Goal: Task Accomplishment & Management: Complete application form

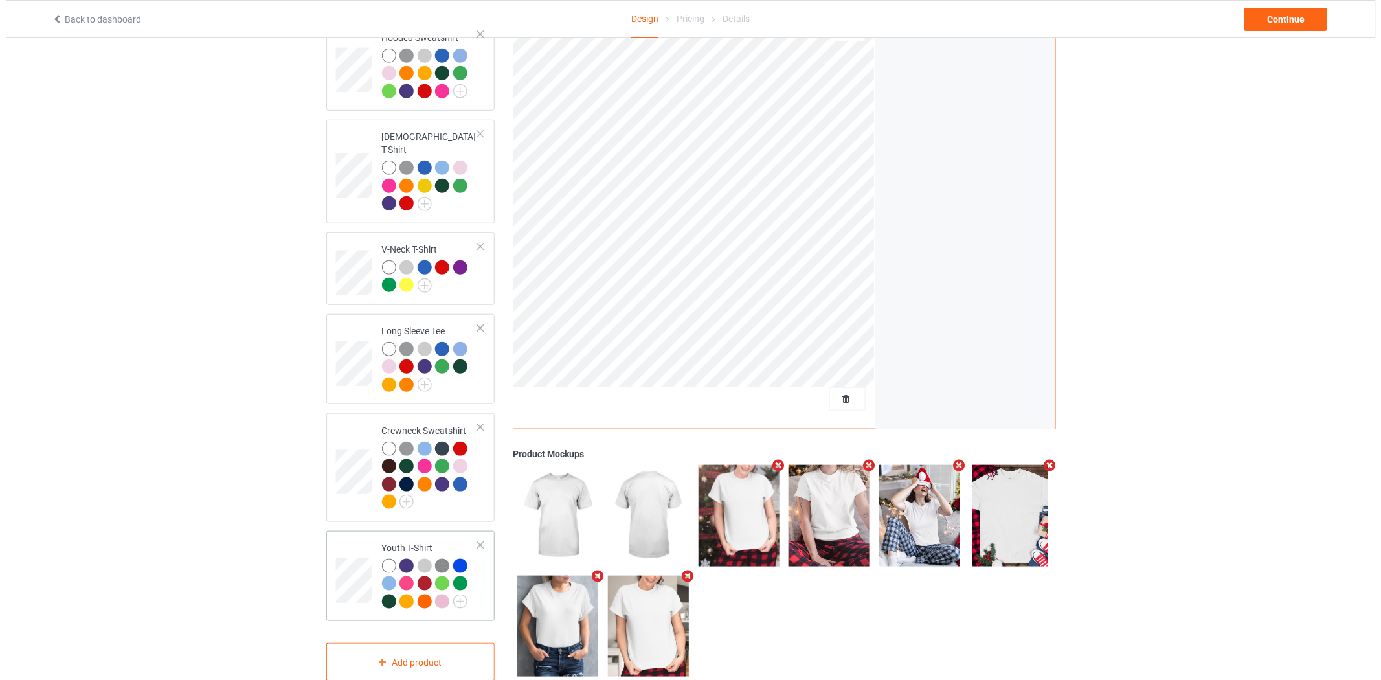
scroll to position [347, 0]
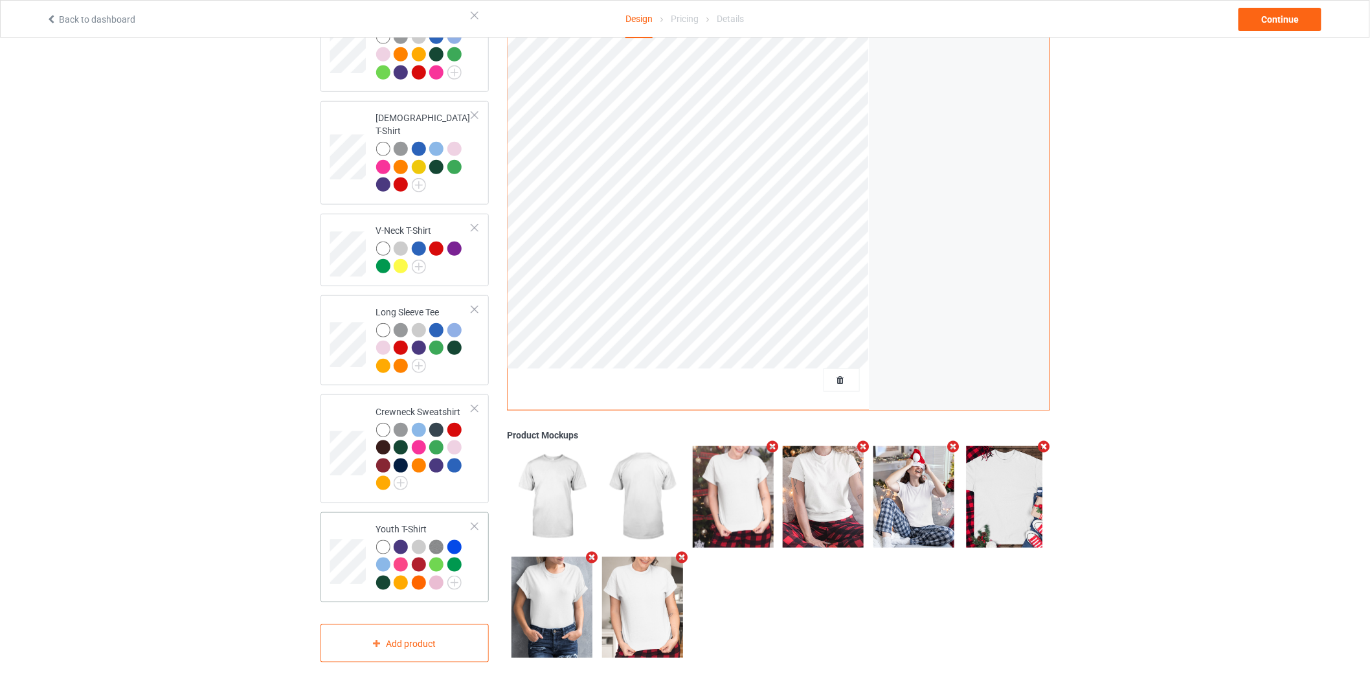
click at [356, 527] on td at bounding box center [349, 557] width 39 height 80
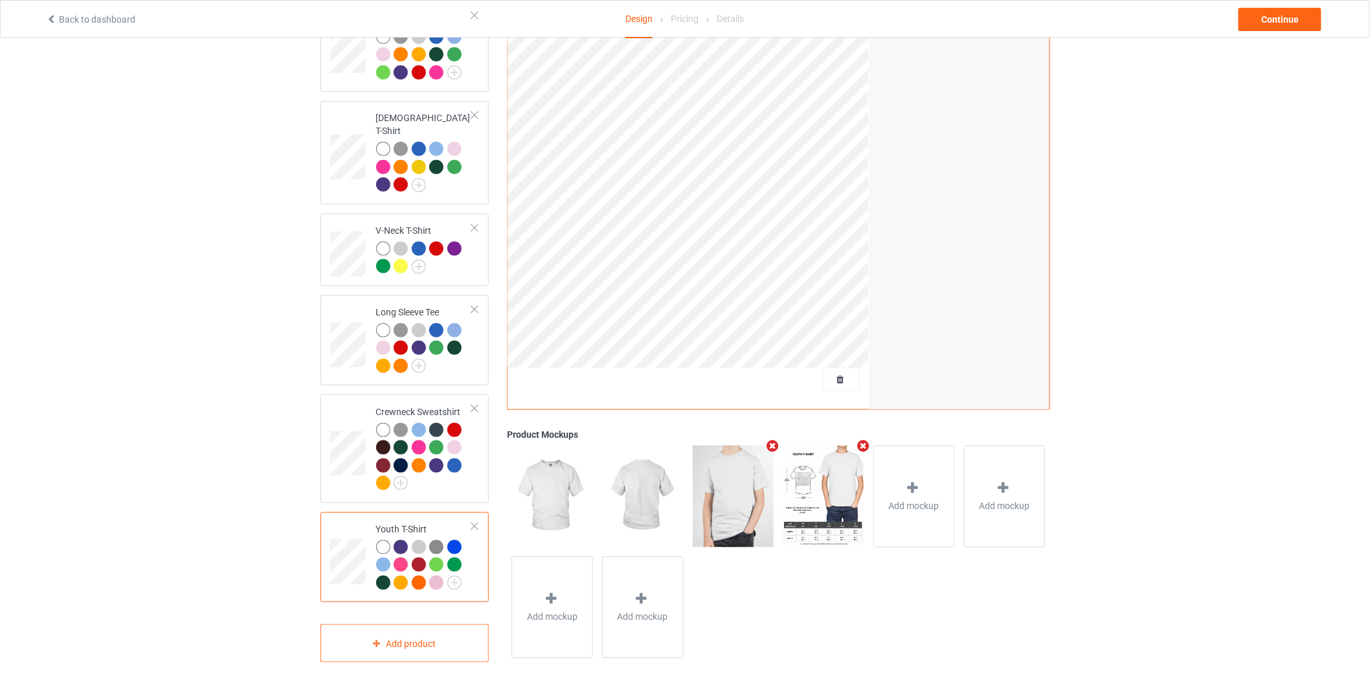
click at [860, 439] on icon "Remove mockup" at bounding box center [864, 446] width 16 height 14
click at [813, 470] on div "Add mockup" at bounding box center [824, 497] width 82 height 102
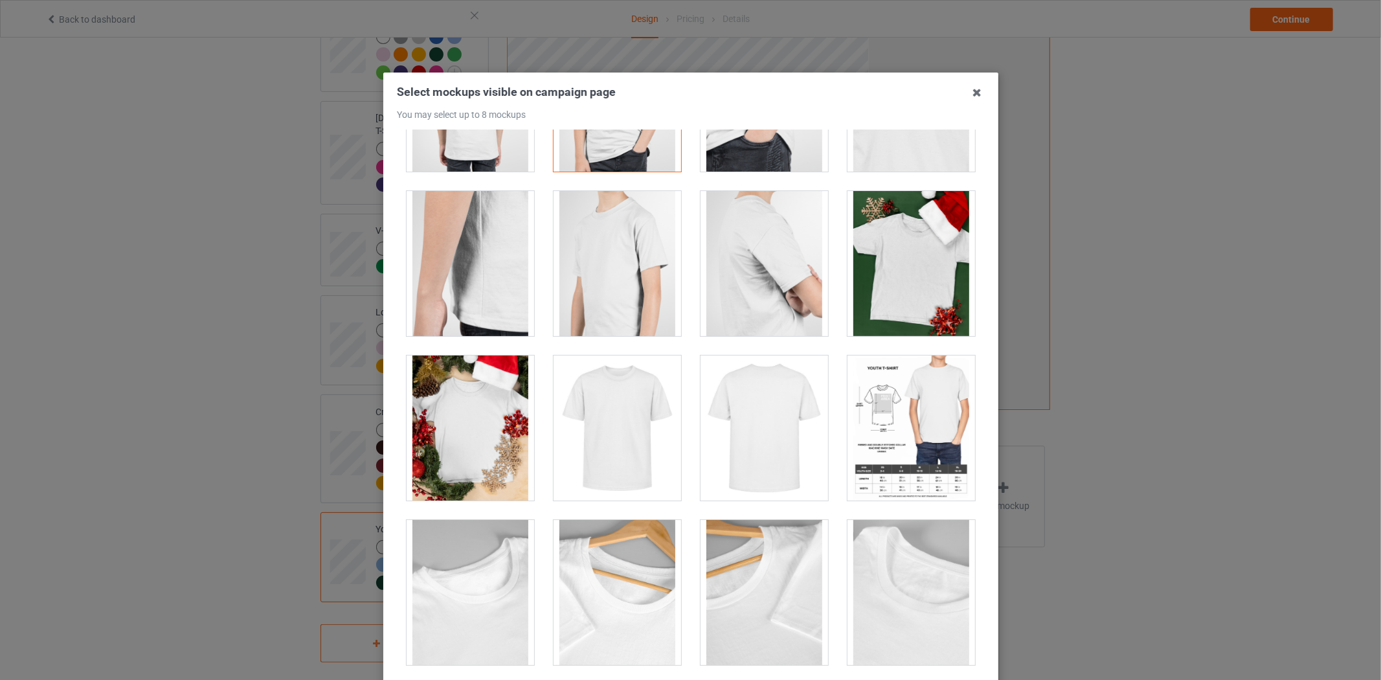
scroll to position [288, 0]
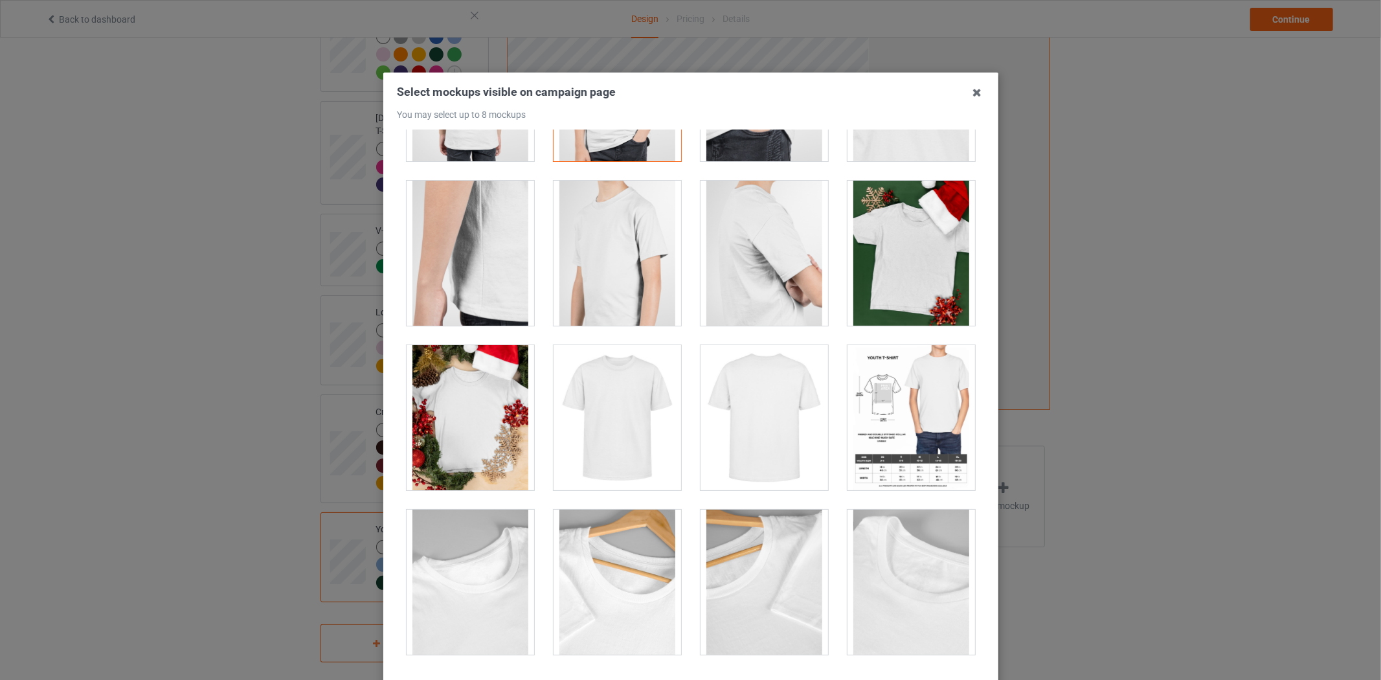
click at [441, 458] on div at bounding box center [471, 417] width 128 height 145
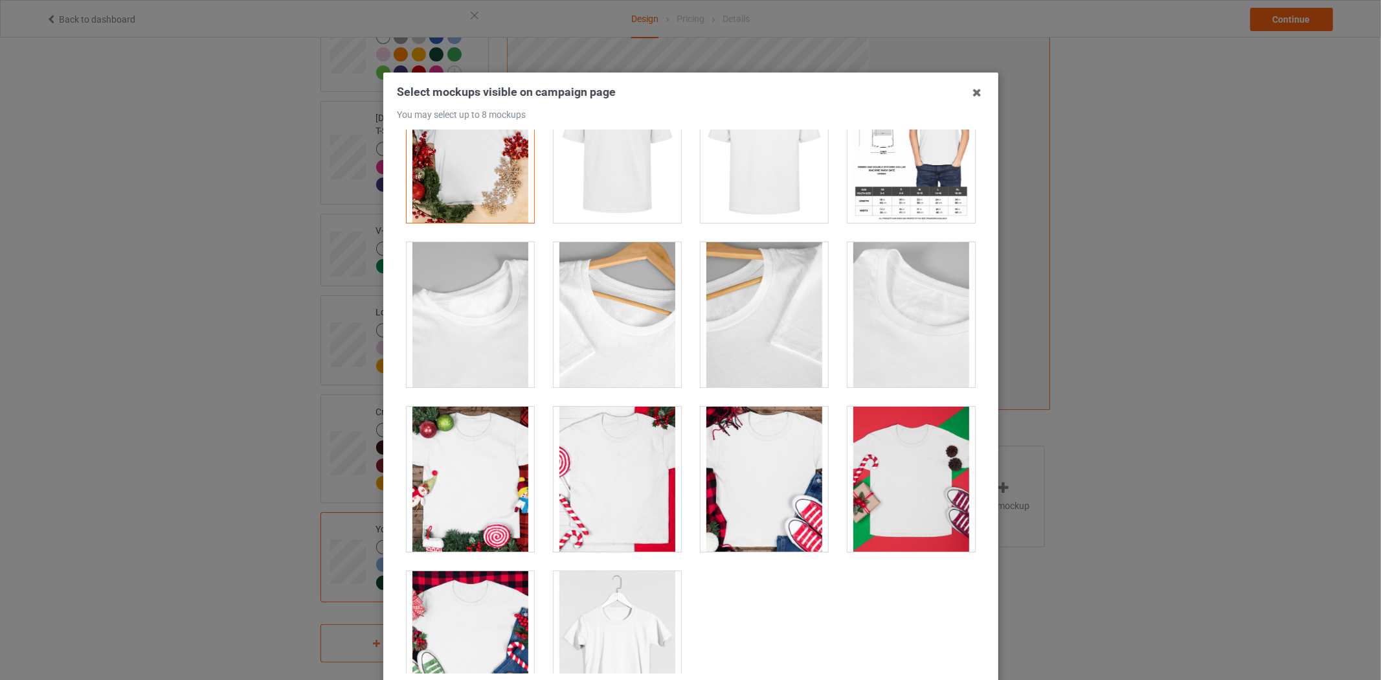
scroll to position [575, 0]
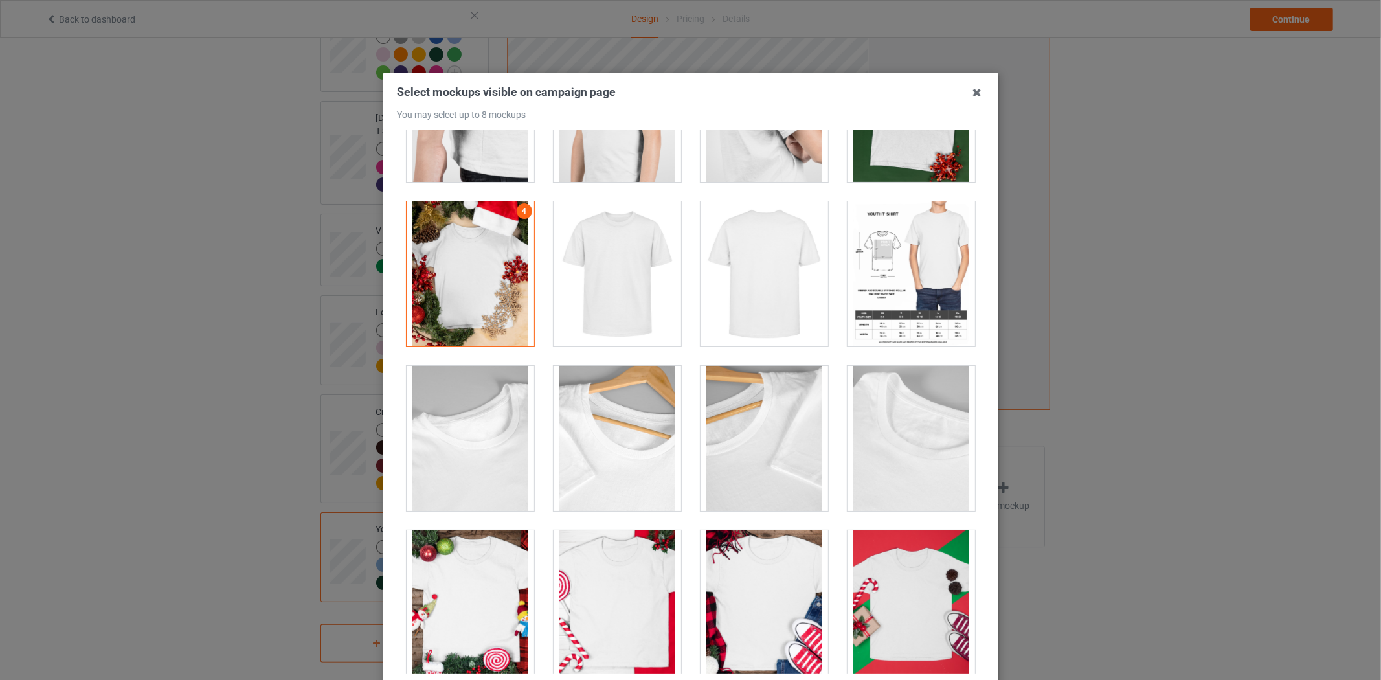
click at [463, 295] on div at bounding box center [471, 273] width 128 height 145
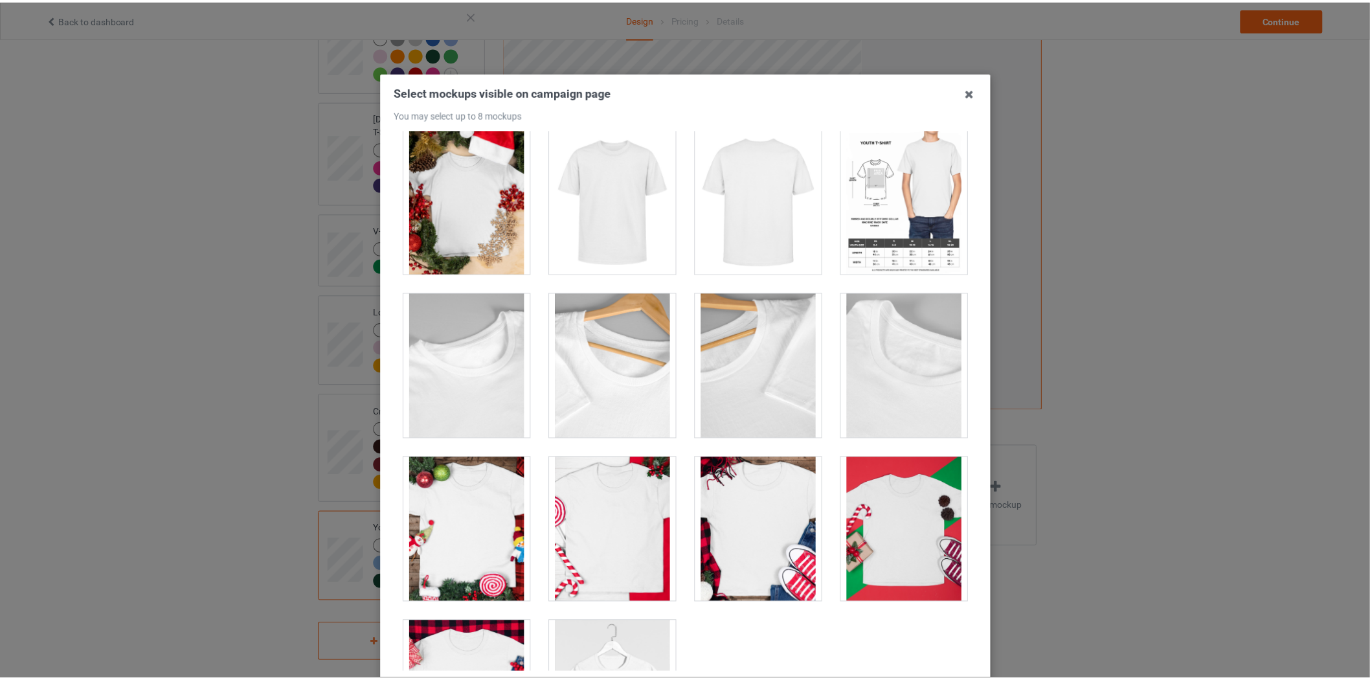
scroll to position [608, 0]
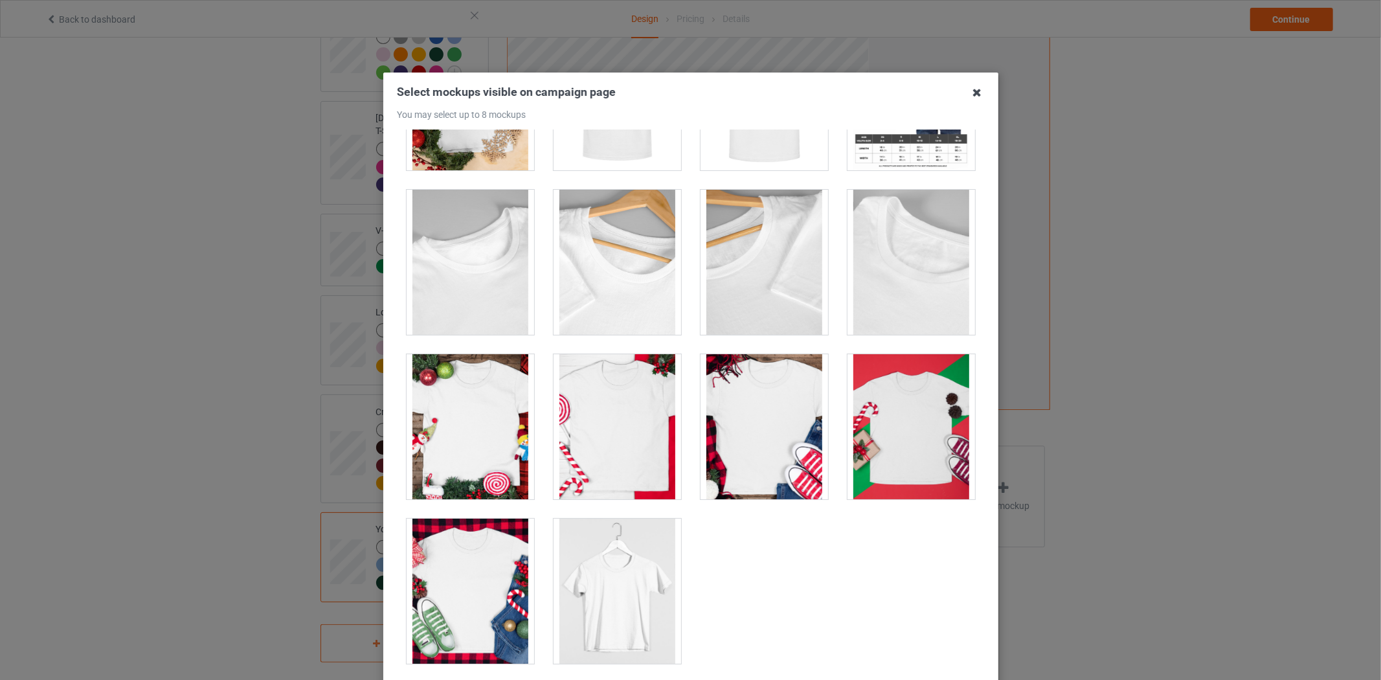
click at [970, 92] on icon at bounding box center [977, 92] width 21 height 21
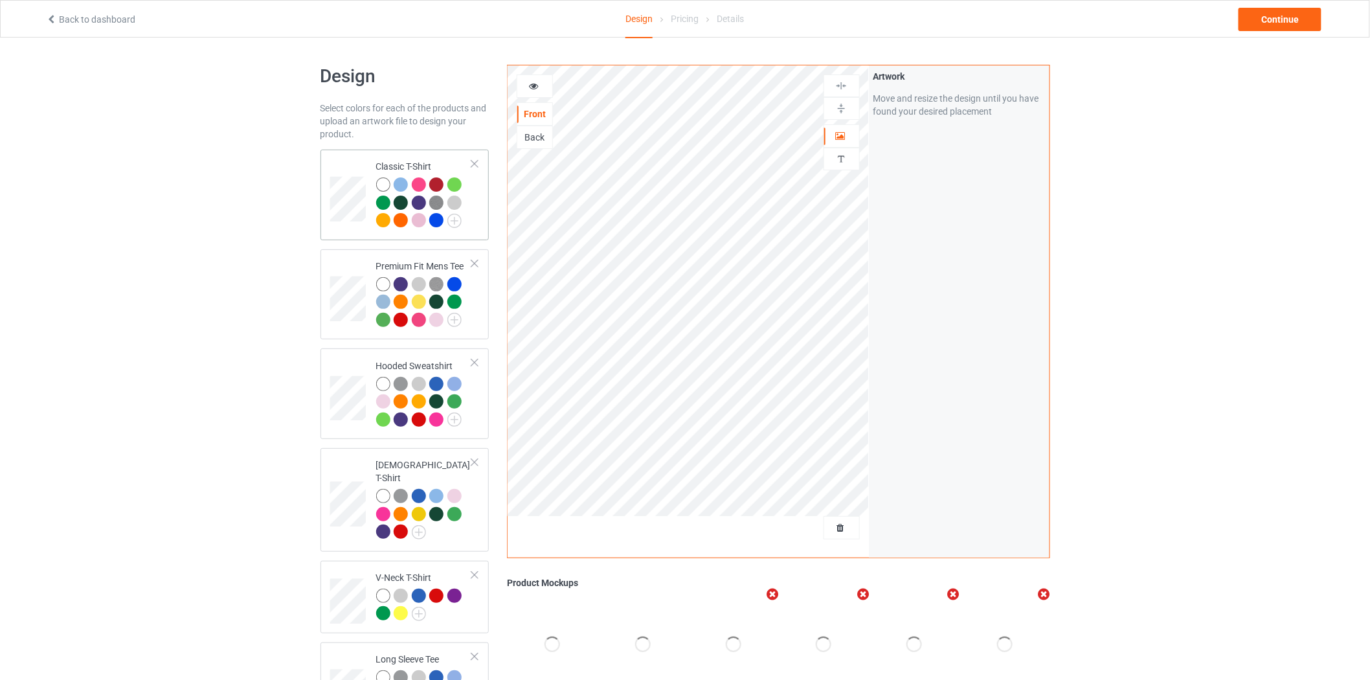
click at [355, 172] on td at bounding box center [349, 195] width 39 height 80
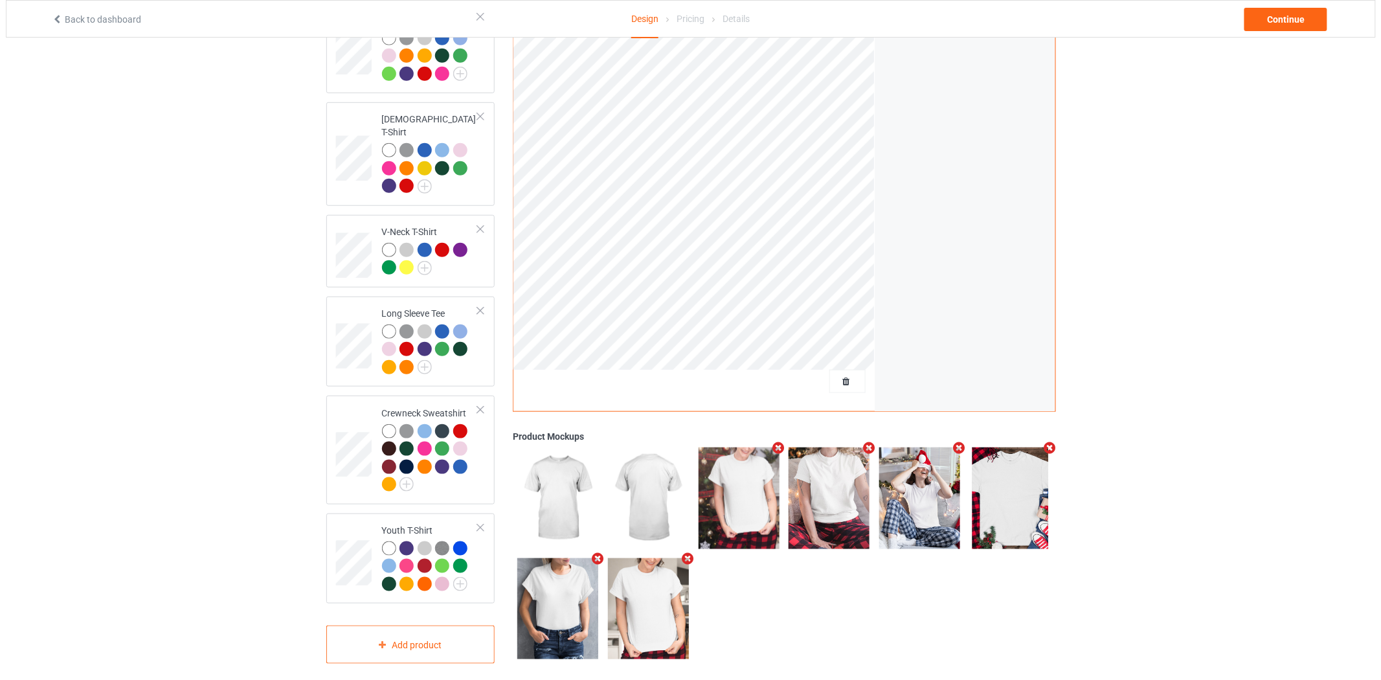
scroll to position [347, 0]
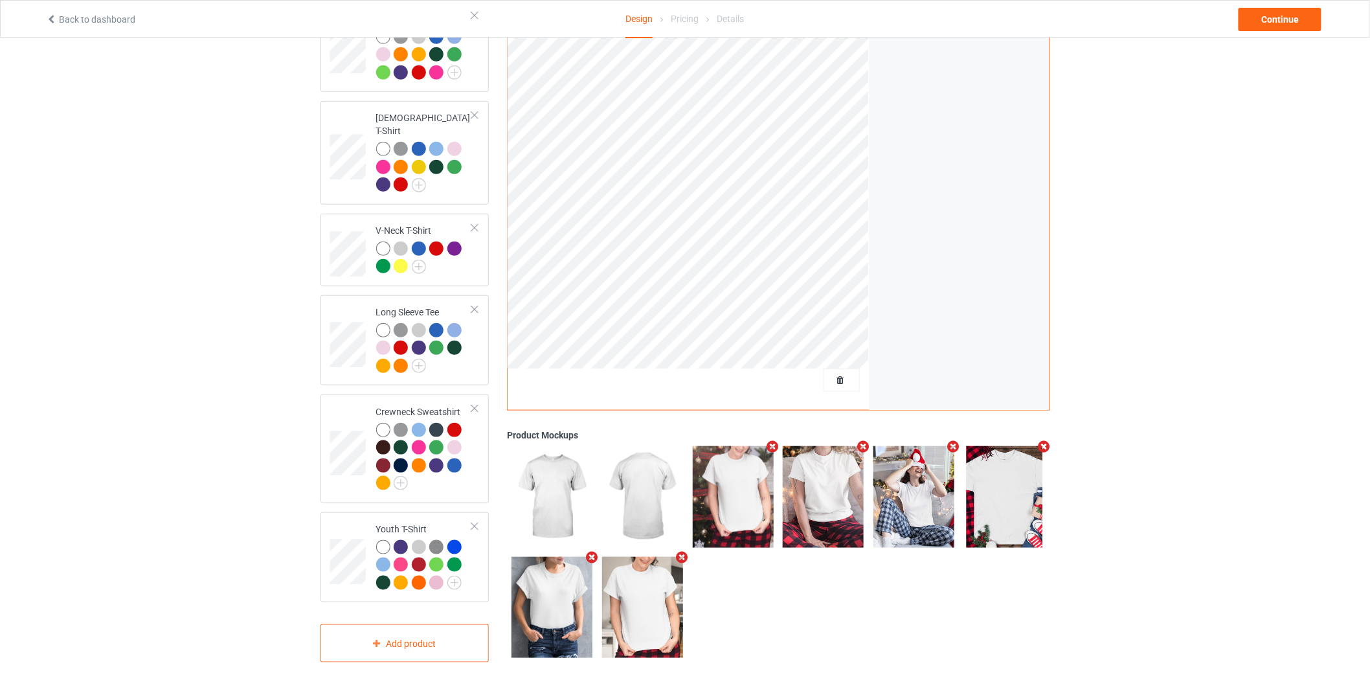
click at [774, 440] on icon "Remove mockup" at bounding box center [773, 447] width 16 height 14
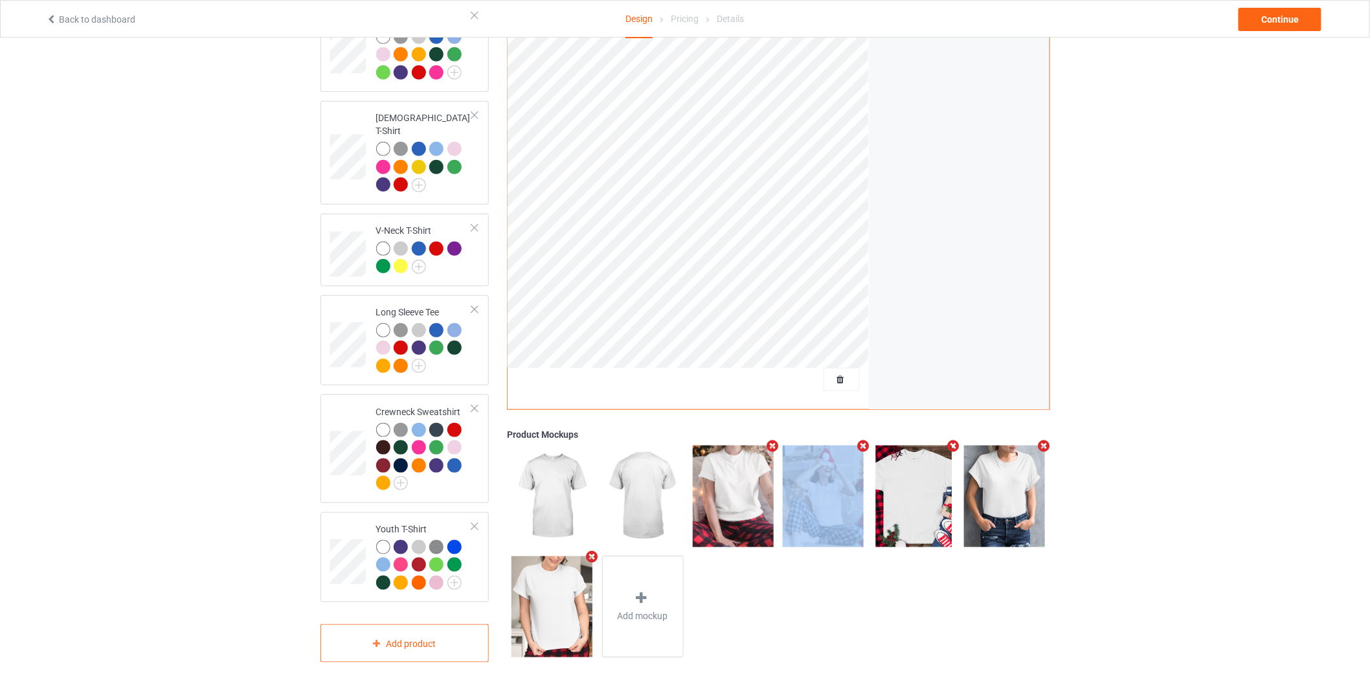
click at [774, 440] on icon "Remove mockup" at bounding box center [773, 447] width 16 height 14
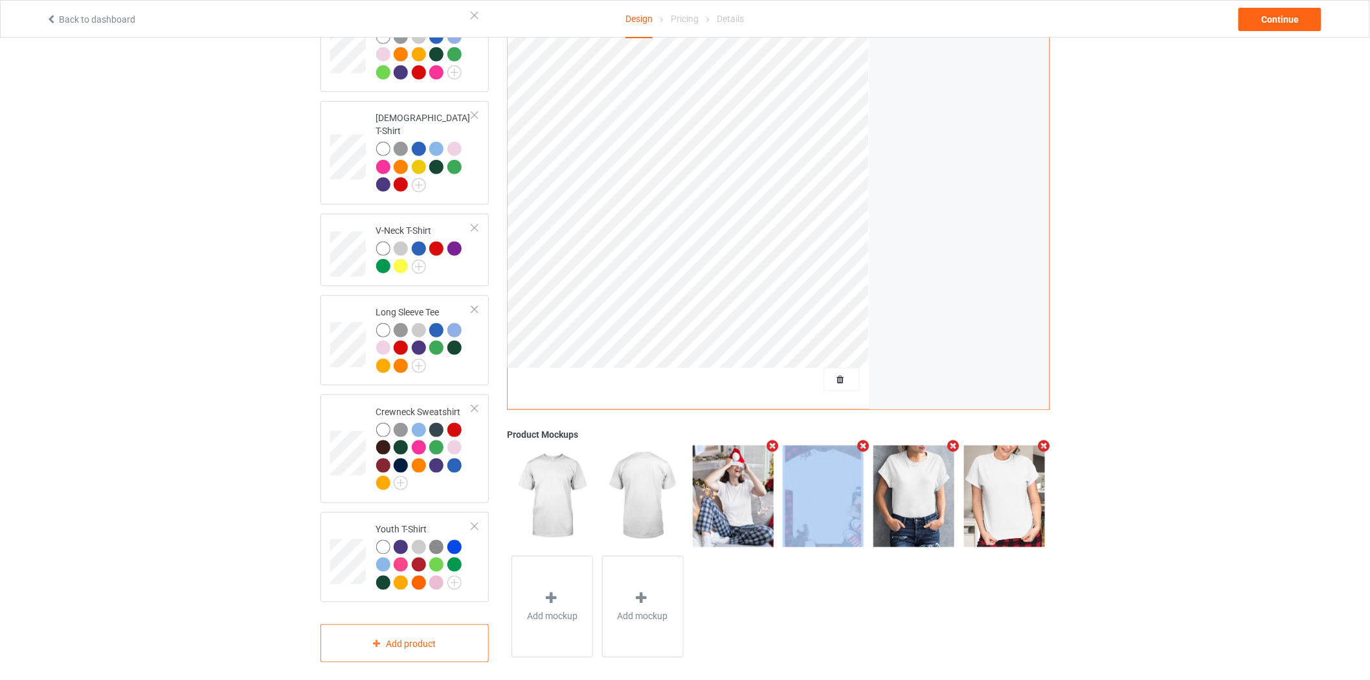
click at [774, 440] on icon "Remove mockup" at bounding box center [773, 447] width 16 height 14
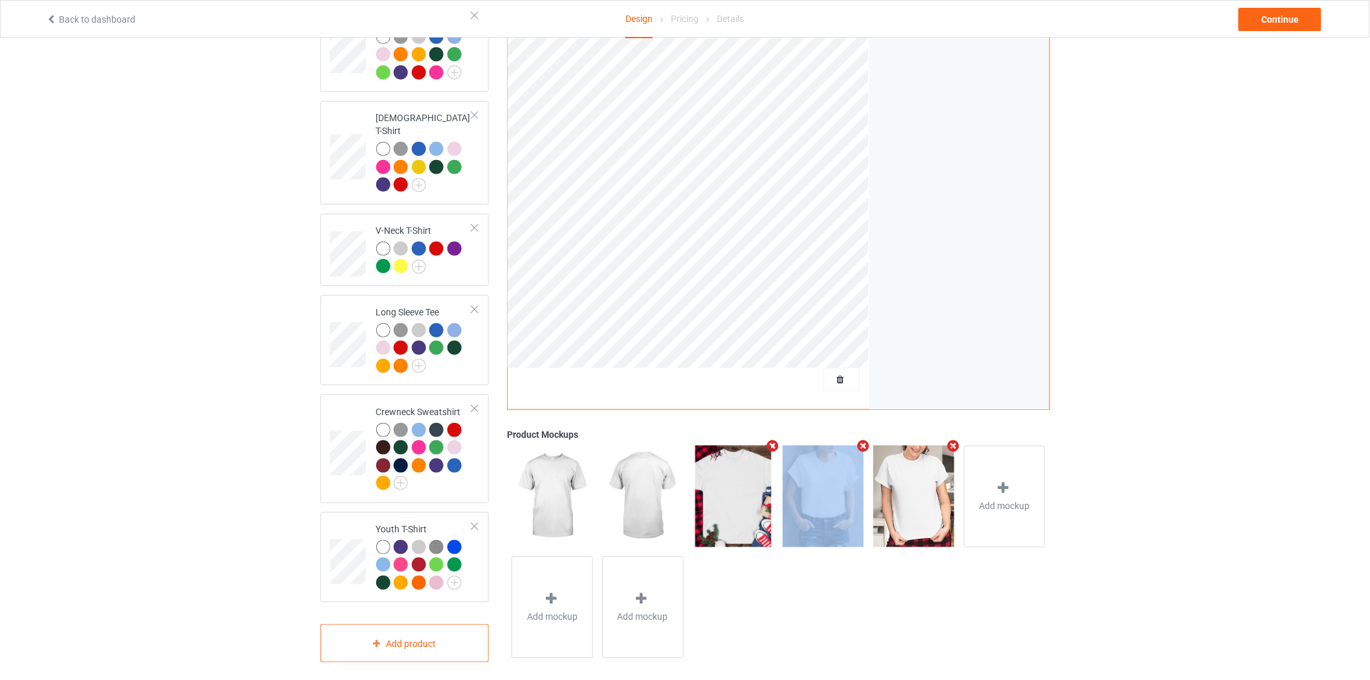
click at [774, 439] on icon "Remove mockup" at bounding box center [773, 446] width 16 height 14
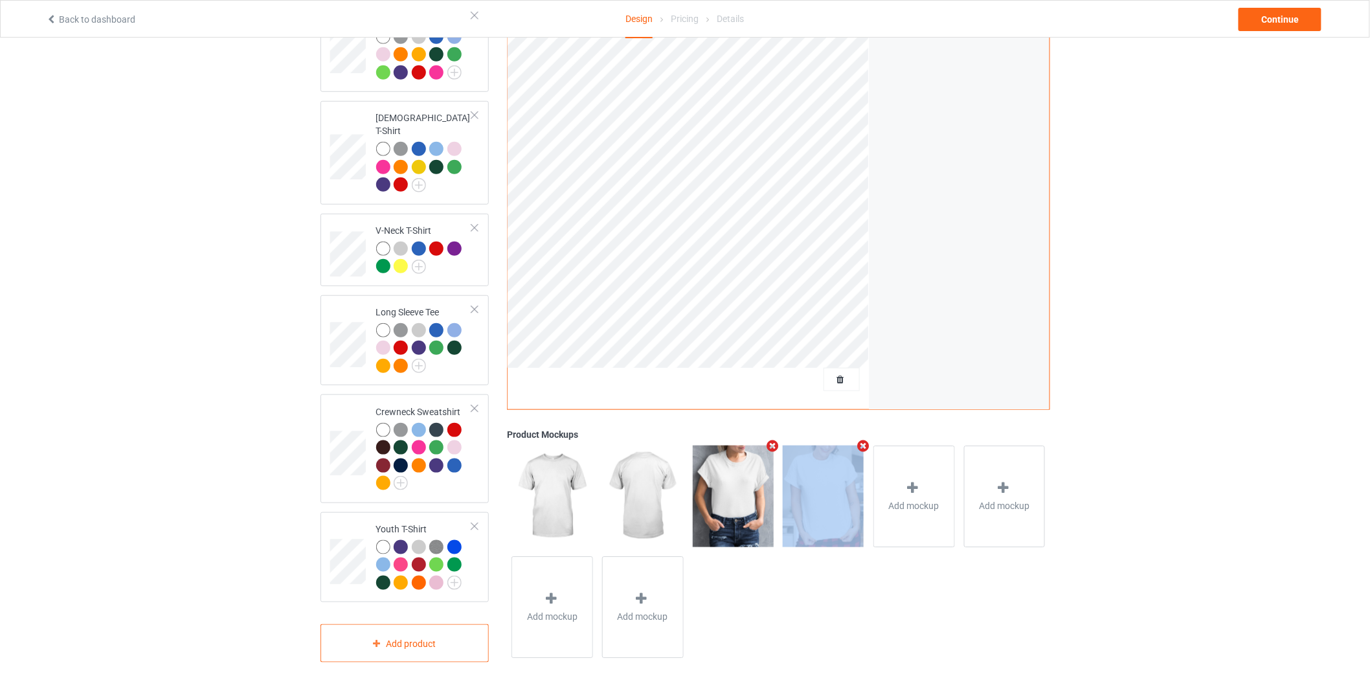
click at [774, 439] on icon "Remove mockup" at bounding box center [773, 446] width 16 height 14
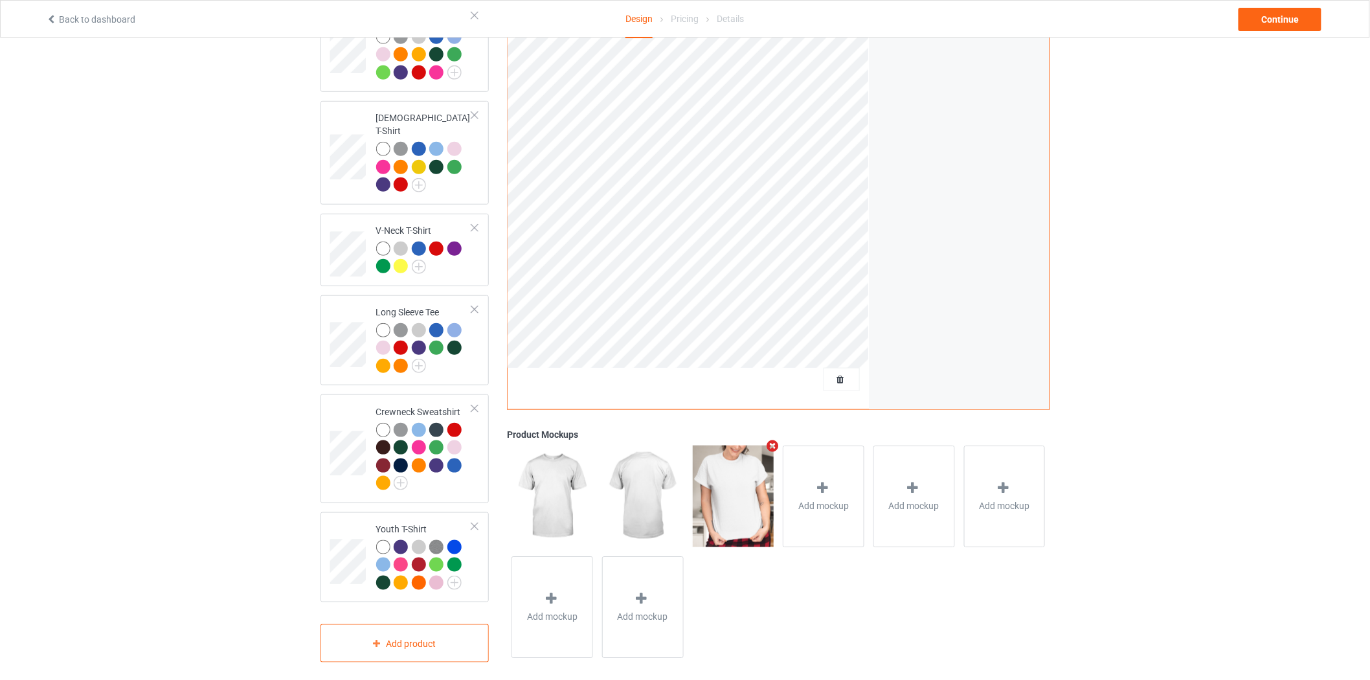
click at [774, 439] on icon "Remove mockup" at bounding box center [773, 446] width 16 height 14
click at [744, 475] on div "Add mockup" at bounding box center [734, 497] width 82 height 102
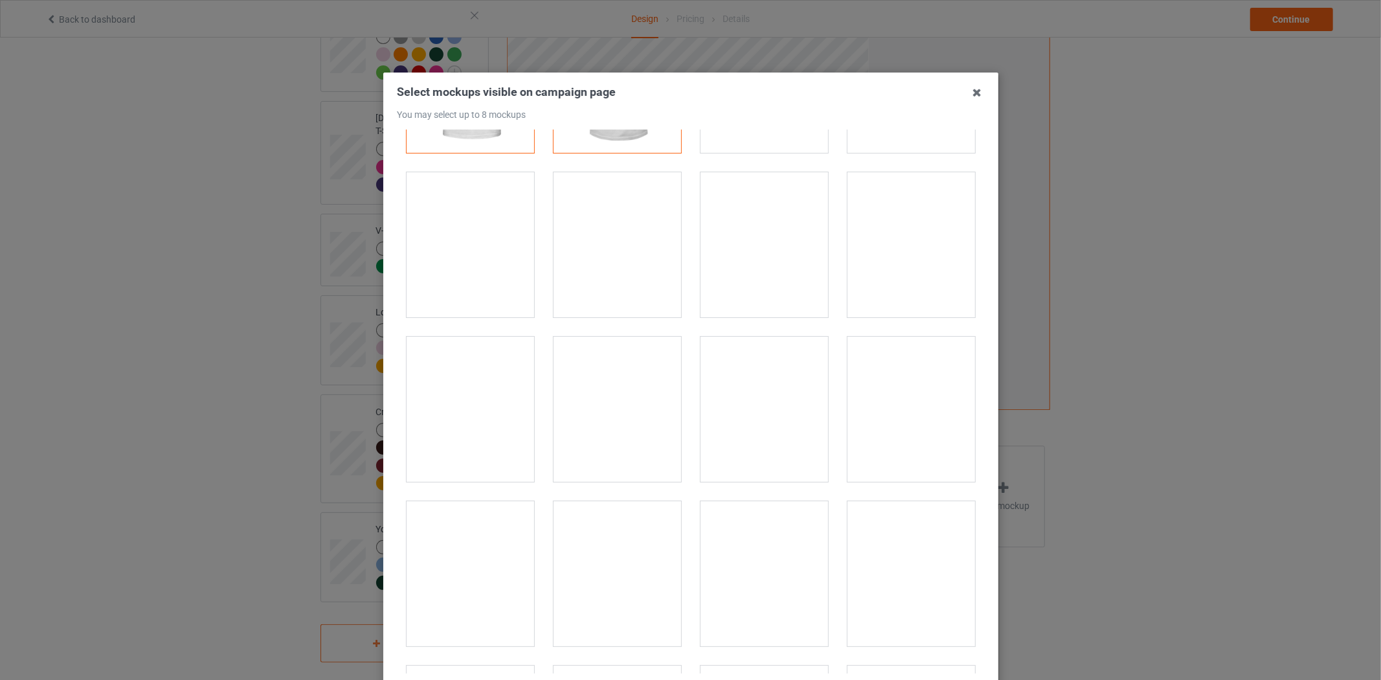
scroll to position [144, 0]
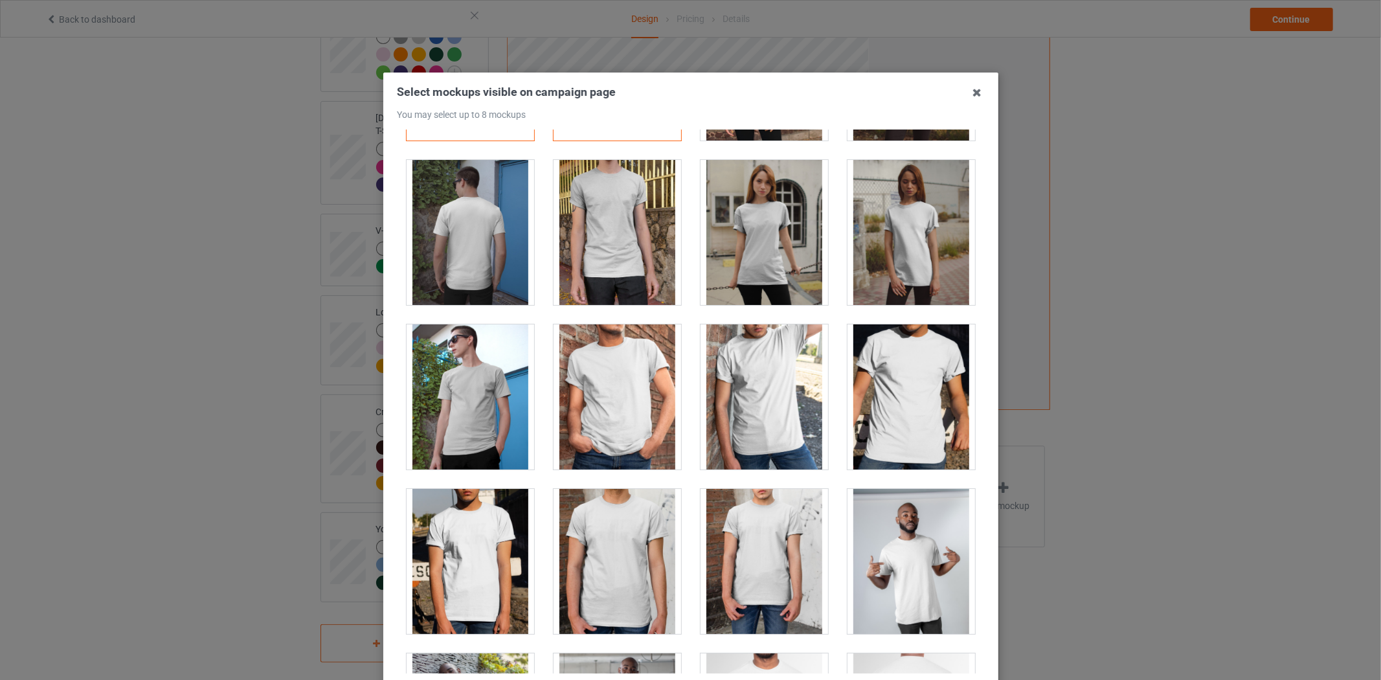
click at [611, 406] on div at bounding box center [618, 396] width 128 height 145
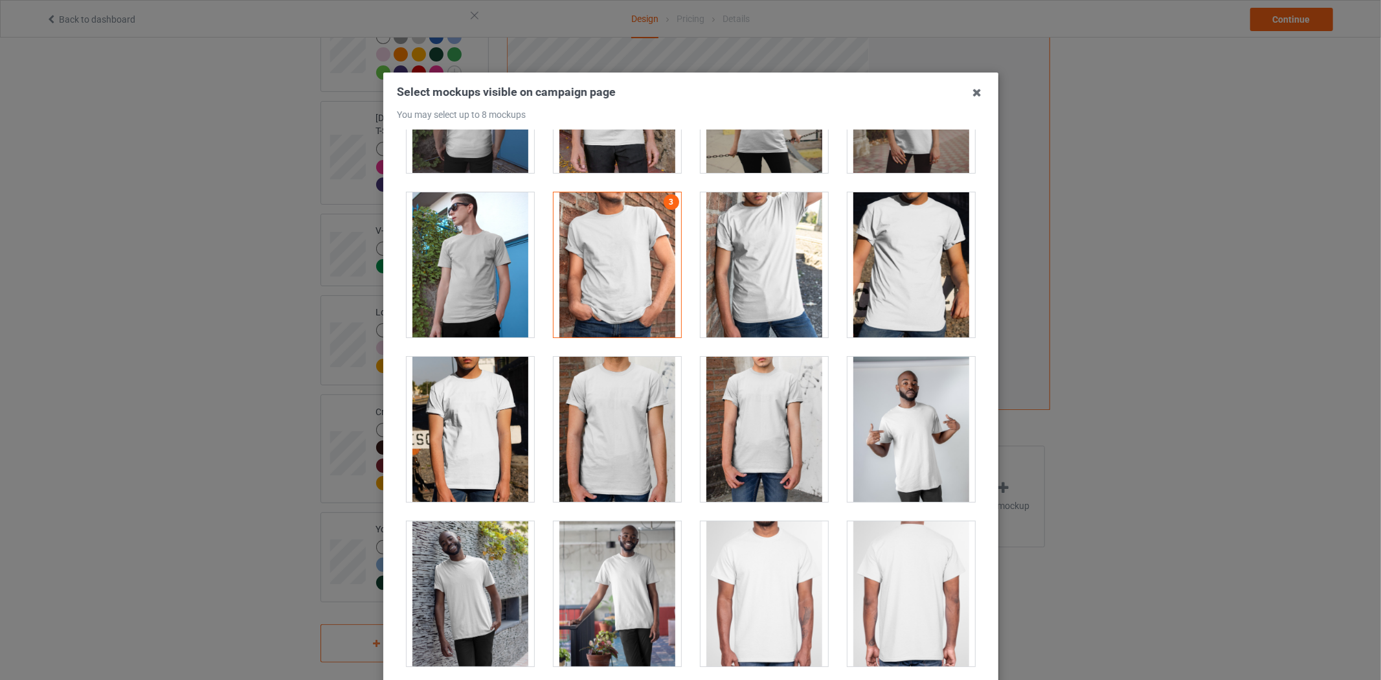
scroll to position [288, 0]
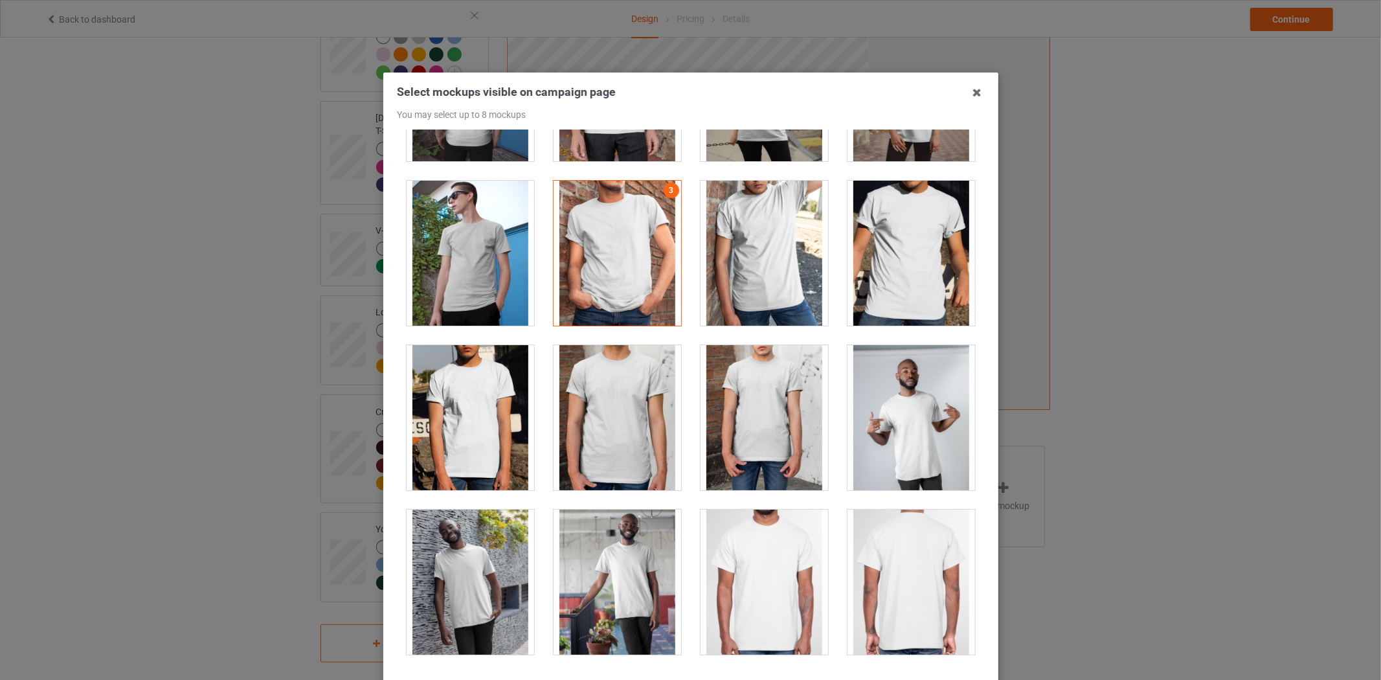
click at [902, 273] on div at bounding box center [912, 253] width 128 height 145
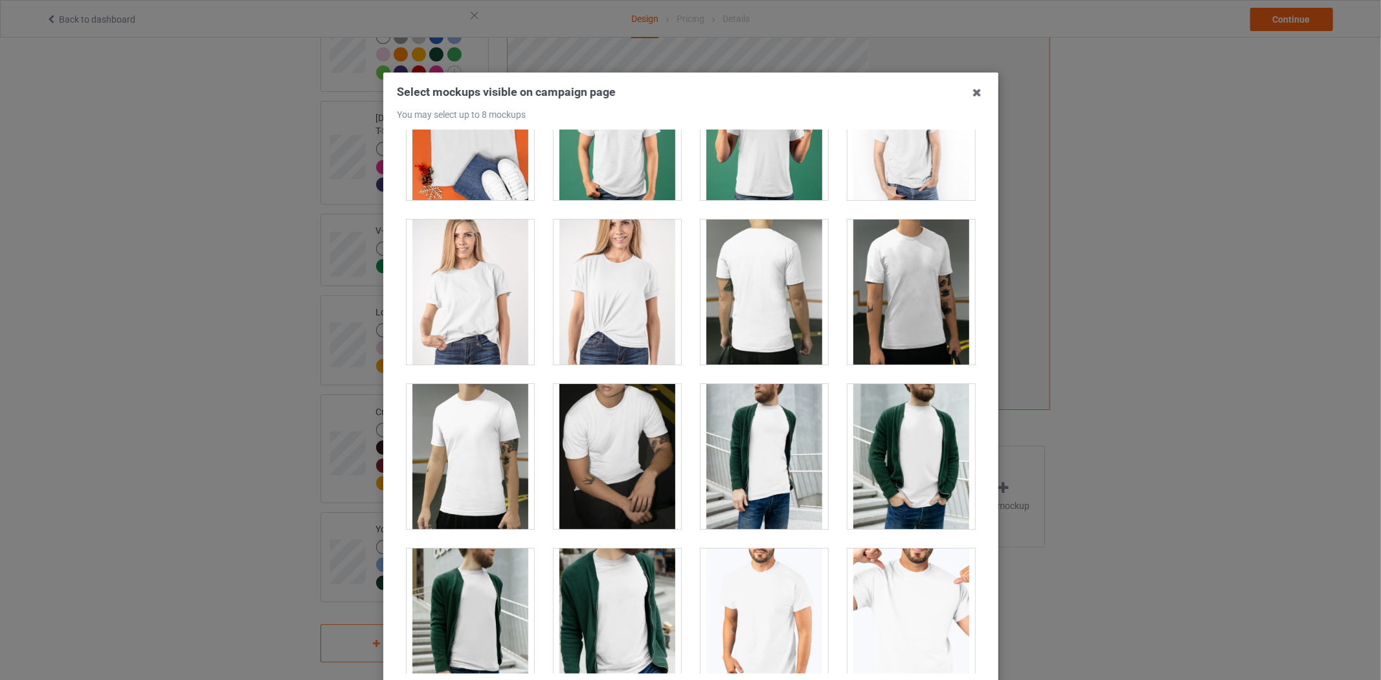
scroll to position [2087, 0]
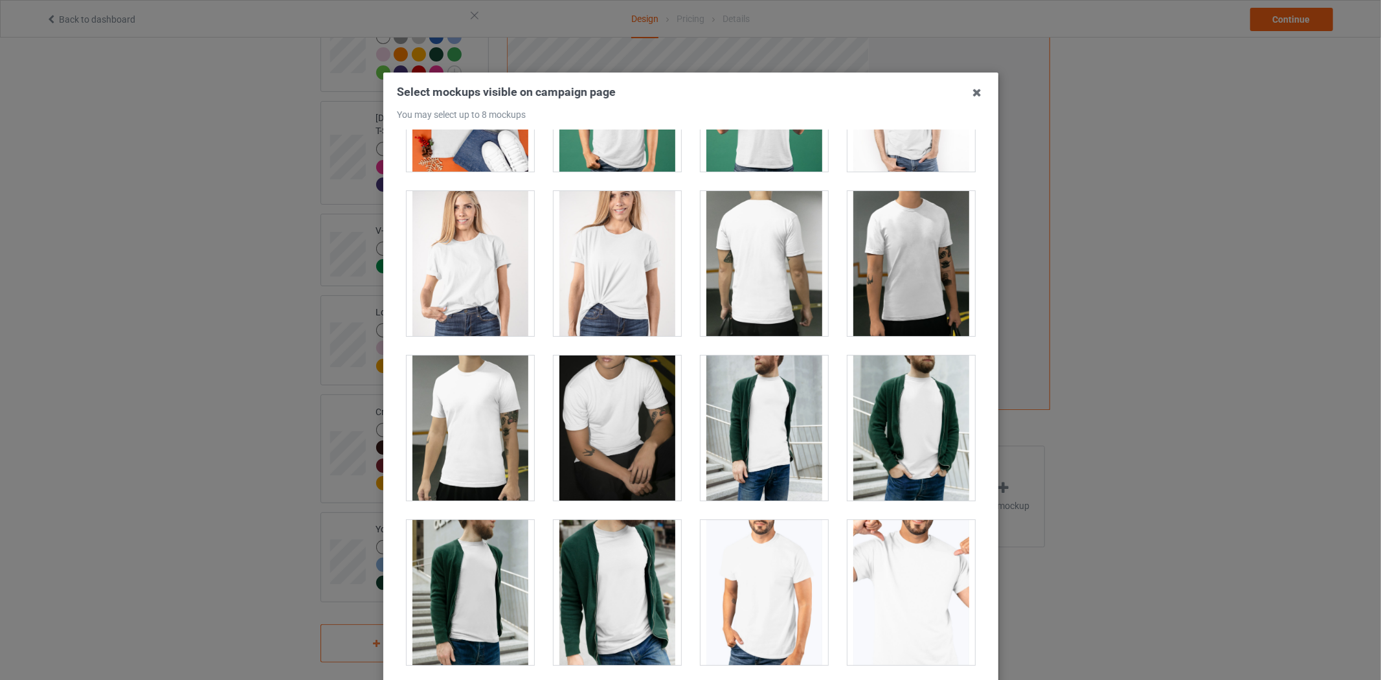
click at [625, 430] on div at bounding box center [618, 428] width 128 height 145
click at [475, 432] on div at bounding box center [471, 428] width 128 height 145
click at [503, 425] on div at bounding box center [471, 428] width 128 height 145
click at [878, 282] on div at bounding box center [912, 263] width 128 height 145
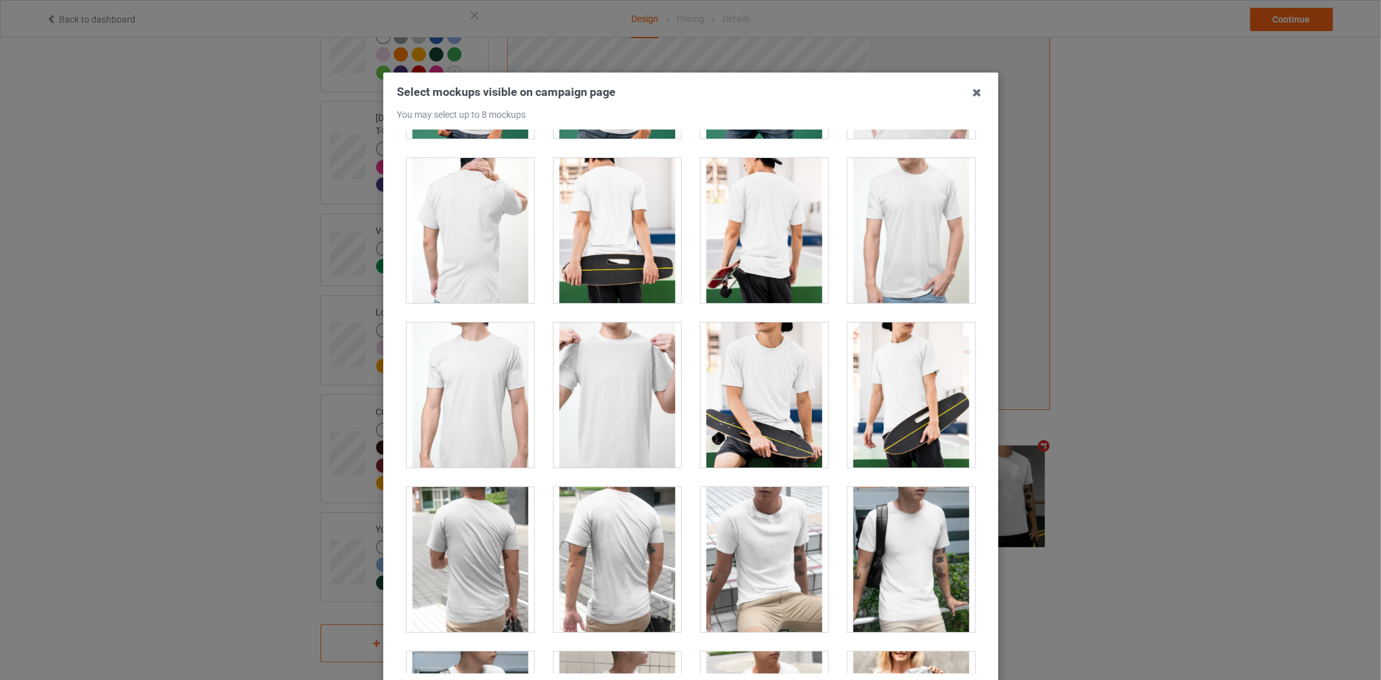
scroll to position [2950, 0]
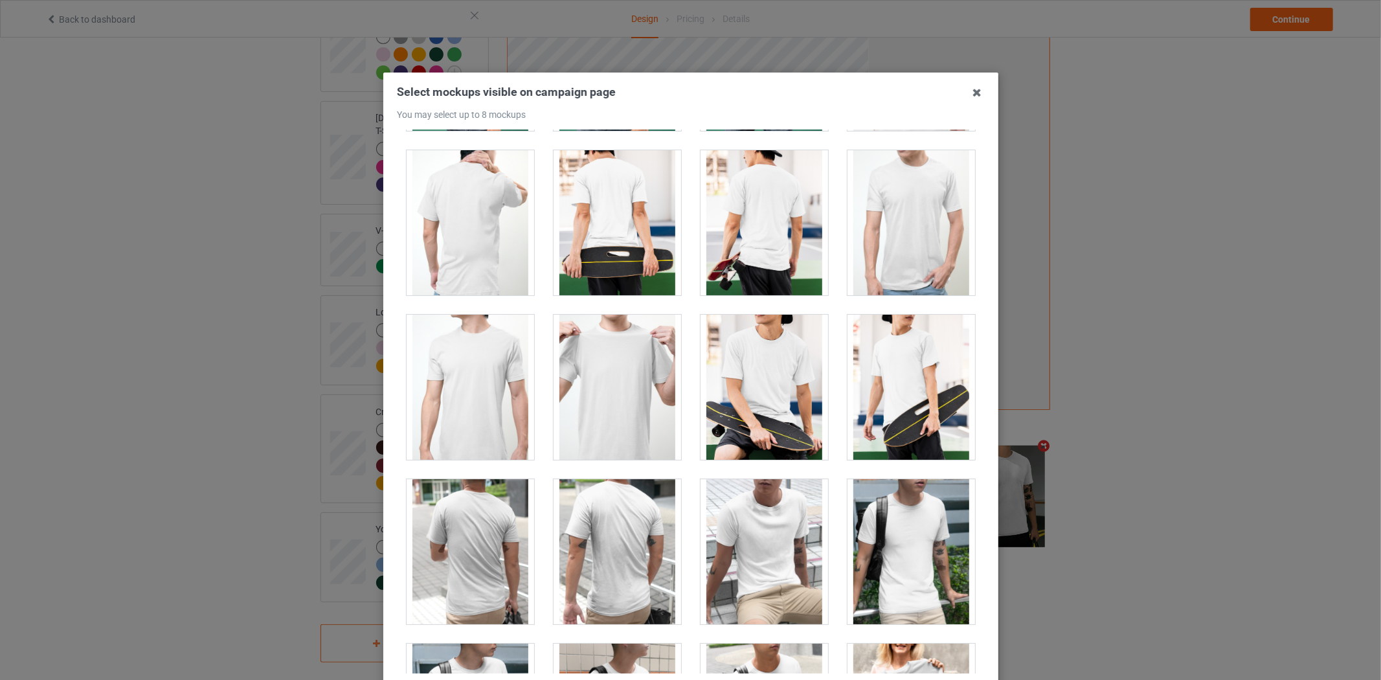
click at [904, 394] on div at bounding box center [912, 387] width 128 height 145
click at [781, 396] on div at bounding box center [765, 387] width 128 height 145
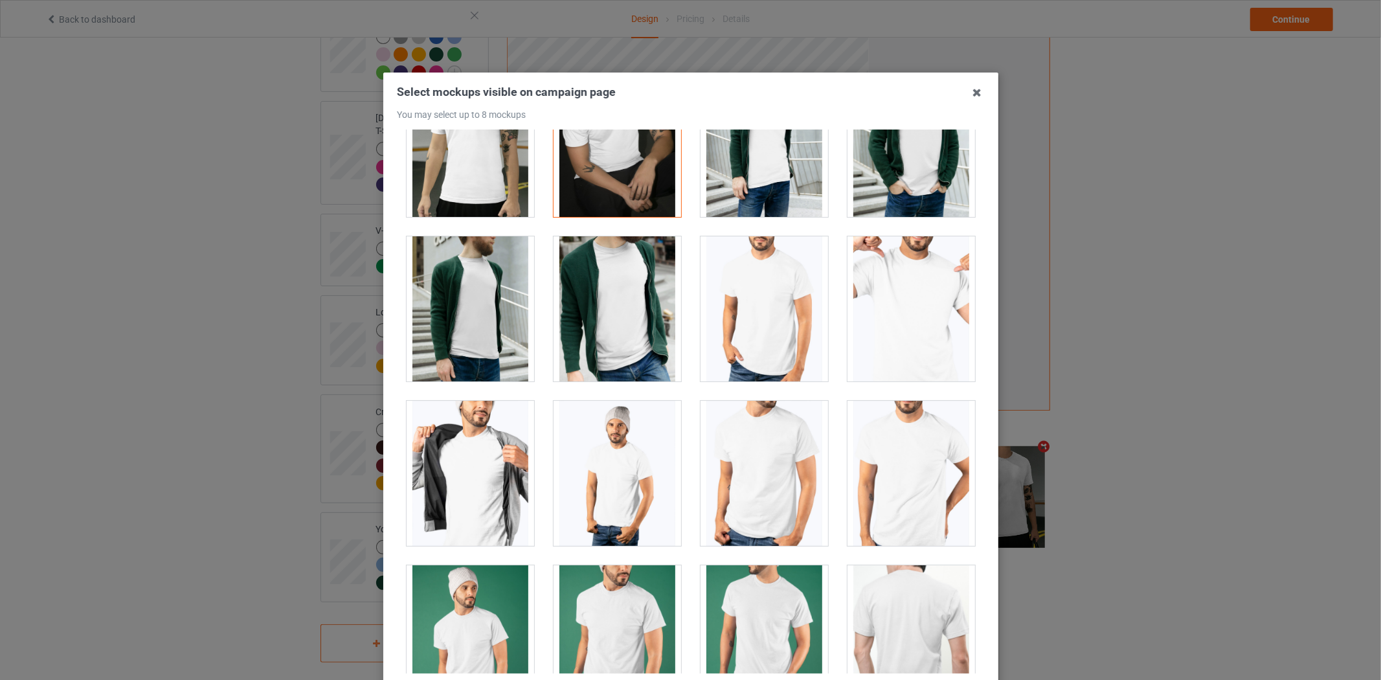
scroll to position [1943, 0]
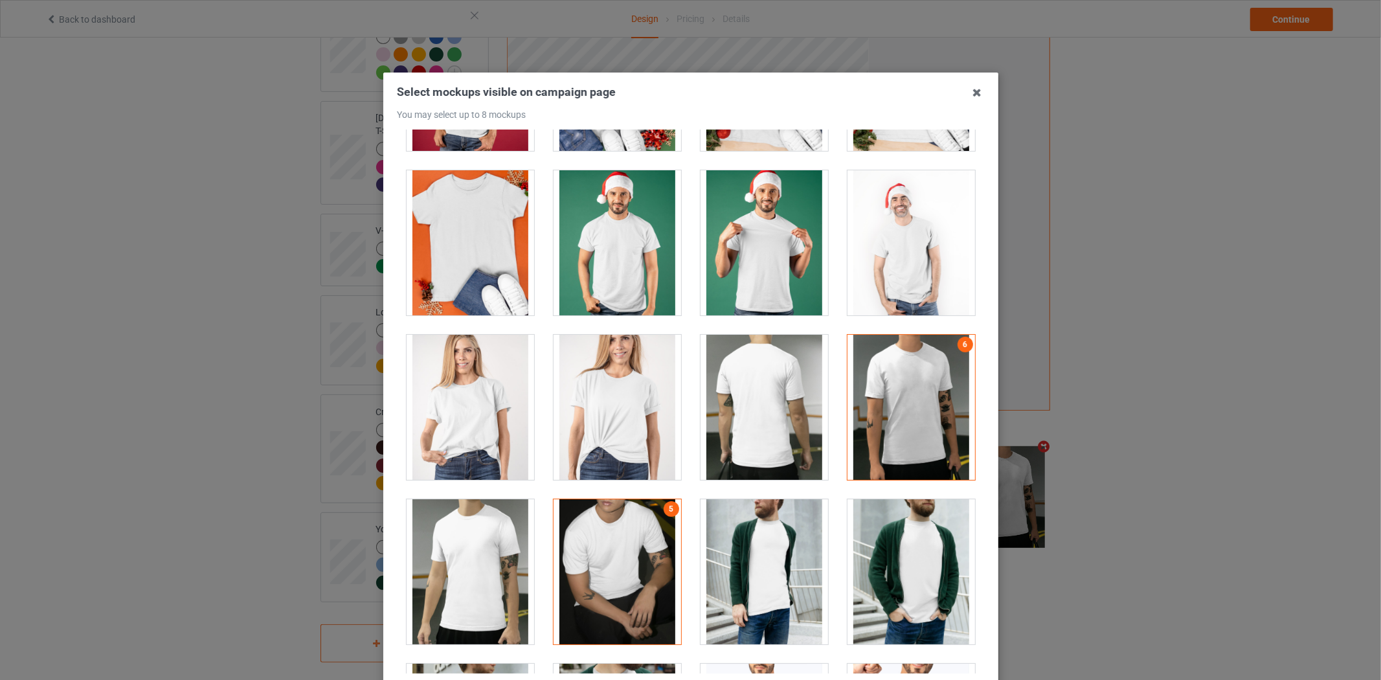
click at [626, 552] on div at bounding box center [618, 571] width 128 height 145
click at [907, 377] on div at bounding box center [912, 407] width 128 height 145
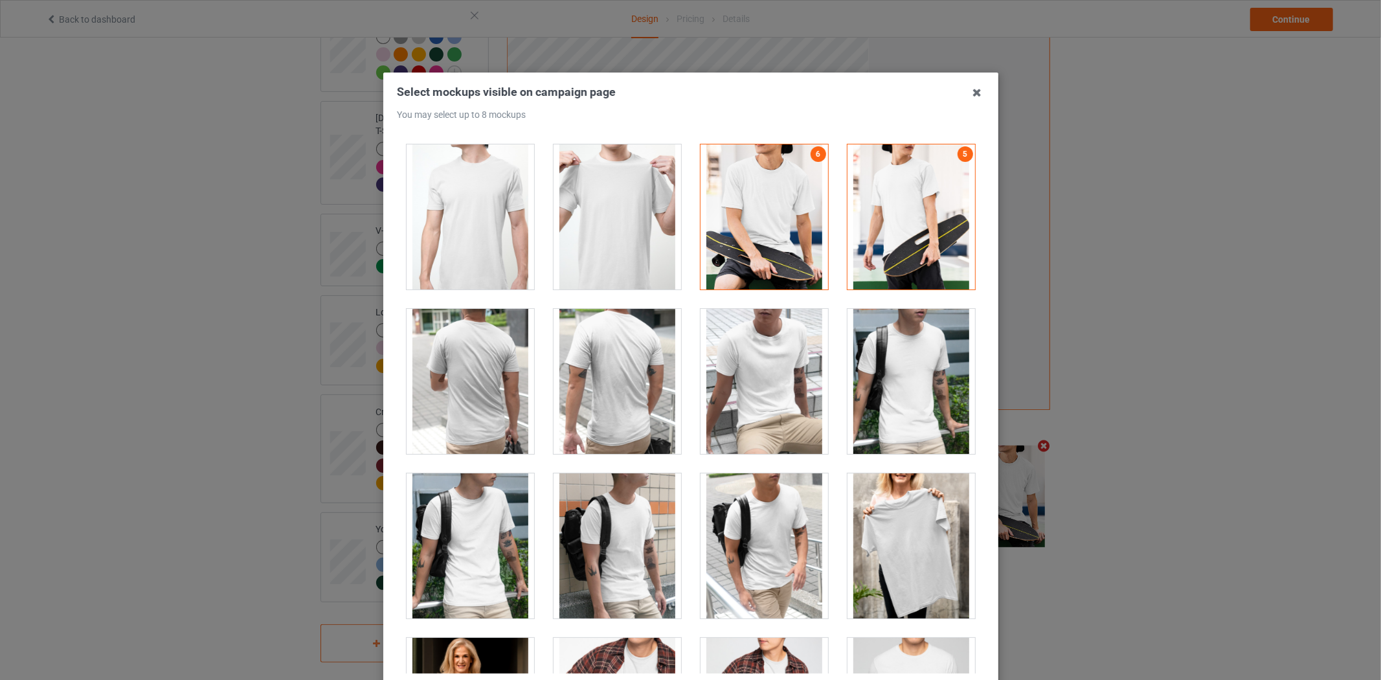
scroll to position [3166, 0]
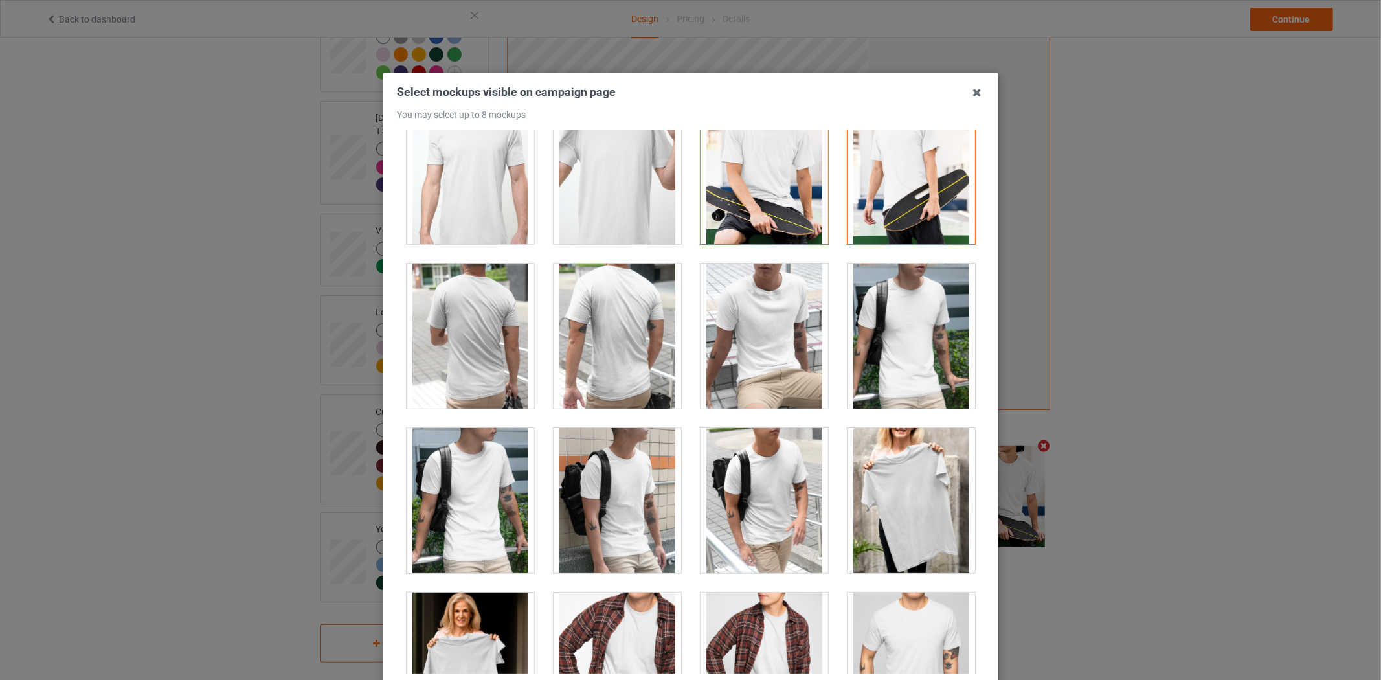
click at [771, 470] on div at bounding box center [765, 500] width 128 height 145
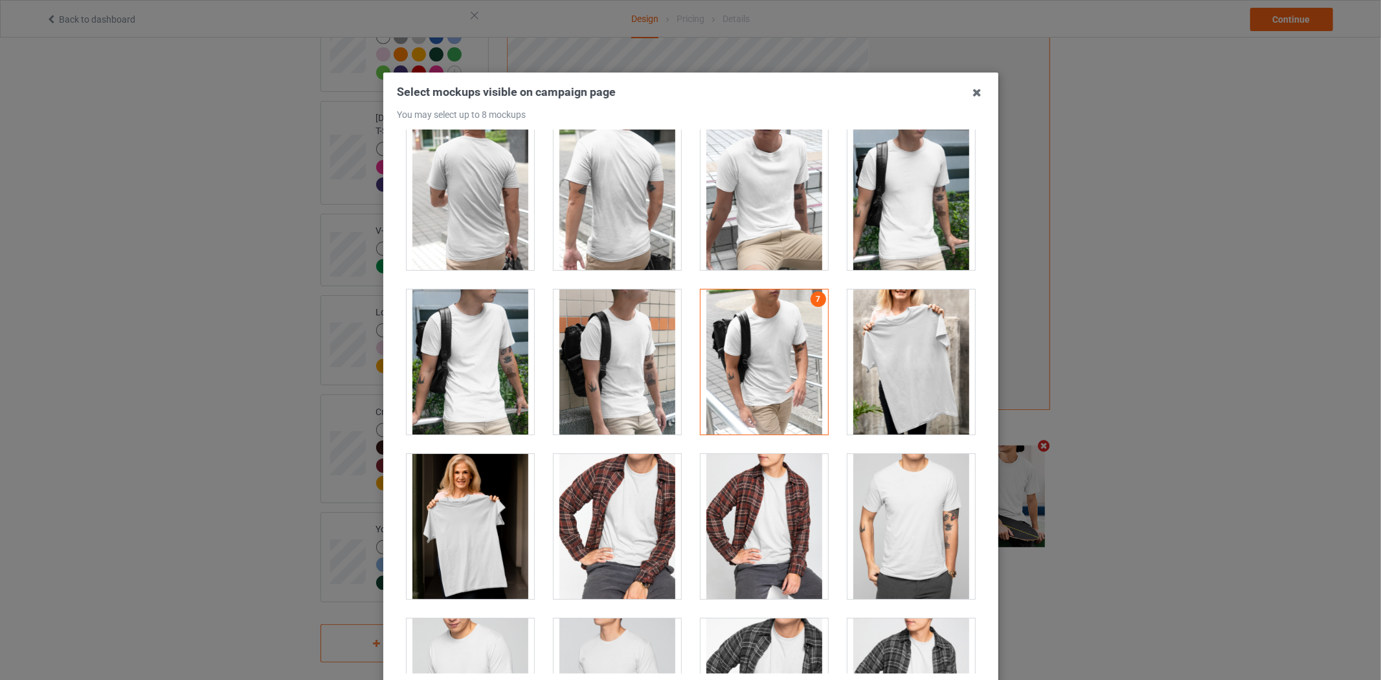
scroll to position [3310, 0]
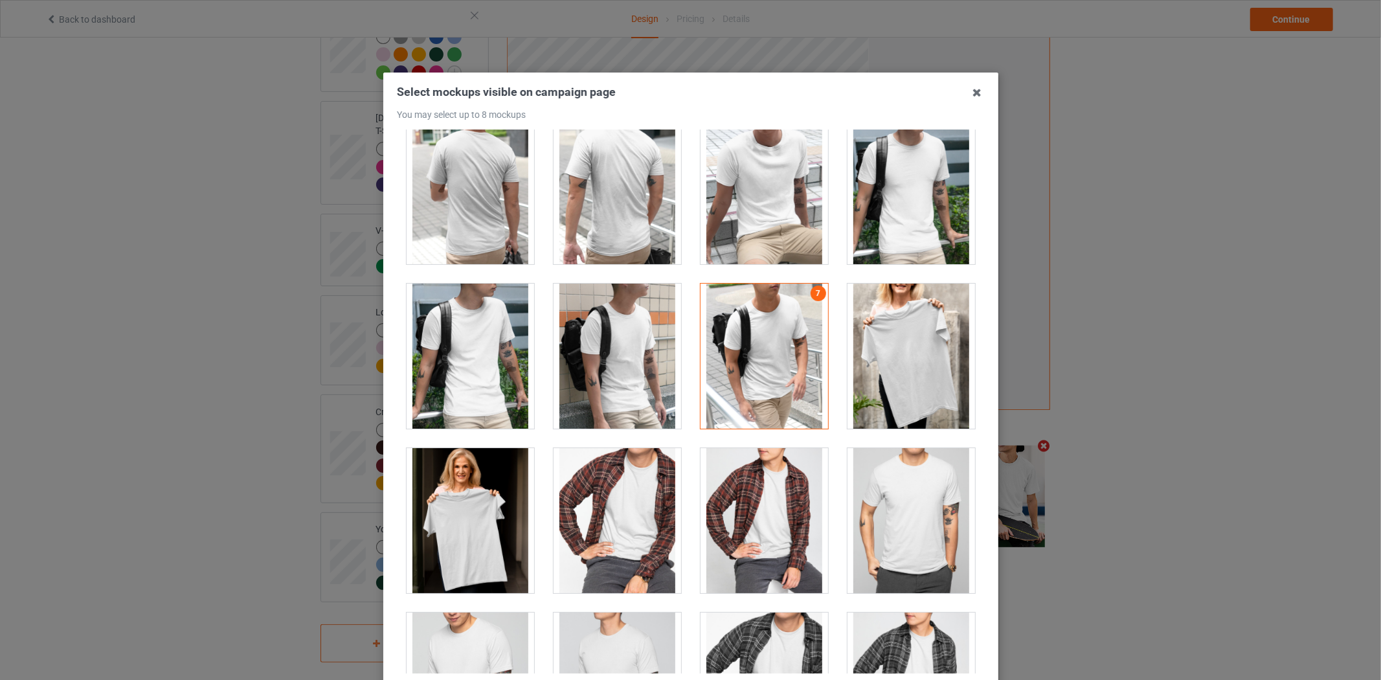
click at [753, 385] on div at bounding box center [765, 356] width 128 height 145
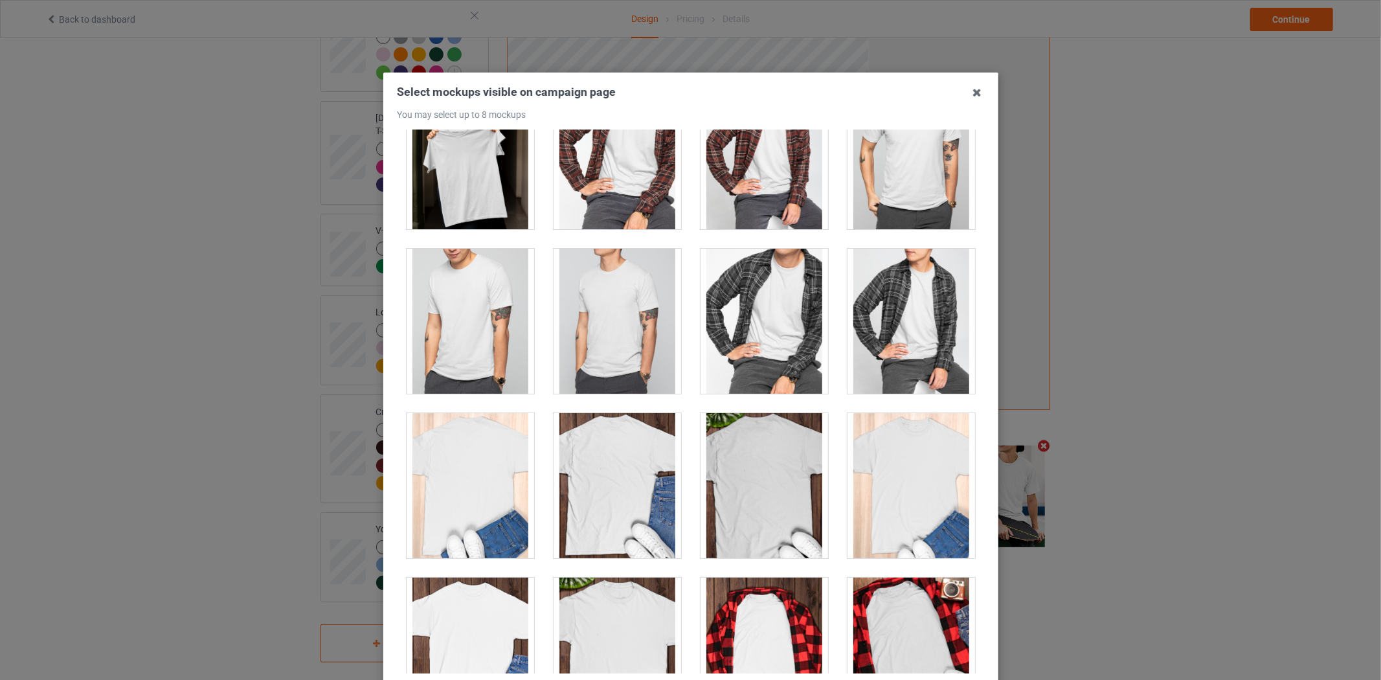
scroll to position [3670, 0]
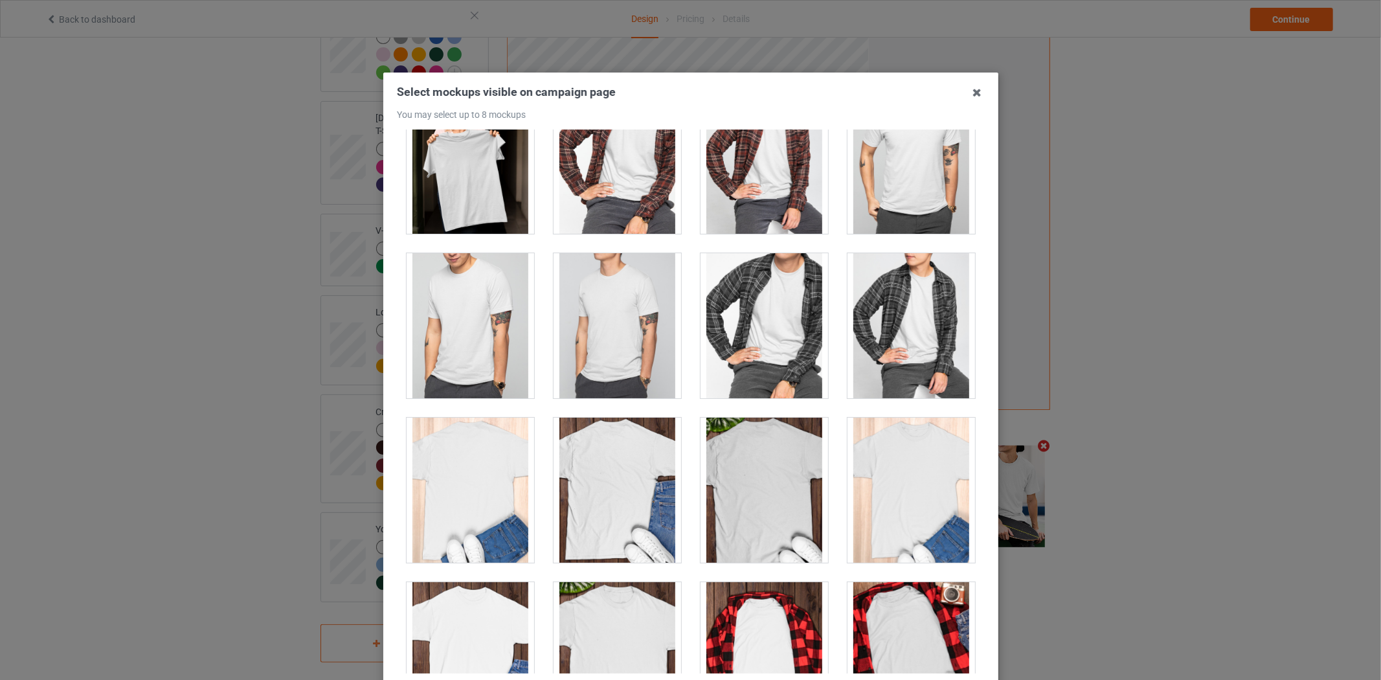
click at [768, 356] on div at bounding box center [765, 325] width 128 height 145
click at [499, 494] on div at bounding box center [471, 490] width 128 height 145
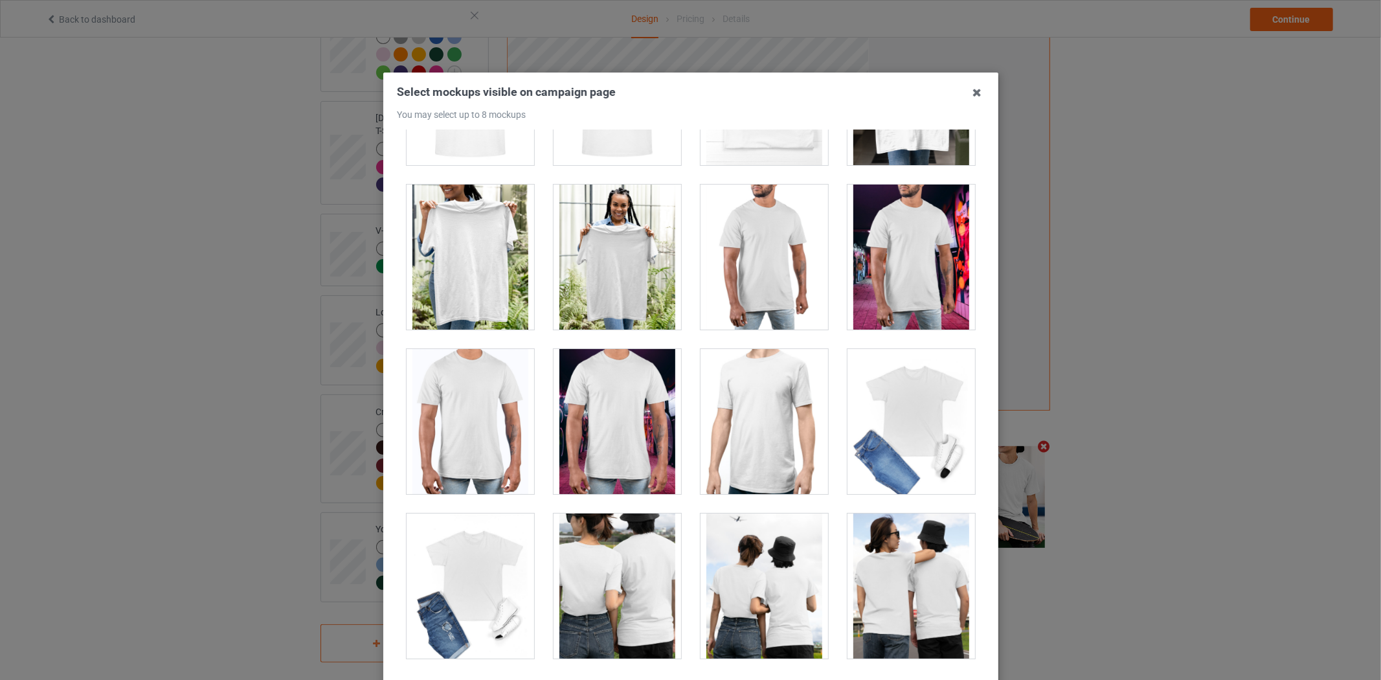
scroll to position [5901, 0]
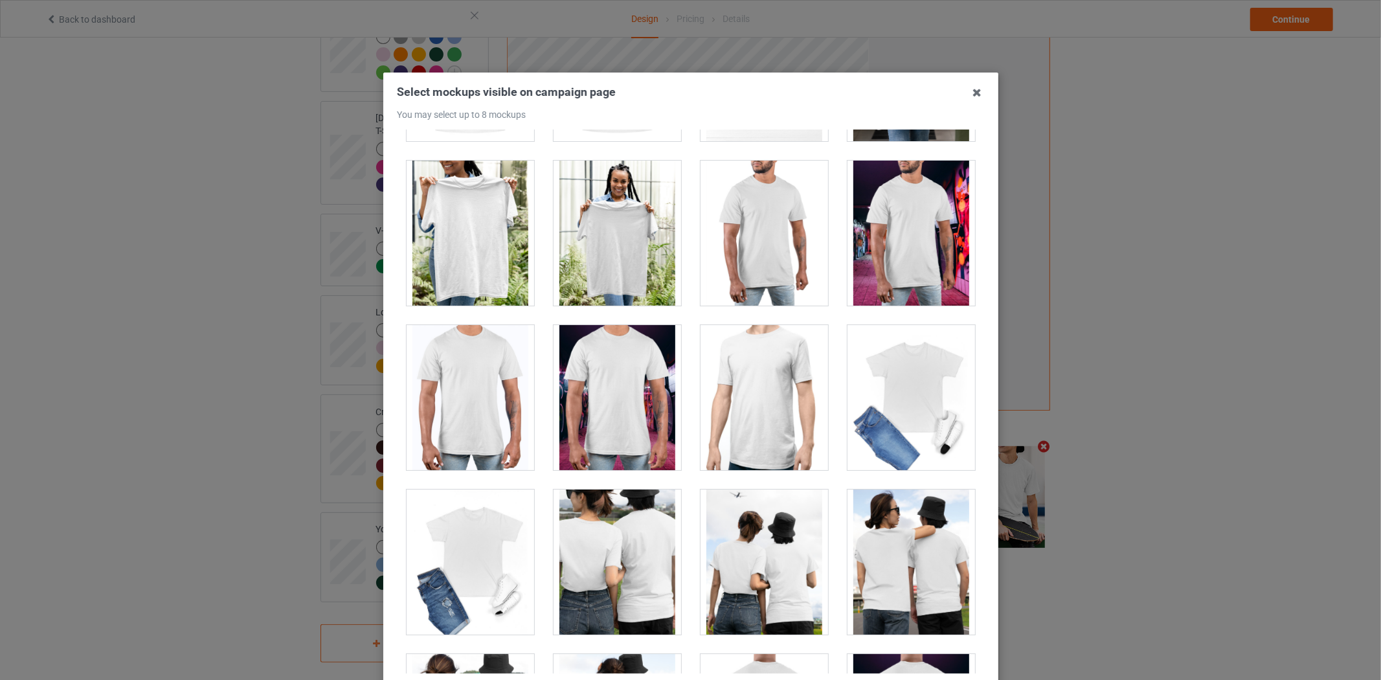
click at [767, 404] on div at bounding box center [765, 397] width 128 height 145
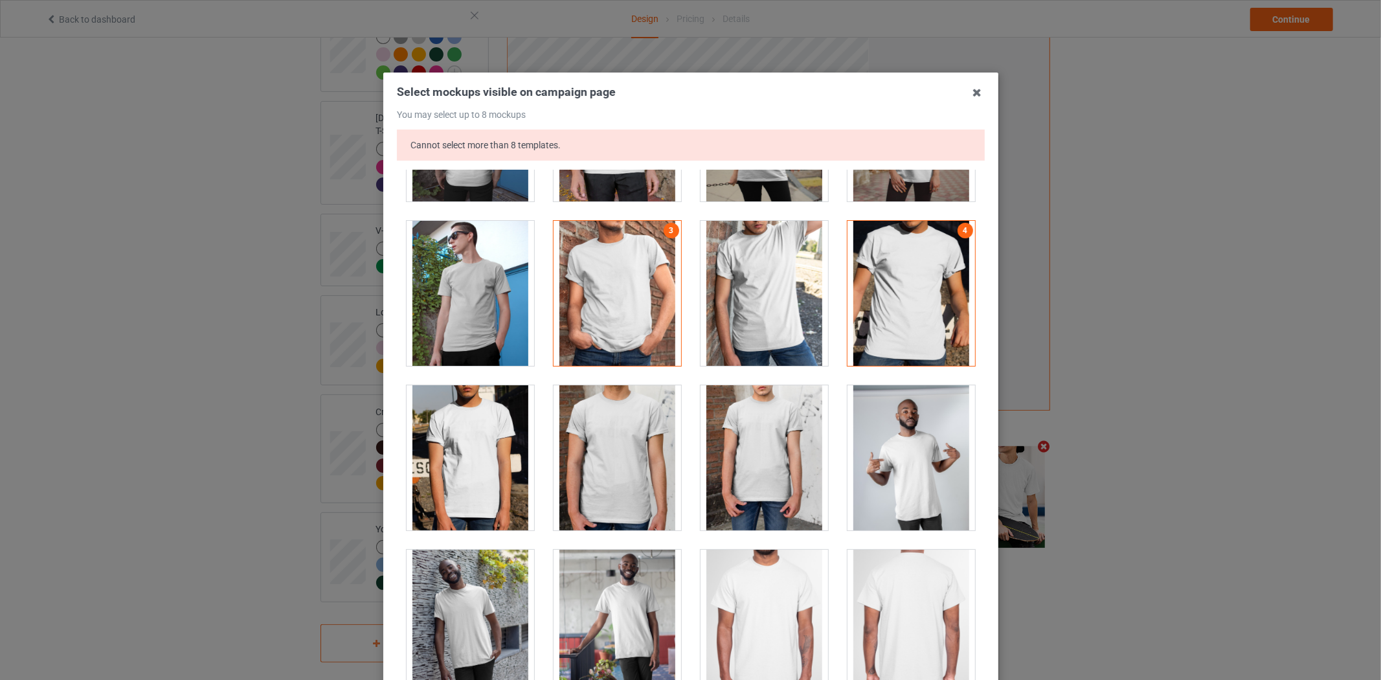
scroll to position [0, 0]
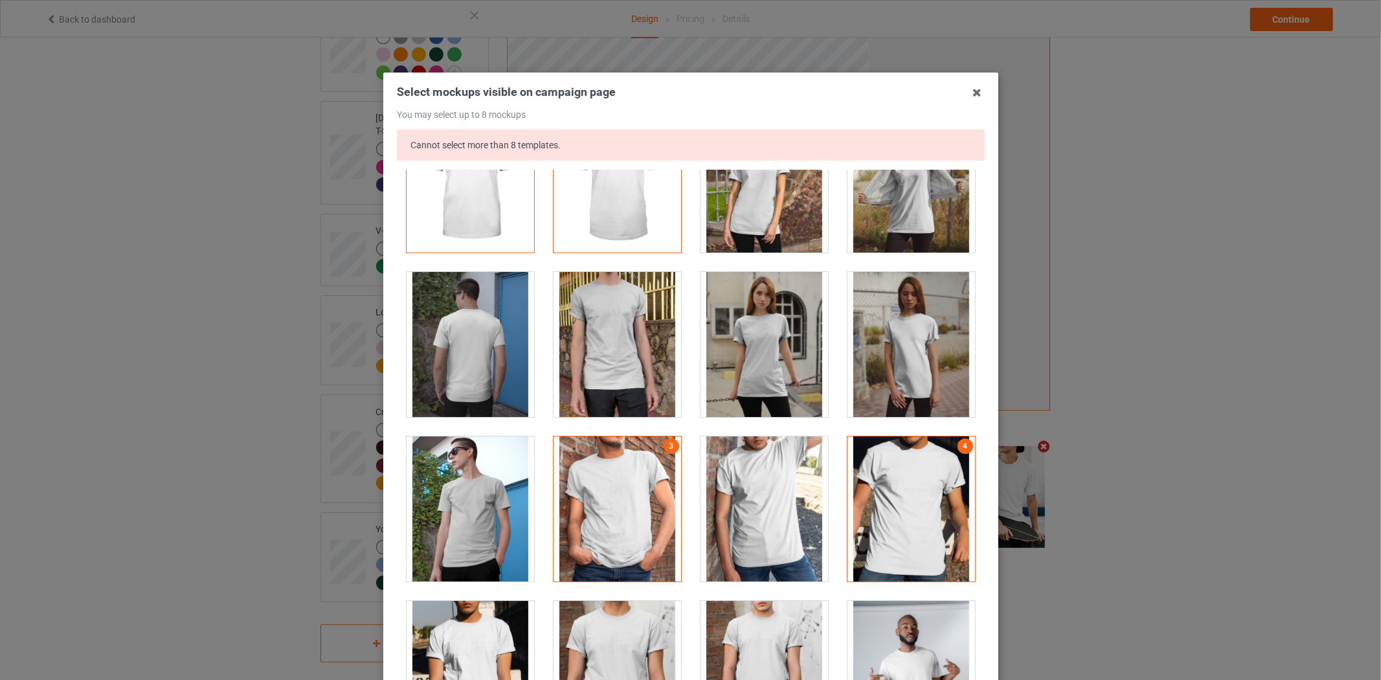
click at [887, 502] on div at bounding box center [912, 509] width 128 height 145
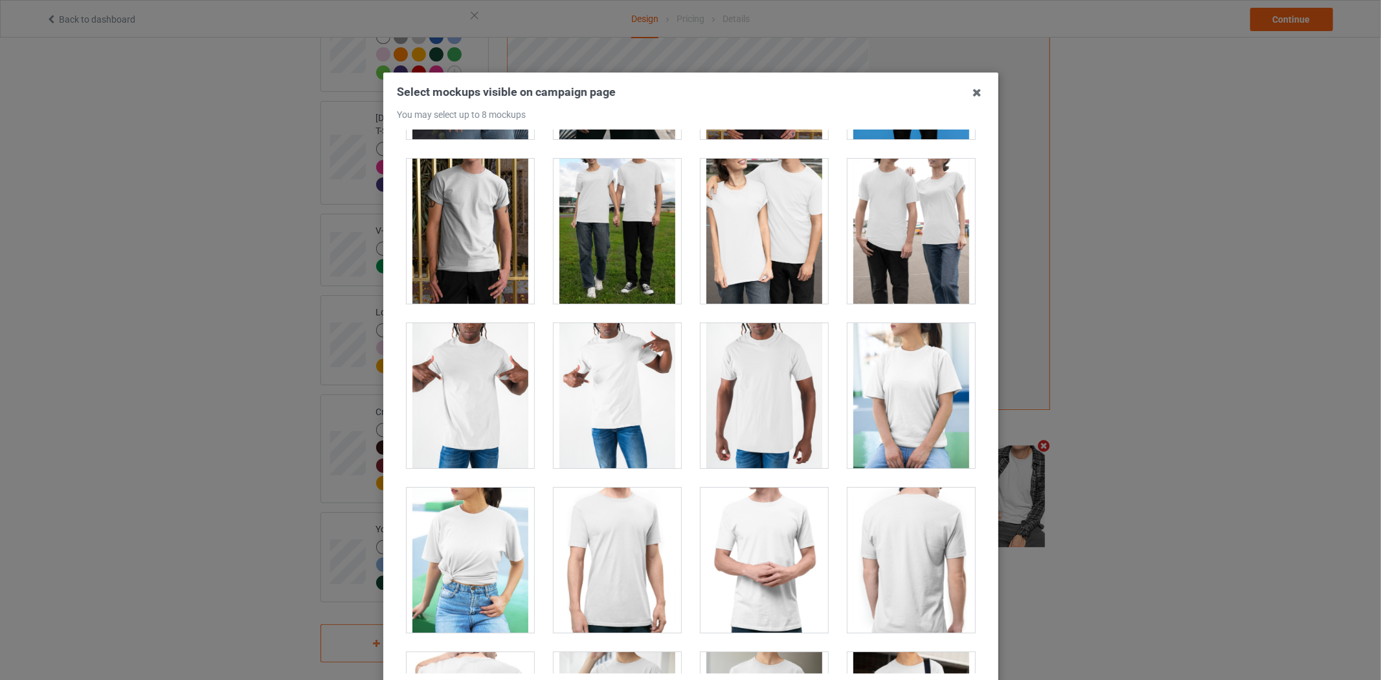
scroll to position [7196, 0]
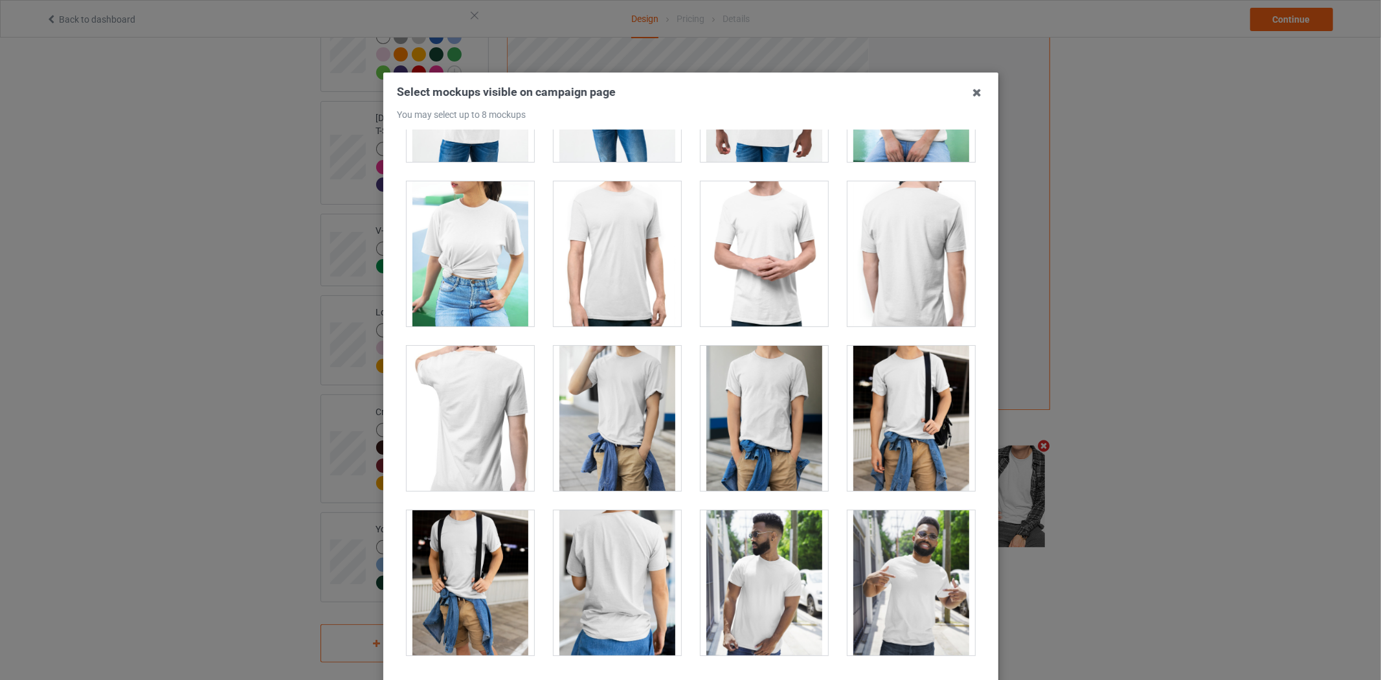
click at [756, 409] on div at bounding box center [765, 418] width 128 height 145
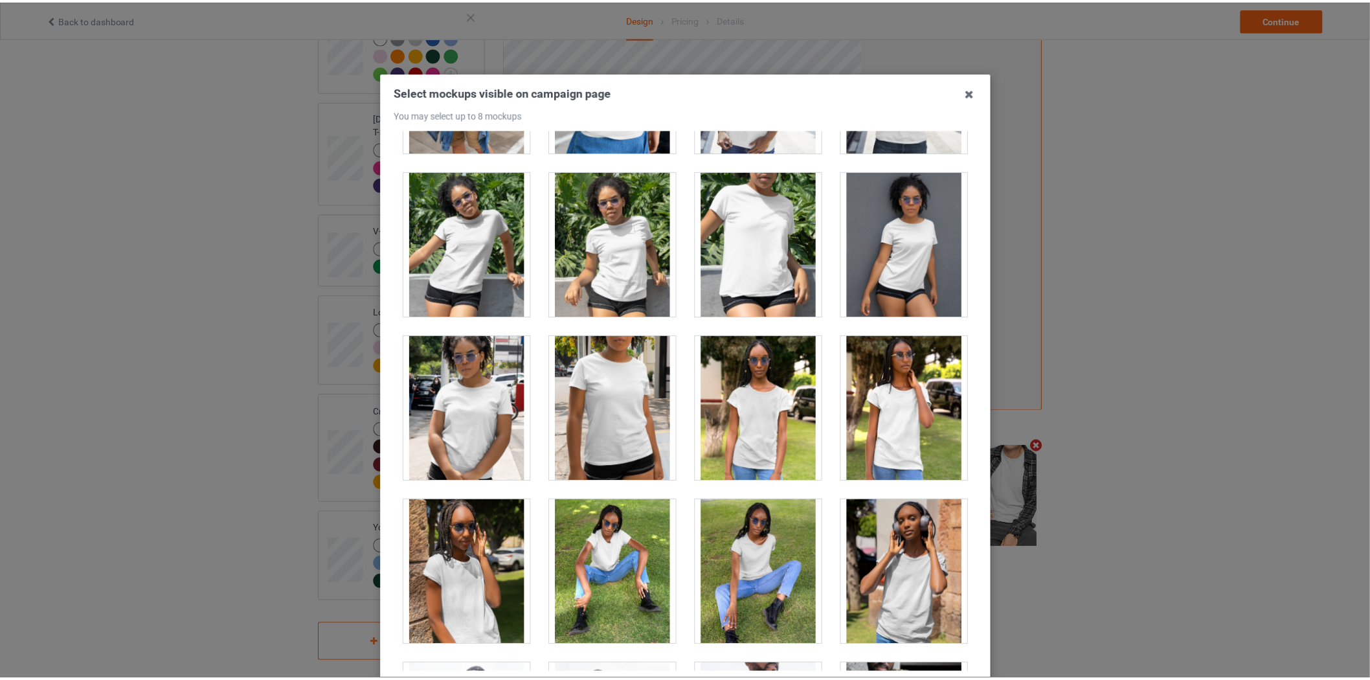
scroll to position [125, 0]
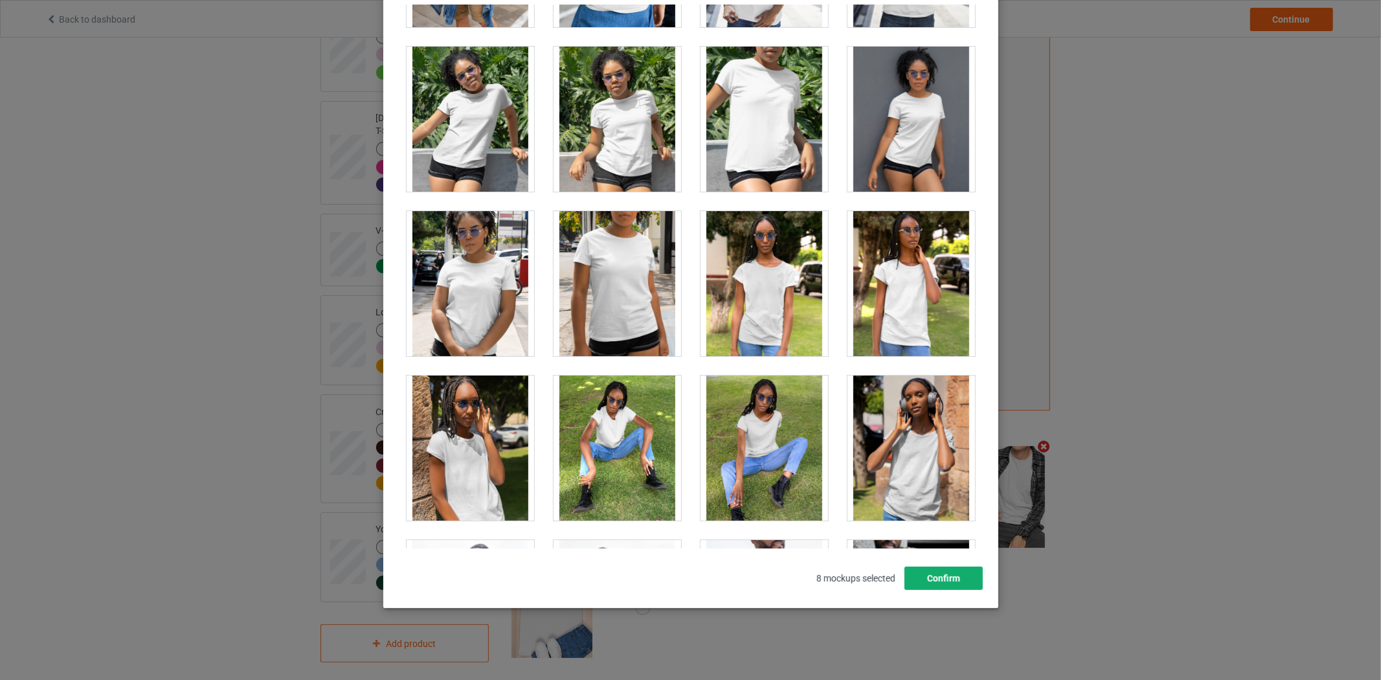
click at [936, 580] on button "Confirm" at bounding box center [943, 578] width 78 height 23
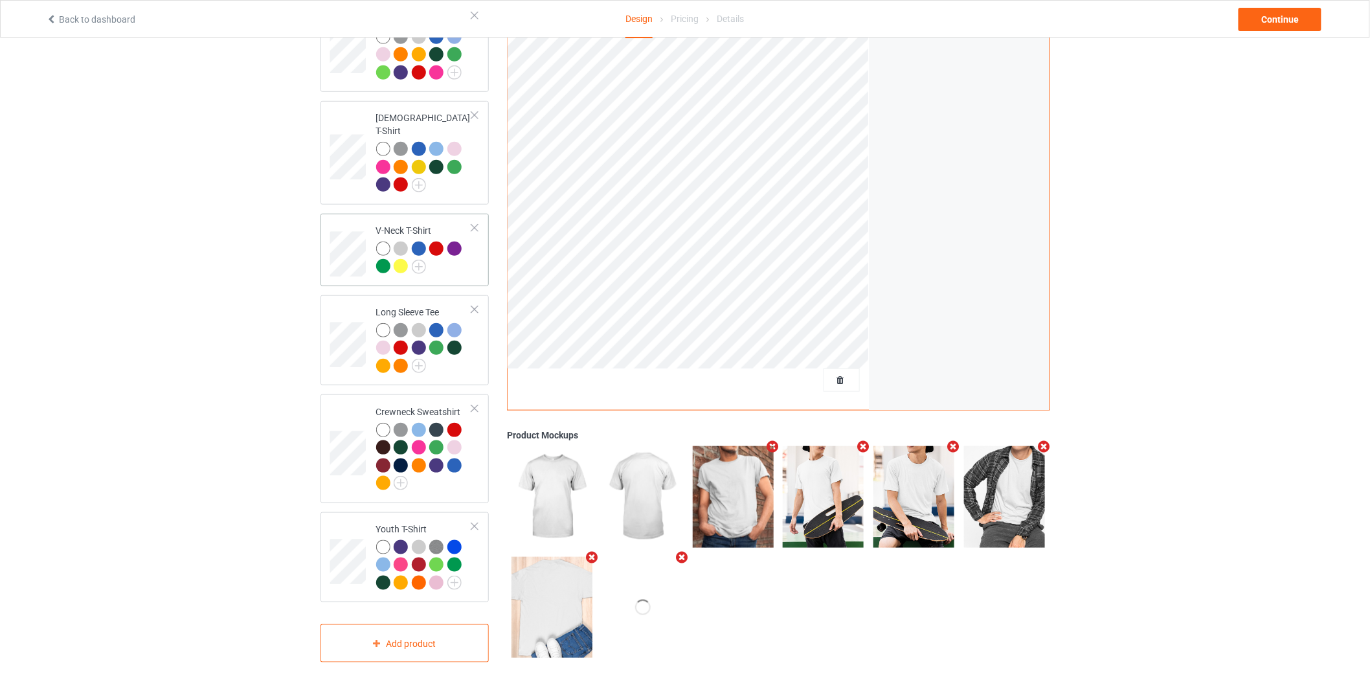
scroll to position [0, 0]
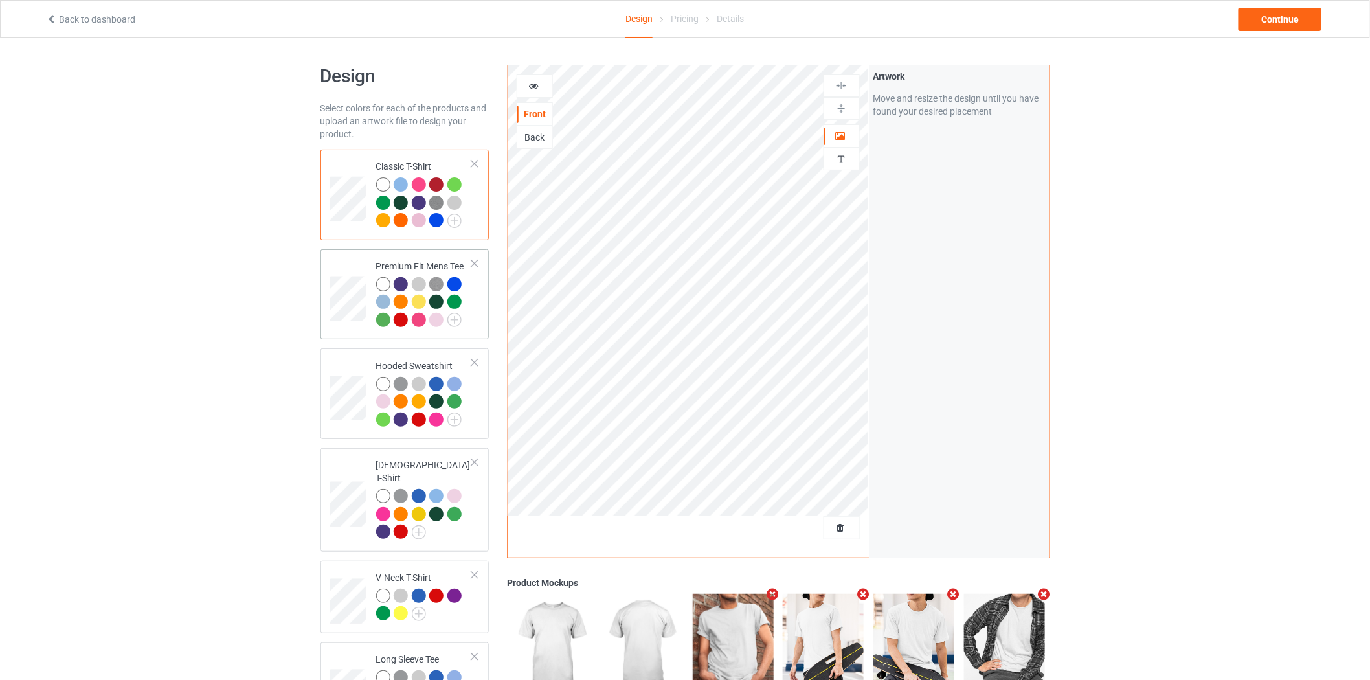
click at [347, 271] on td at bounding box center [349, 295] width 39 height 80
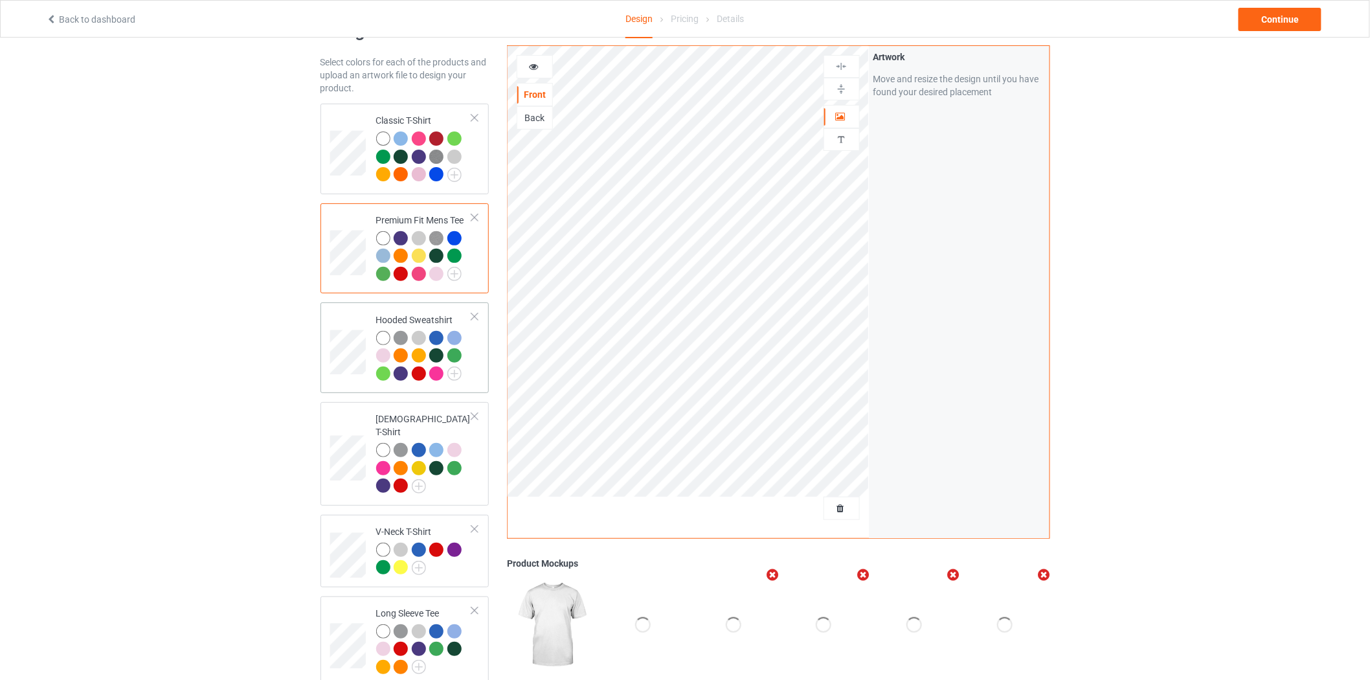
scroll to position [72, 0]
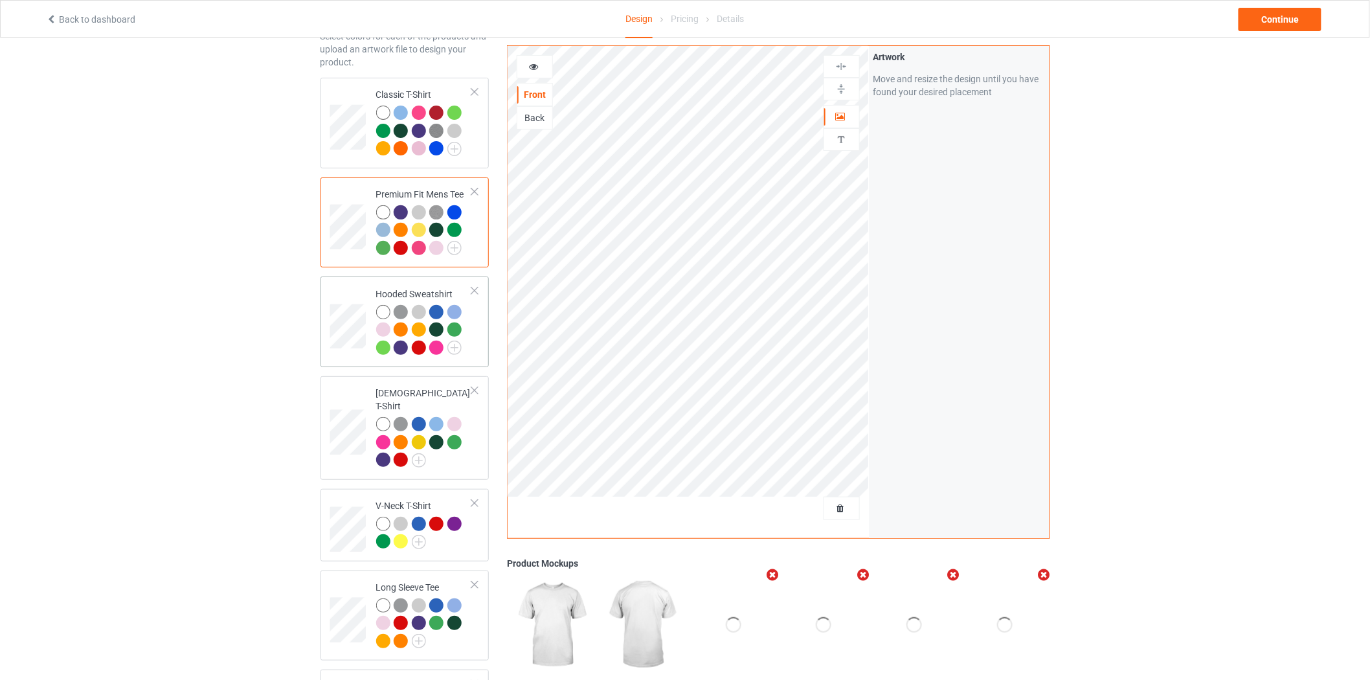
click at [347, 295] on td at bounding box center [349, 322] width 39 height 80
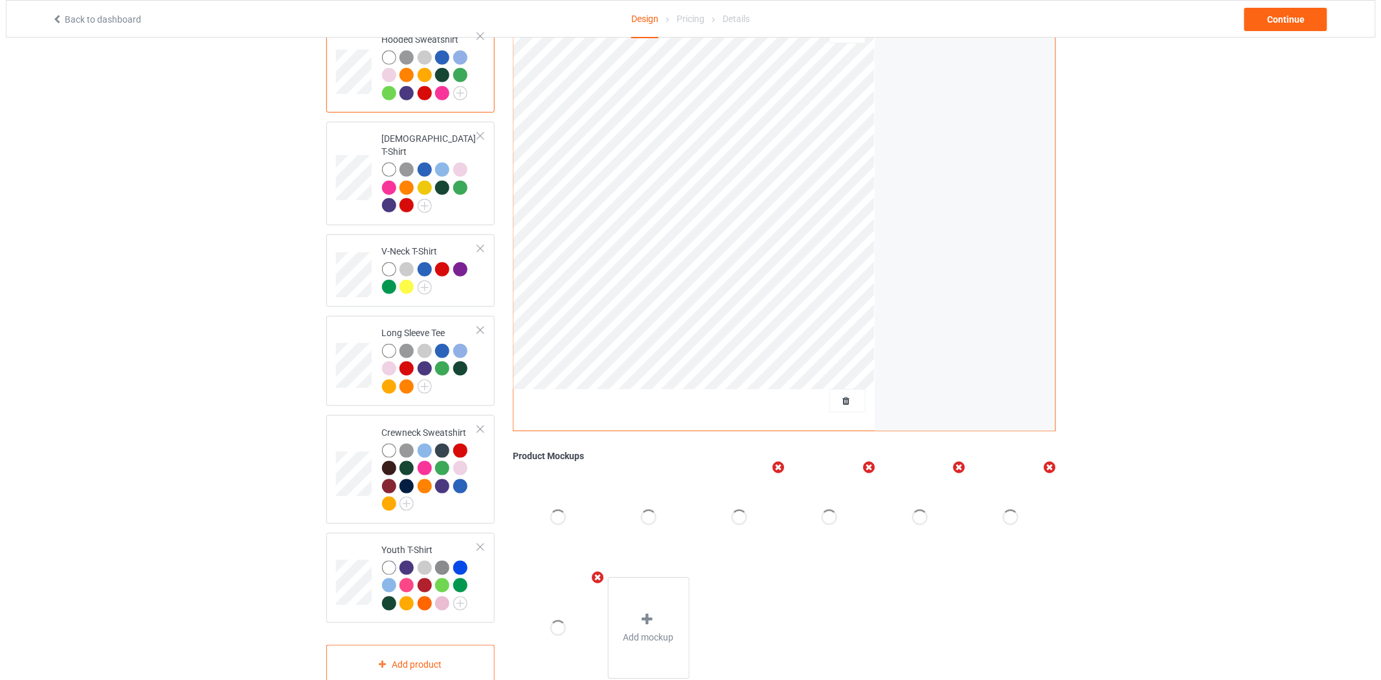
scroll to position [347, 0]
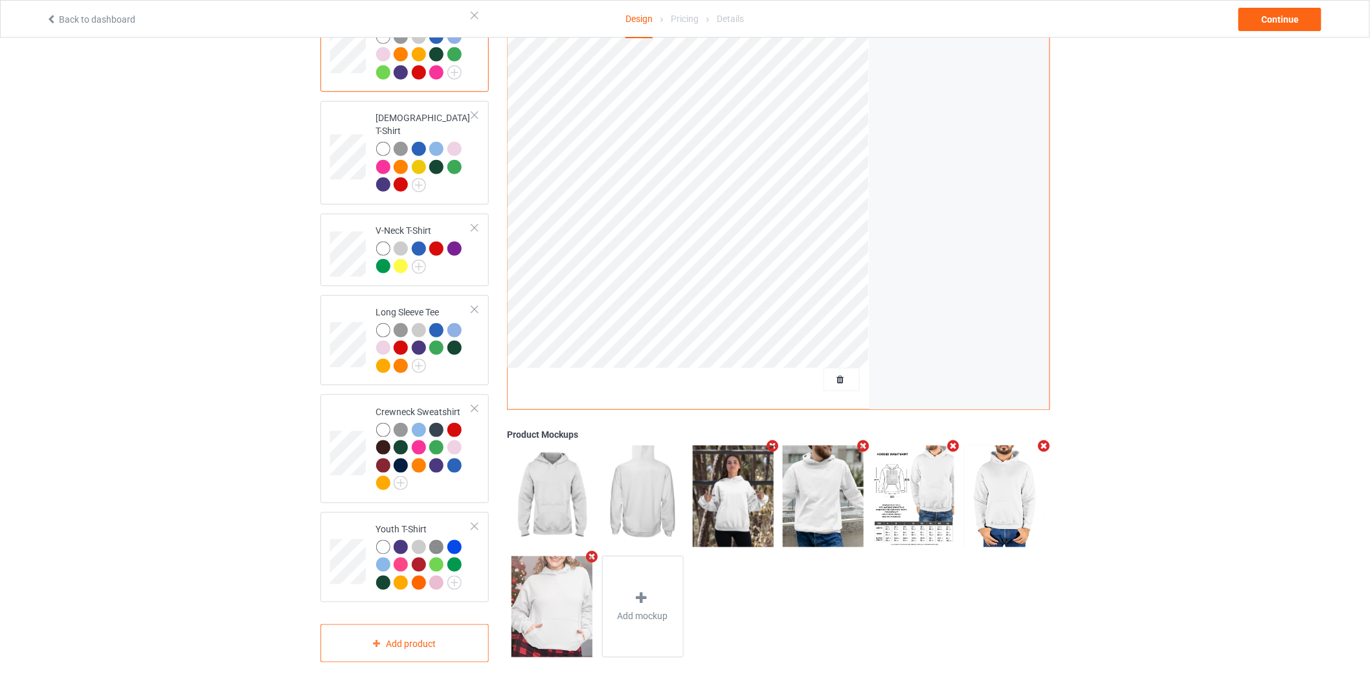
click at [772, 440] on icon "Remove mockup" at bounding box center [773, 447] width 16 height 14
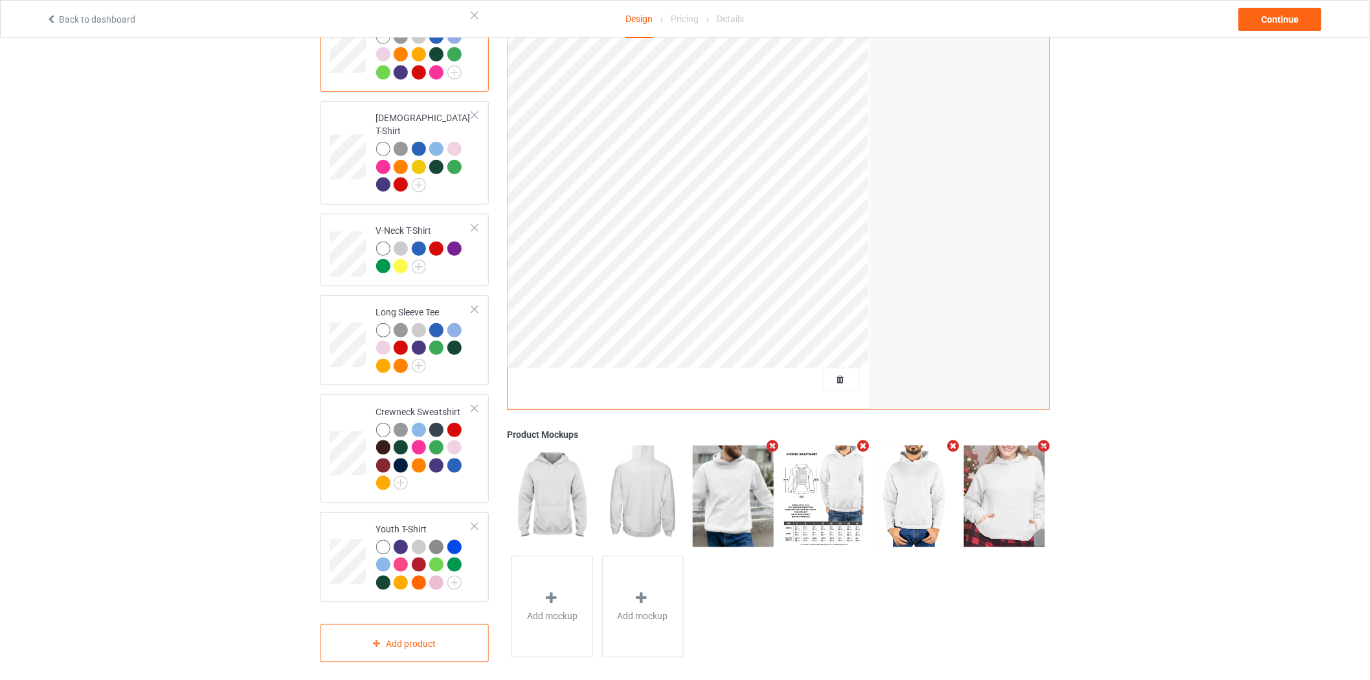
click at [771, 440] on icon "Remove mockup" at bounding box center [773, 447] width 16 height 14
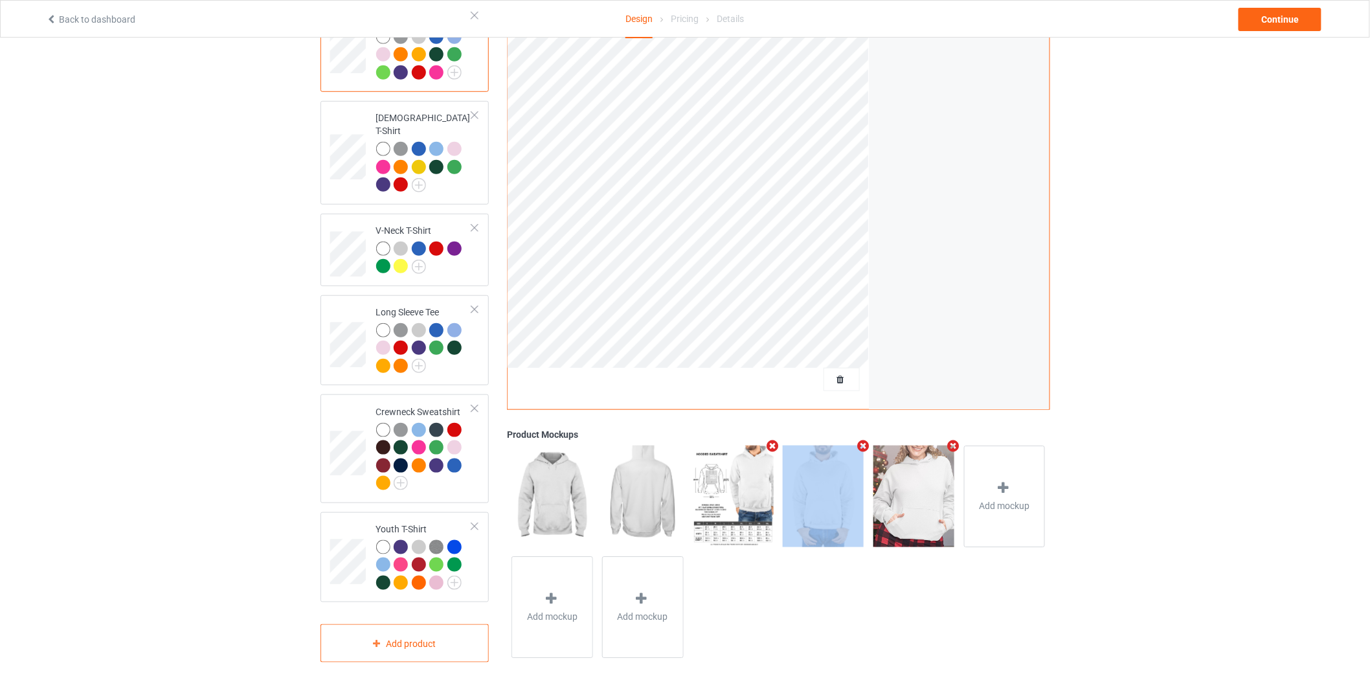
click at [771, 439] on icon "Remove mockup" at bounding box center [773, 446] width 16 height 14
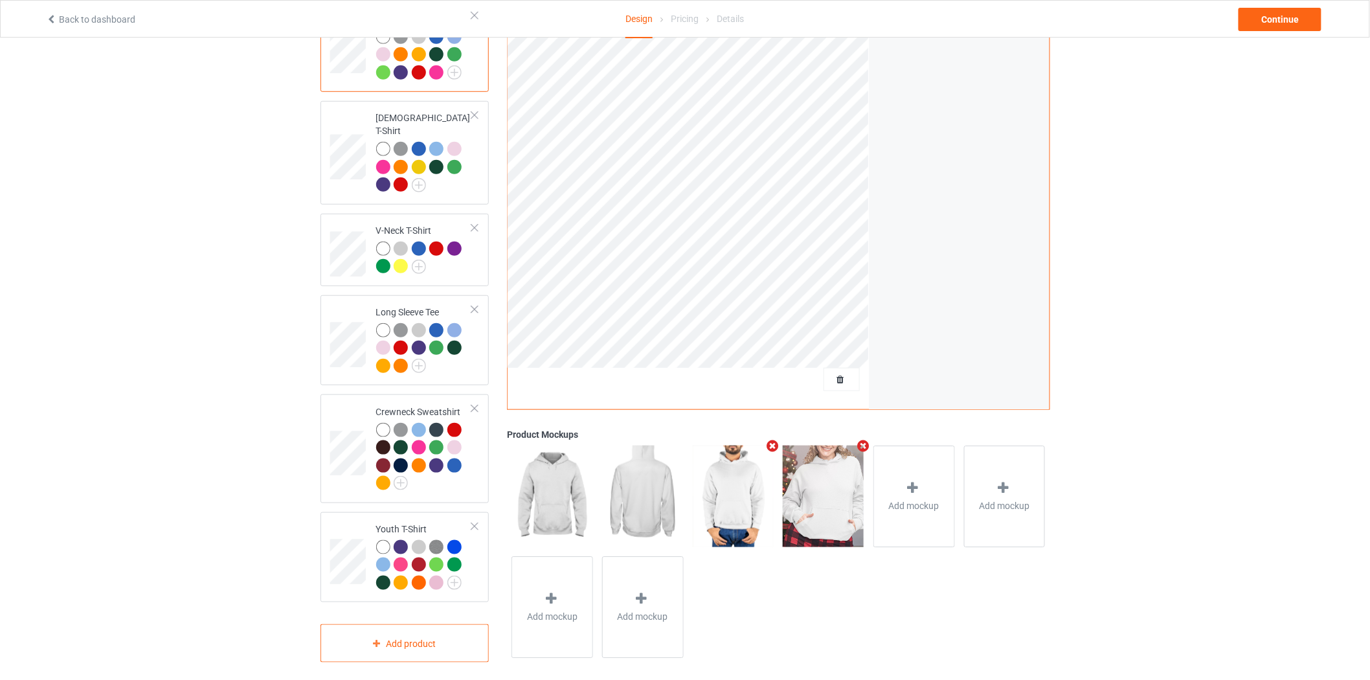
click at [771, 439] on icon "Remove mockup" at bounding box center [773, 446] width 16 height 14
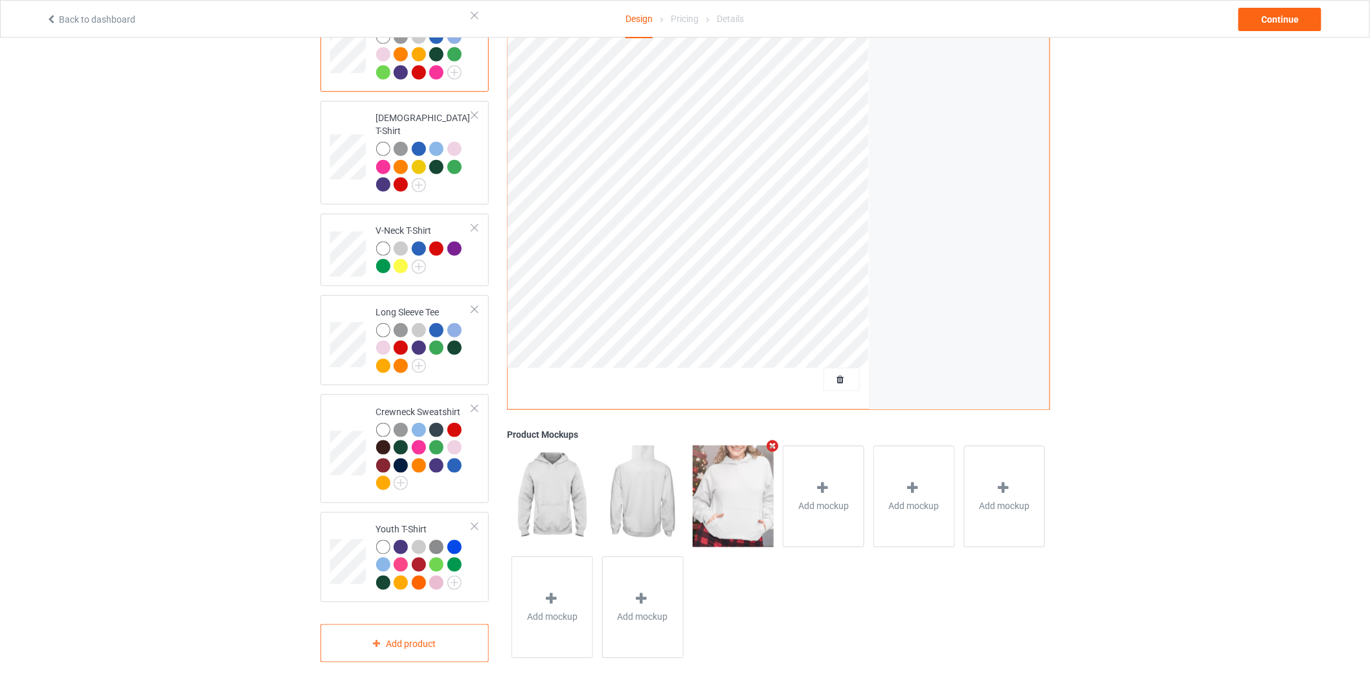
click at [771, 439] on icon "Remove mockup" at bounding box center [773, 446] width 16 height 14
click at [731, 481] on icon at bounding box center [732, 488] width 16 height 14
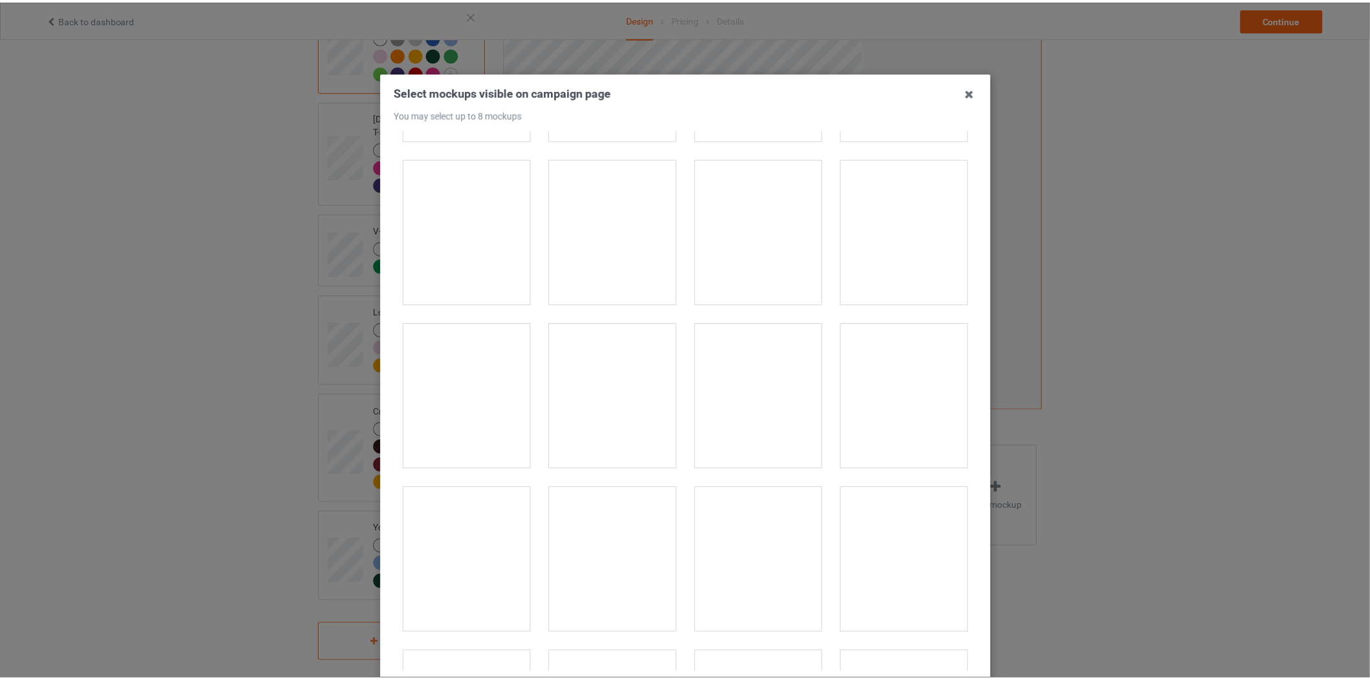
scroll to position [9139, 0]
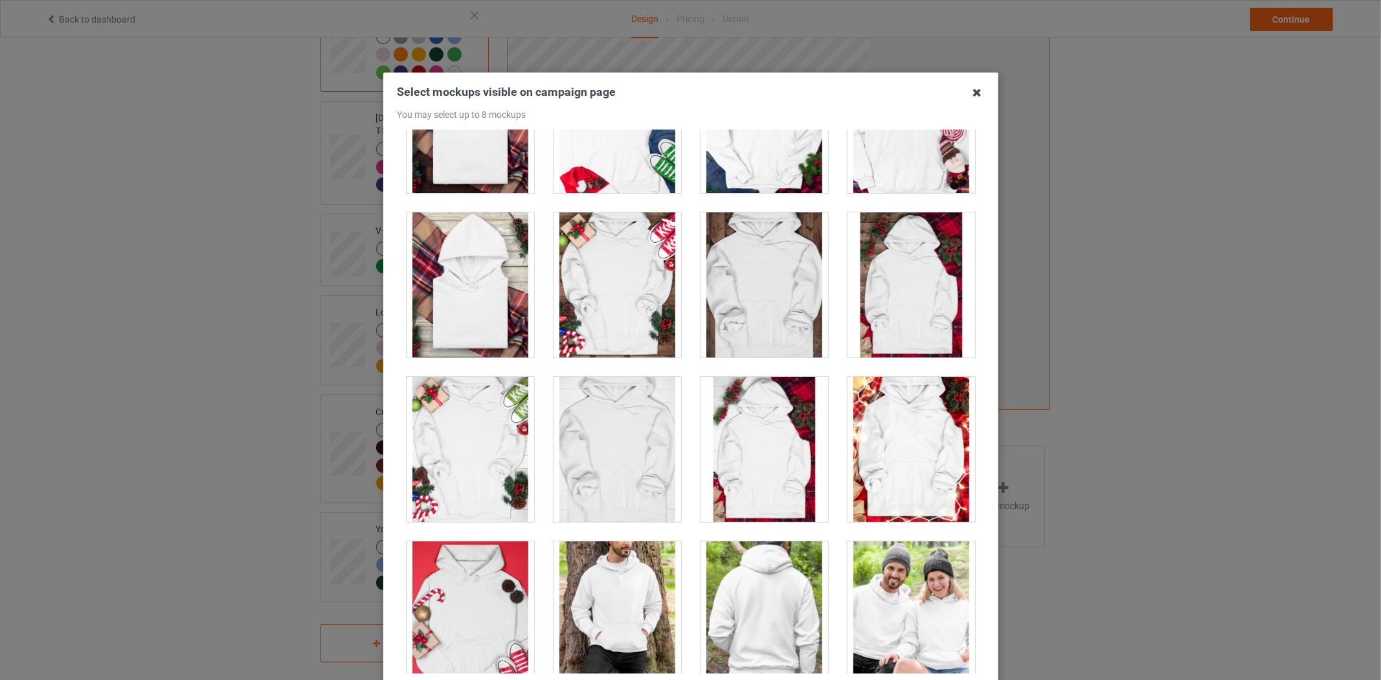
click at [976, 97] on icon at bounding box center [977, 92] width 21 height 21
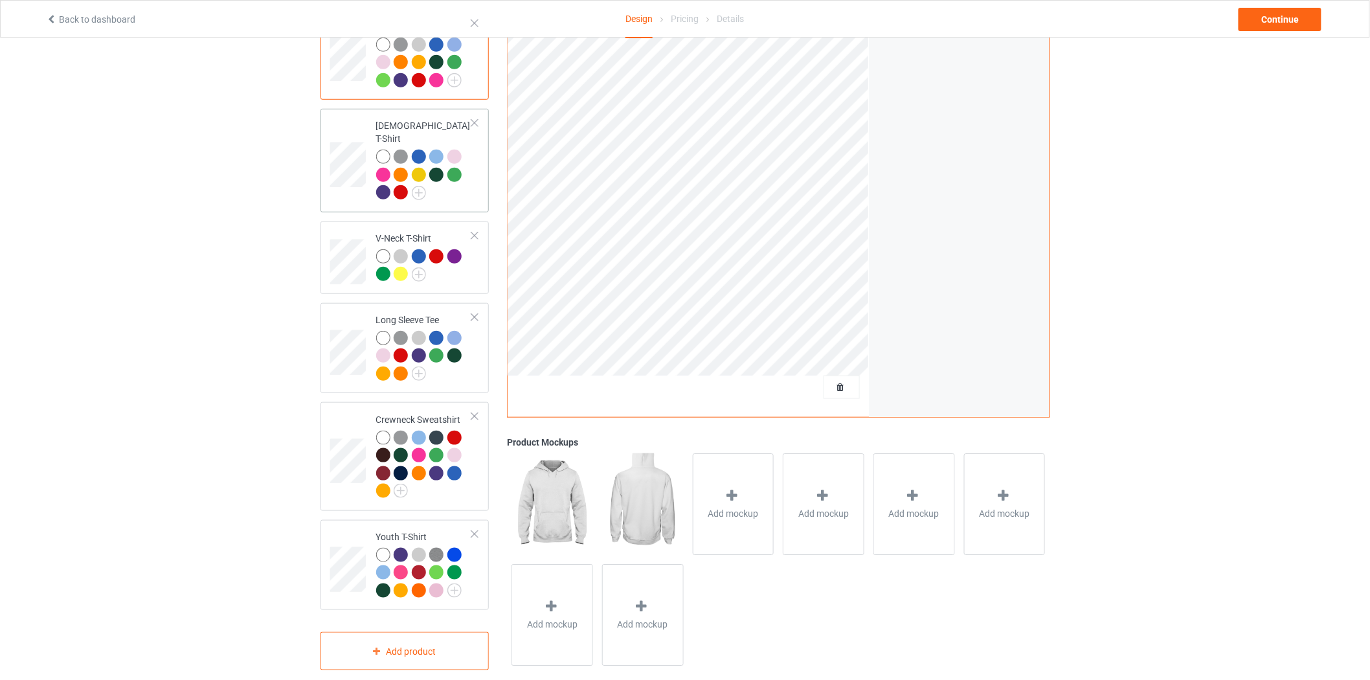
scroll to position [347, 0]
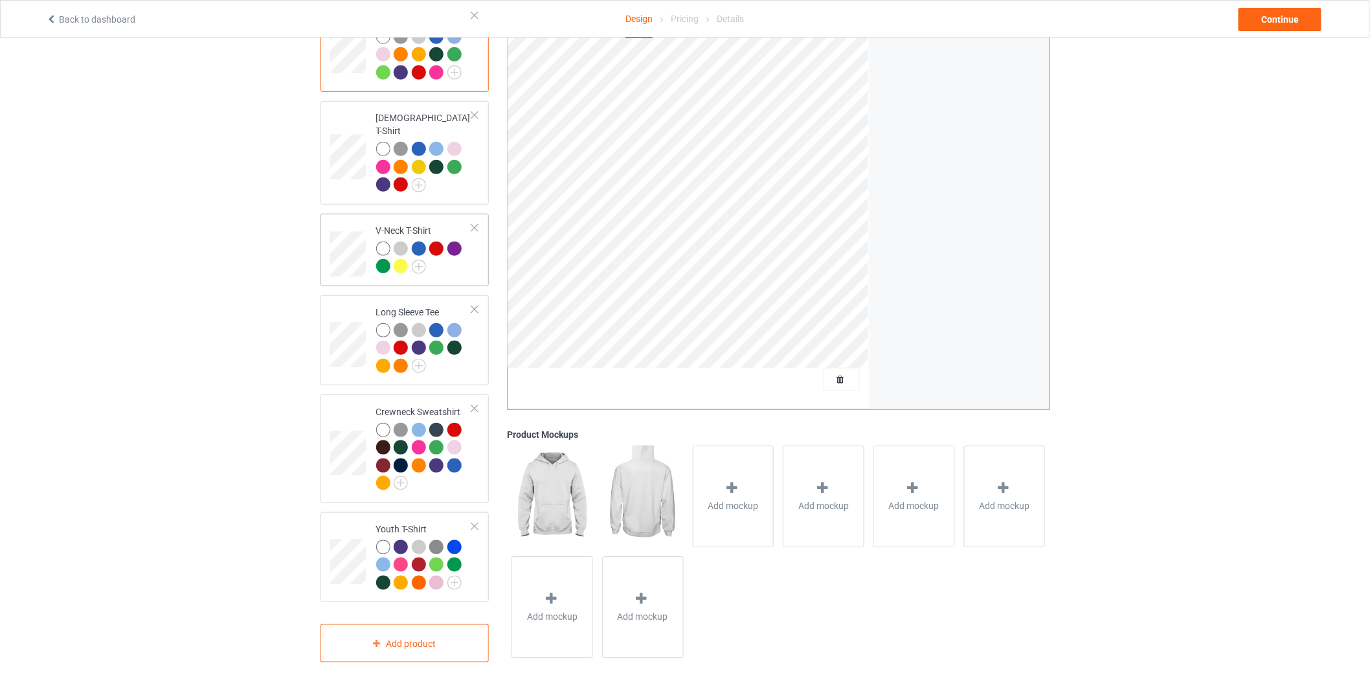
click at [475, 223] on div at bounding box center [474, 227] width 9 height 9
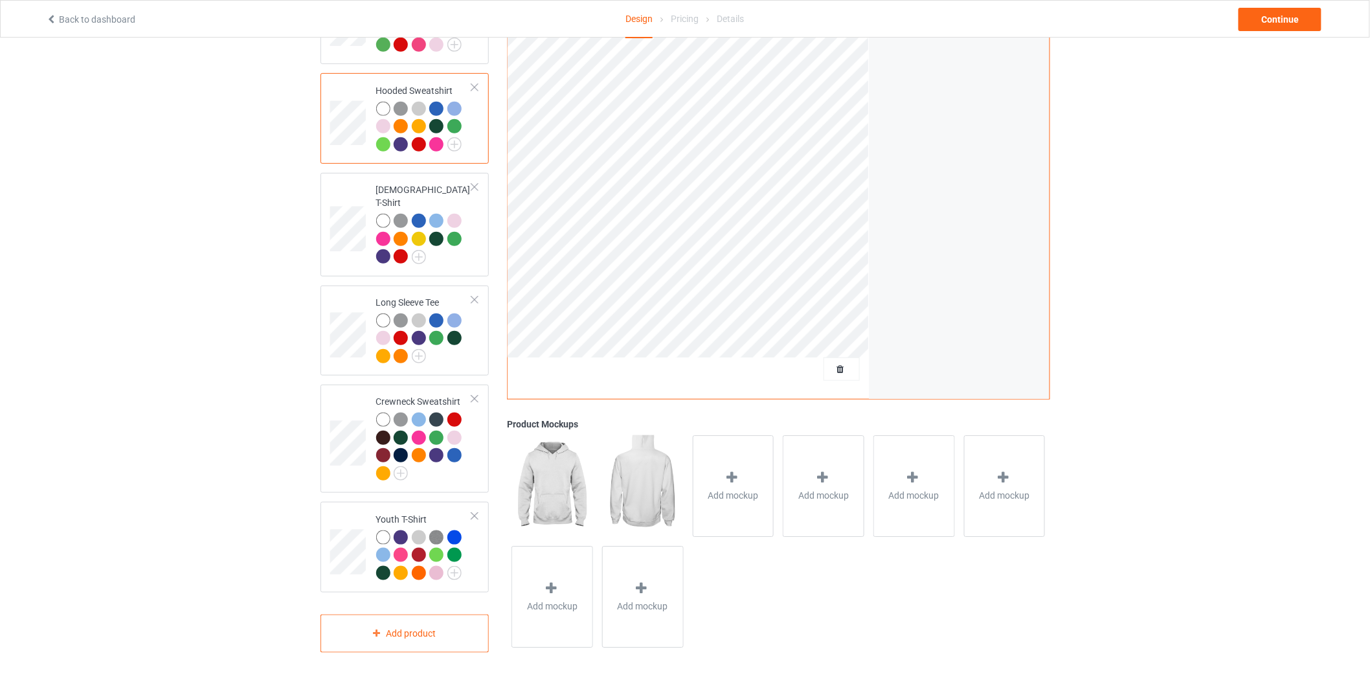
scroll to position [266, 0]
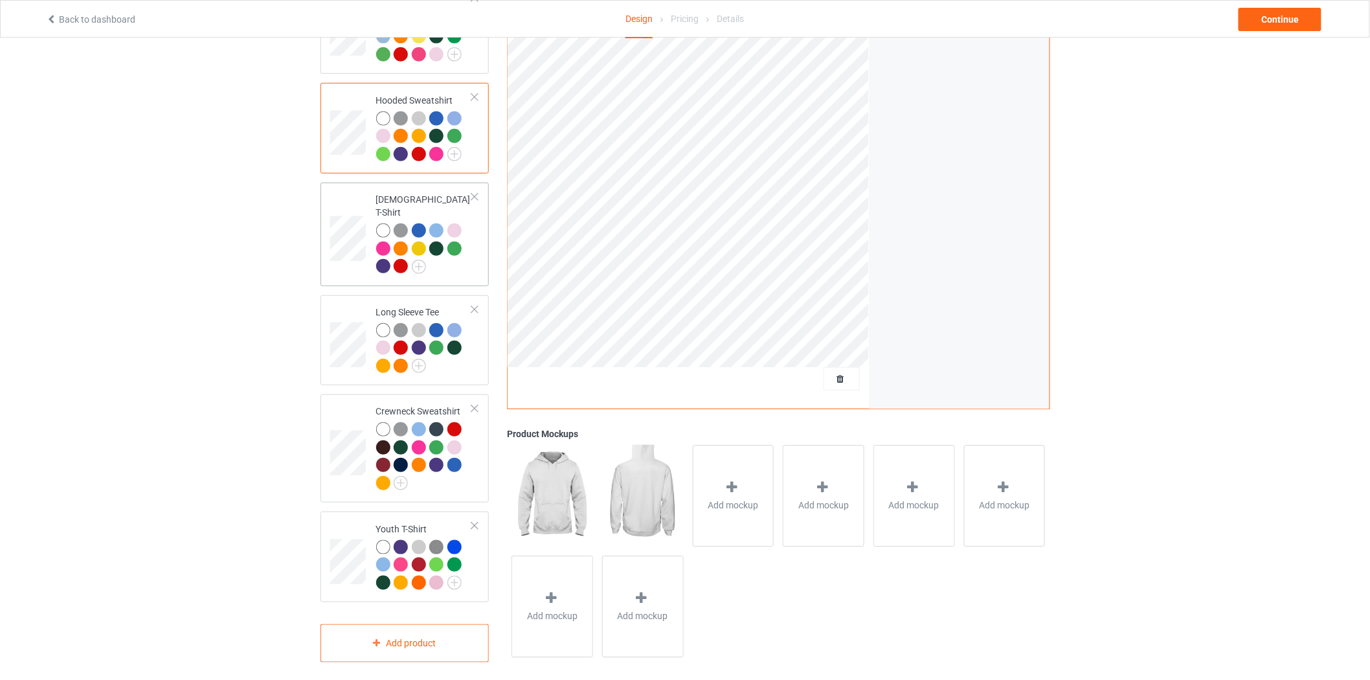
click at [478, 201] on div at bounding box center [474, 196] width 9 height 9
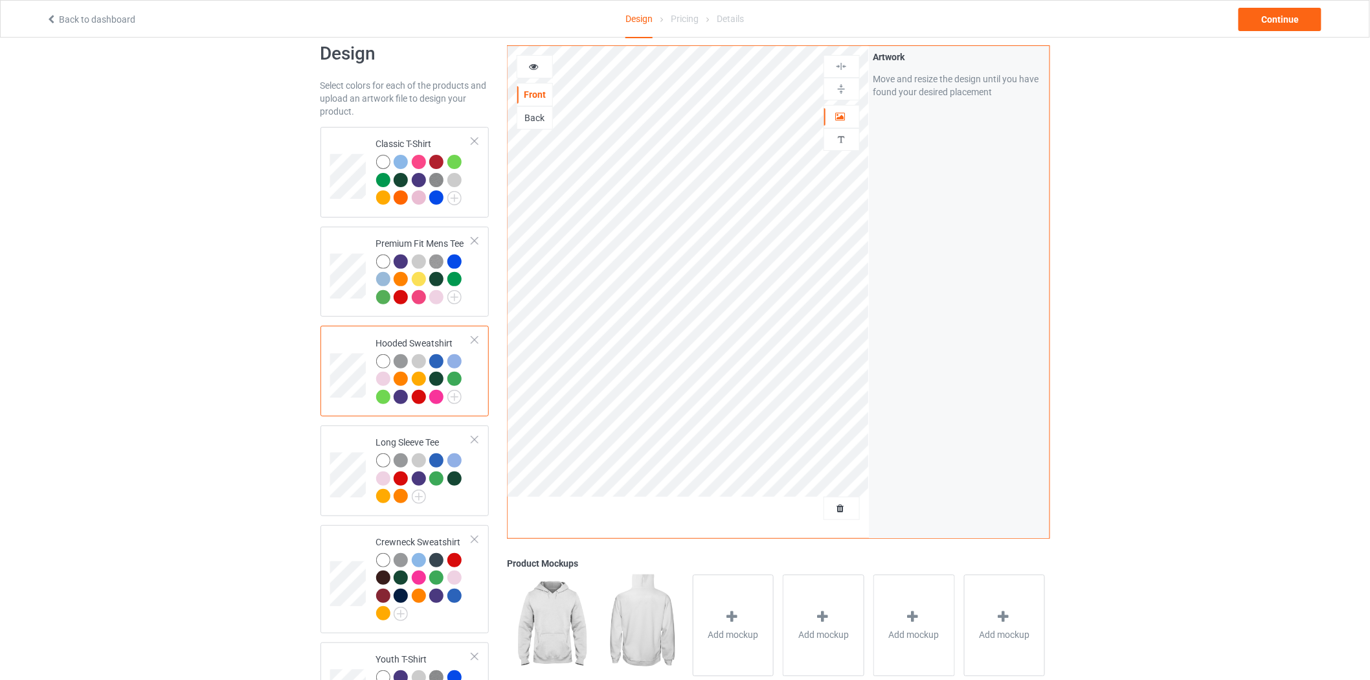
scroll to position [21, 0]
click at [473, 236] on td "Premium Fit Mens Tee" at bounding box center [424, 273] width 111 height 80
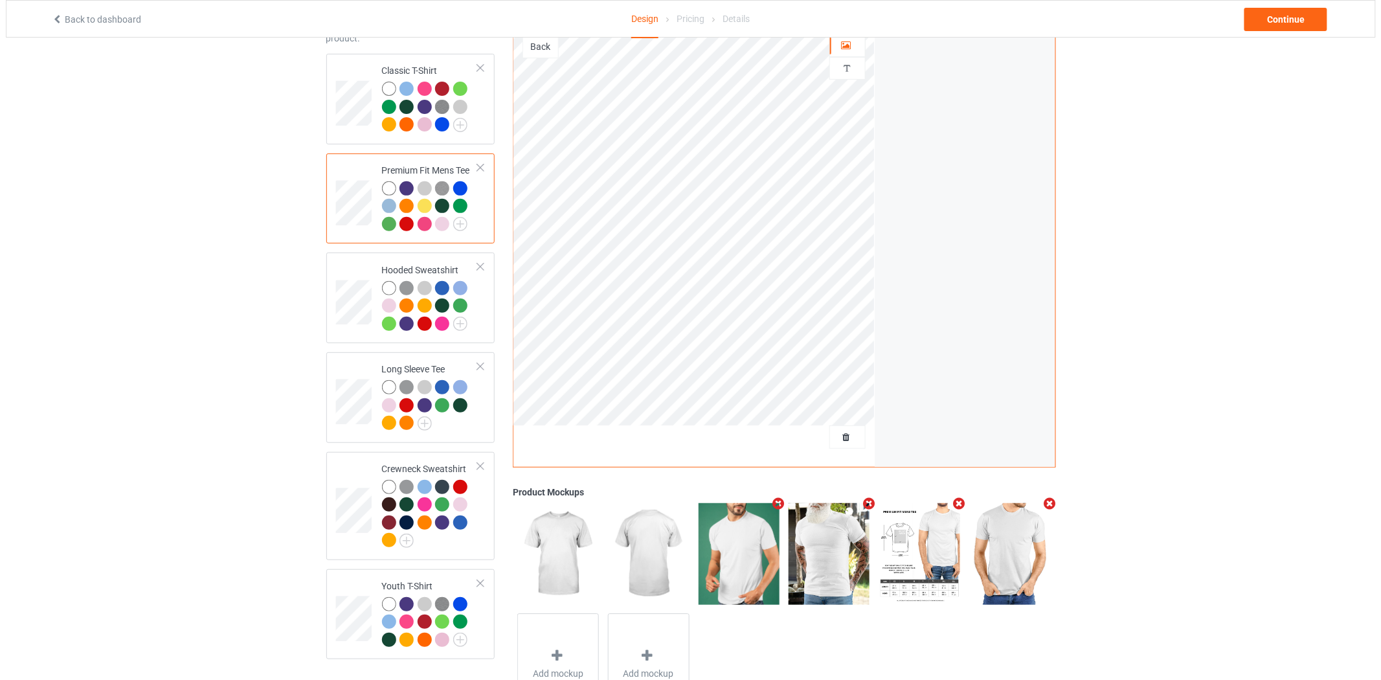
scroll to position [165, 0]
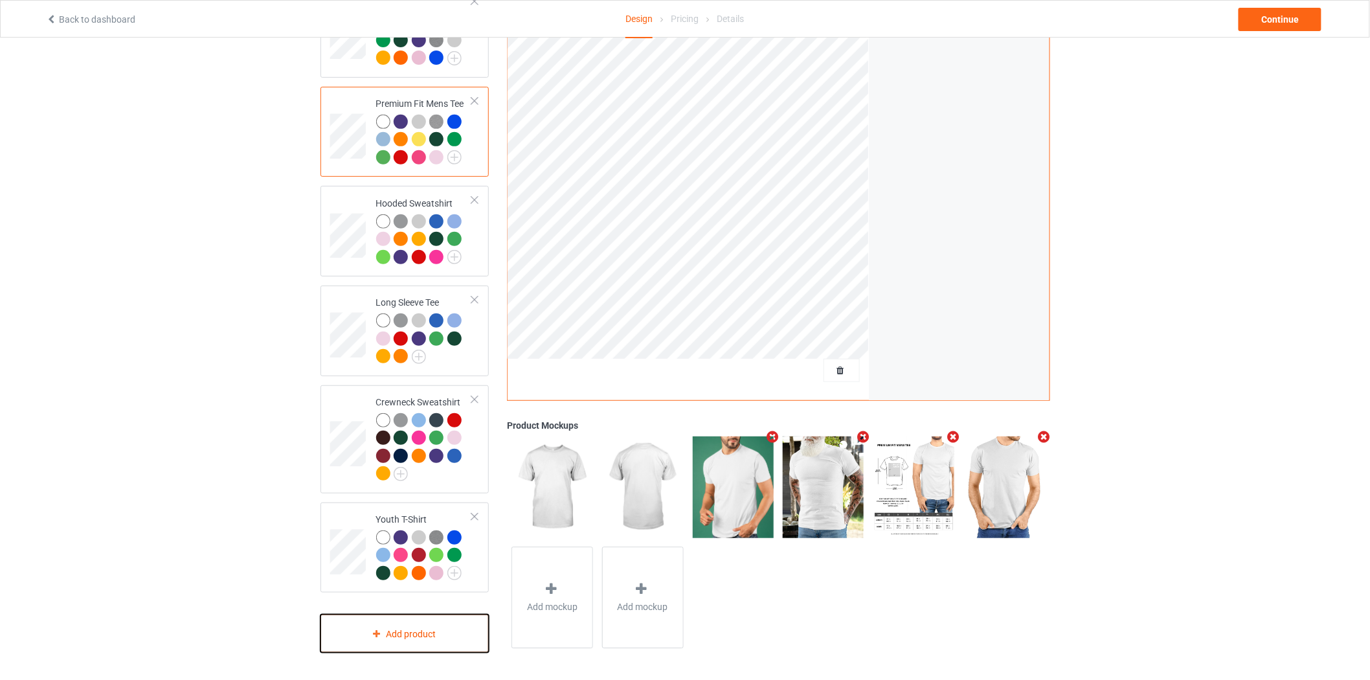
click at [407, 641] on div "Add product" at bounding box center [405, 634] width 169 height 38
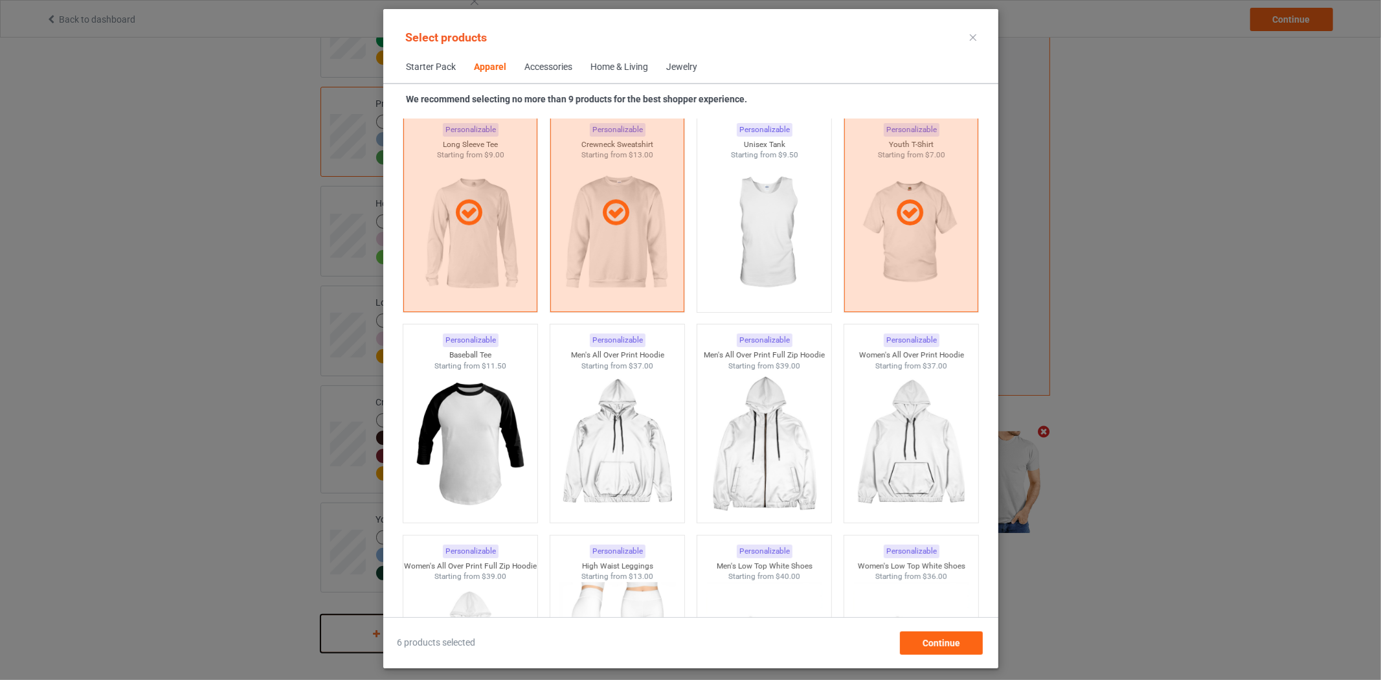
scroll to position [952, 0]
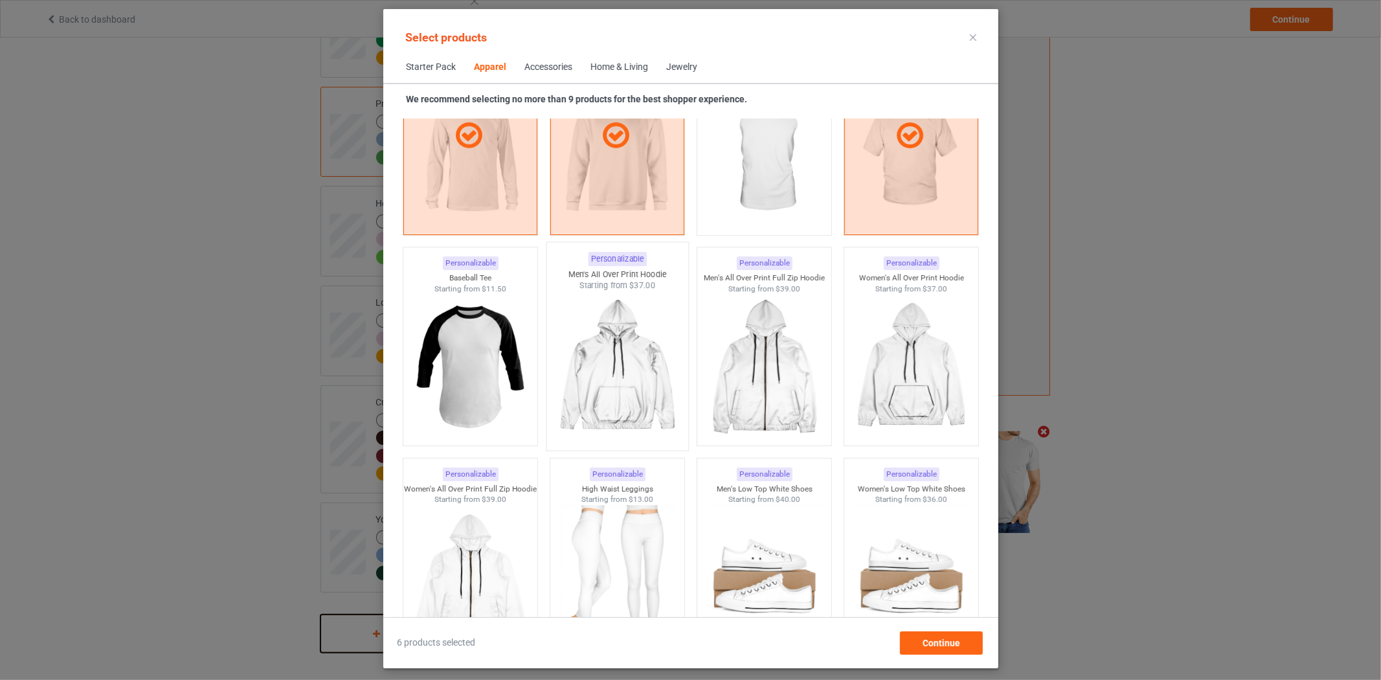
scroll to position [1024, 0]
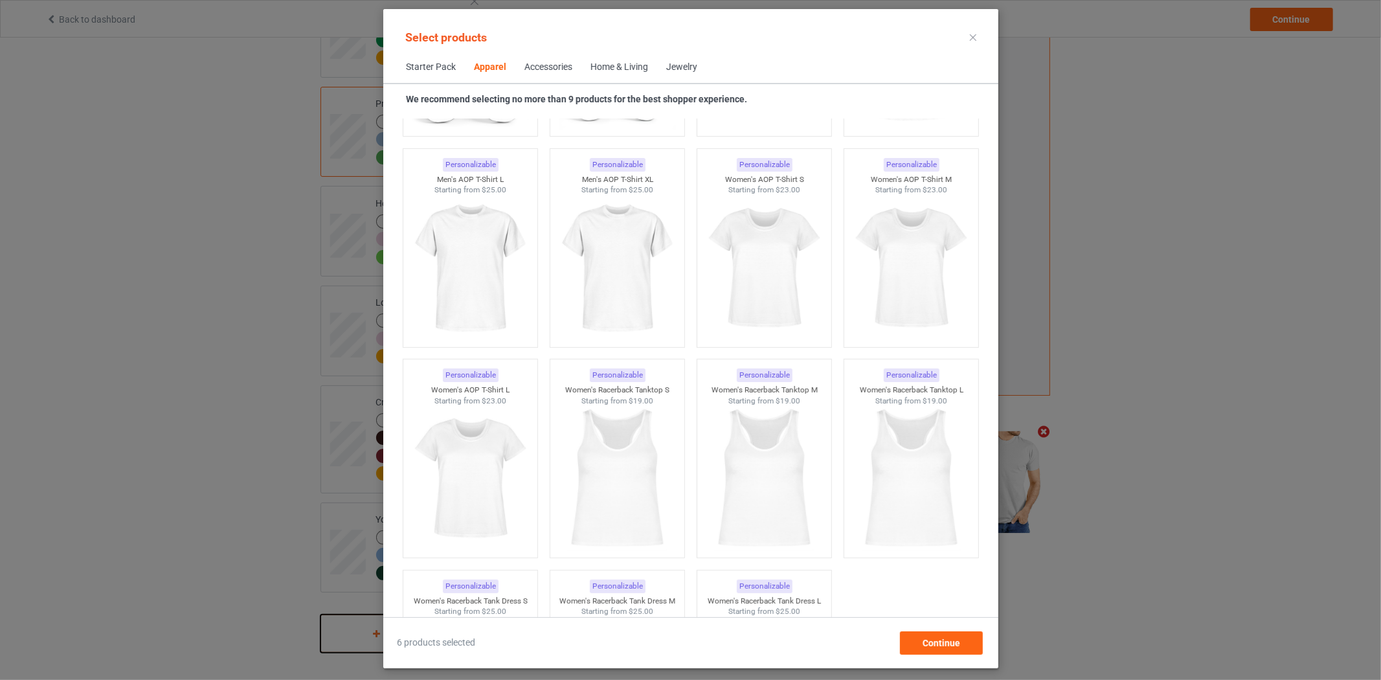
scroll to position [2015, 0]
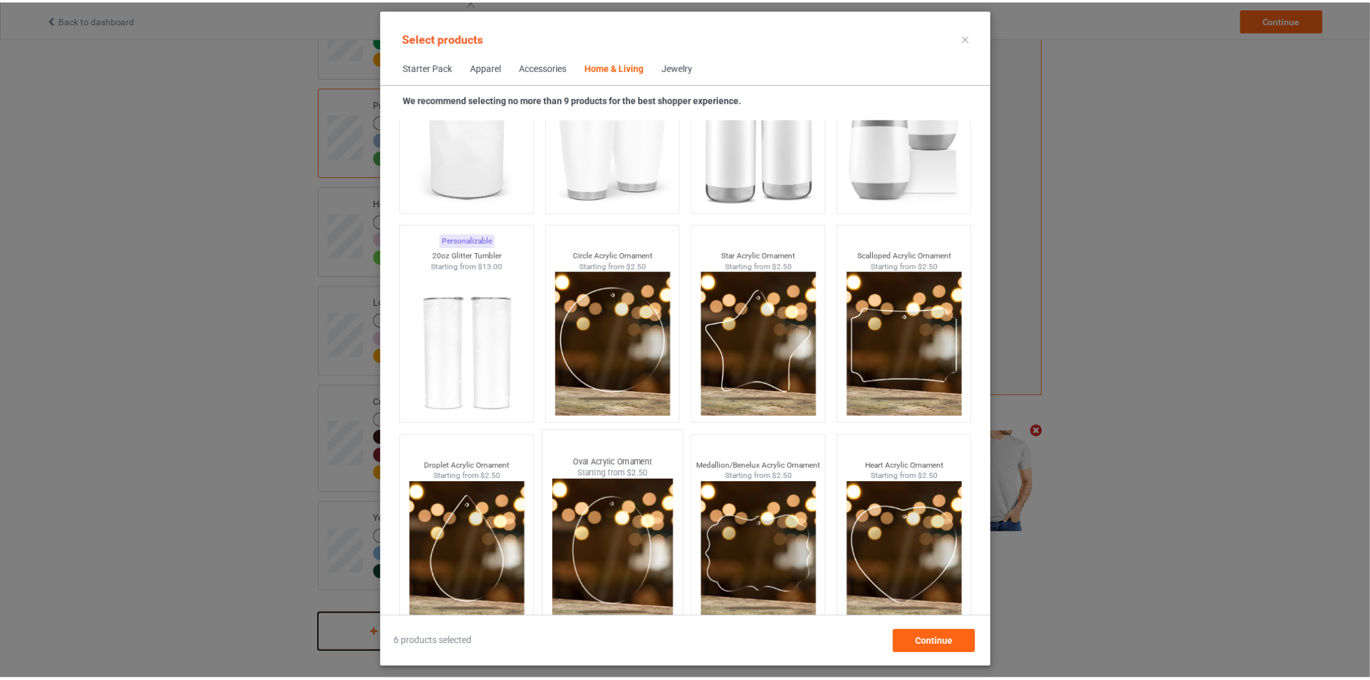
scroll to position [10002, 0]
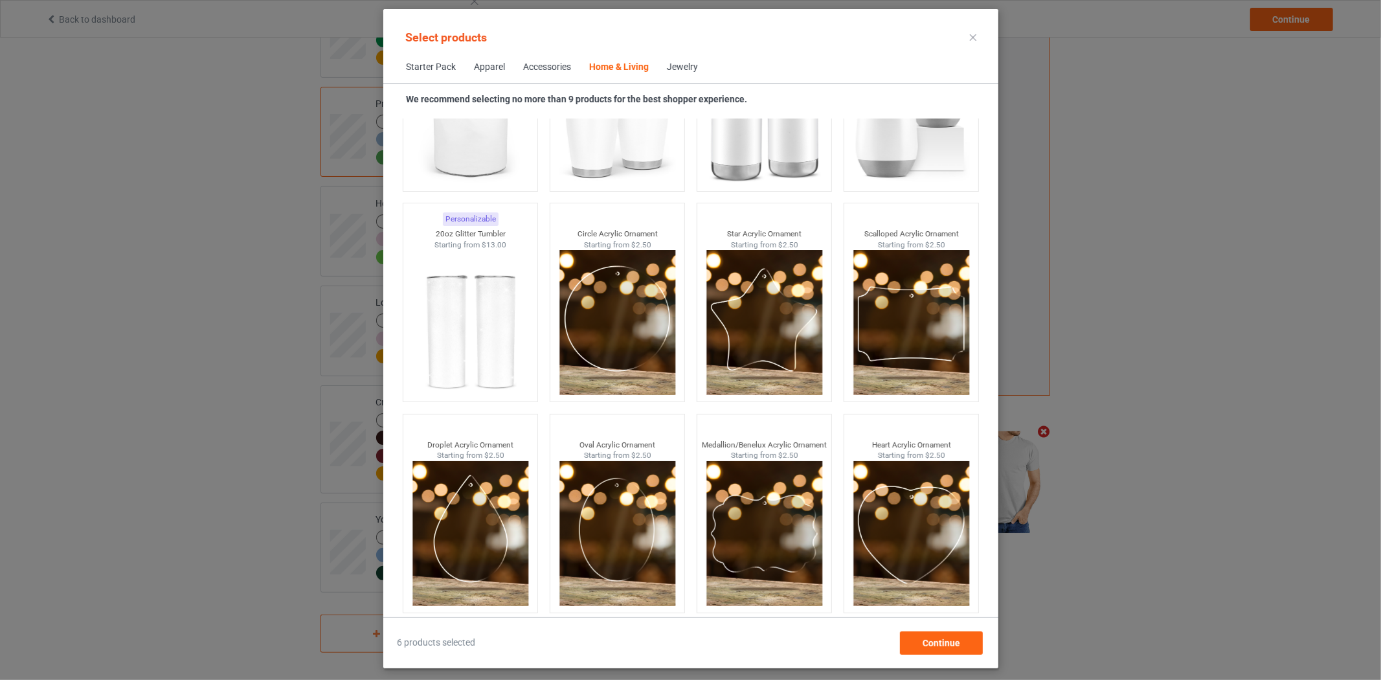
click at [976, 31] on div at bounding box center [973, 37] width 23 height 21
click at [973, 36] on icon at bounding box center [973, 37] width 6 height 6
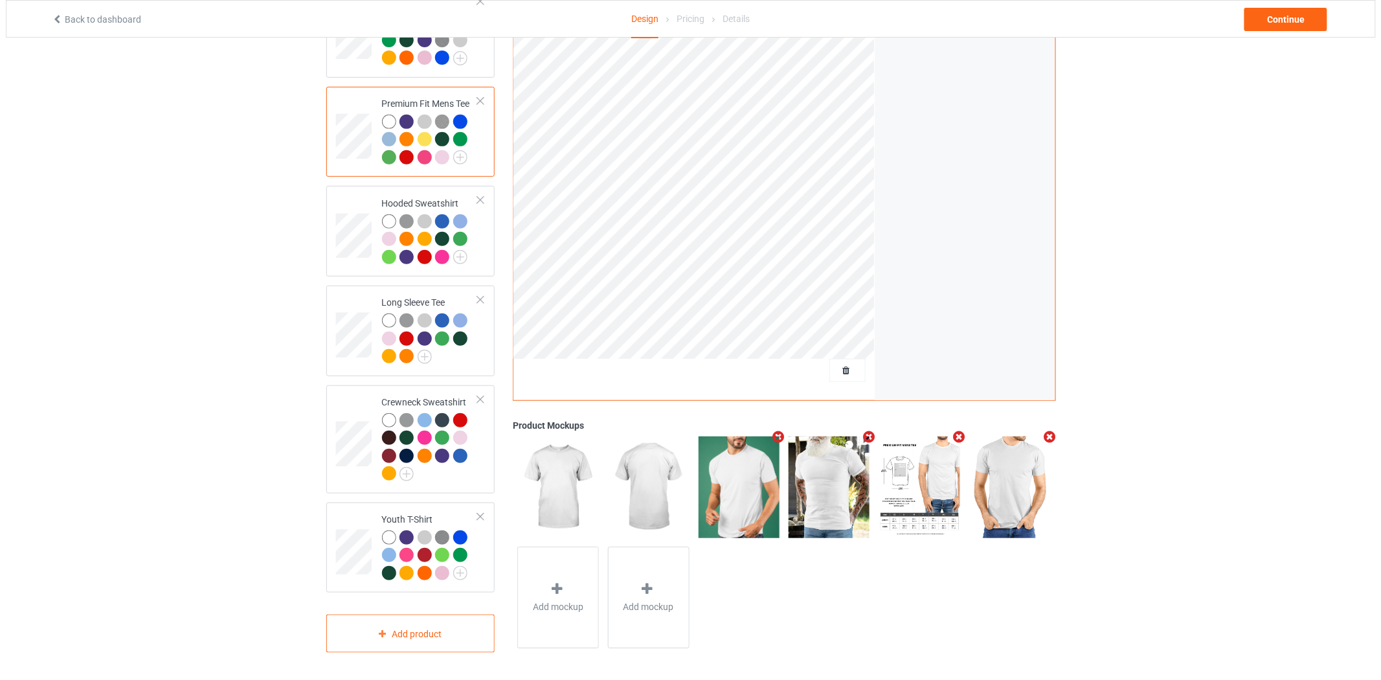
scroll to position [165, 0]
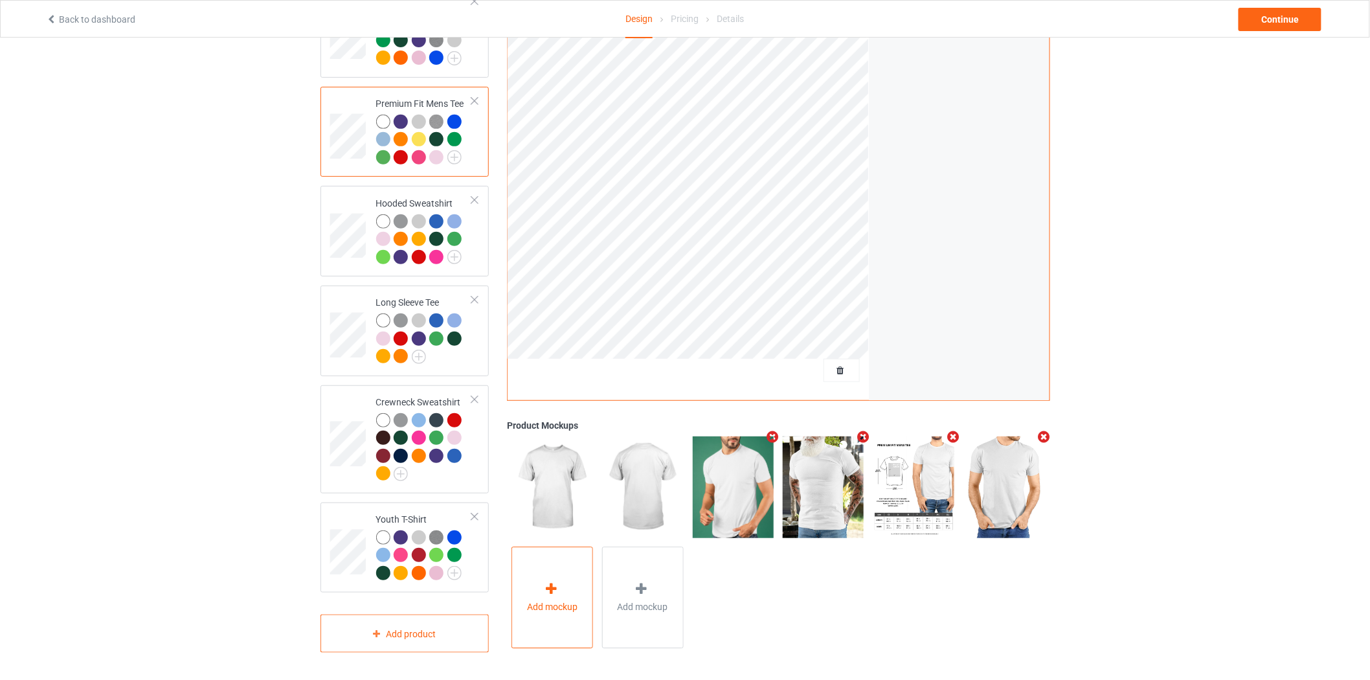
click at [579, 600] on div "Add mockup" at bounding box center [553, 598] width 82 height 102
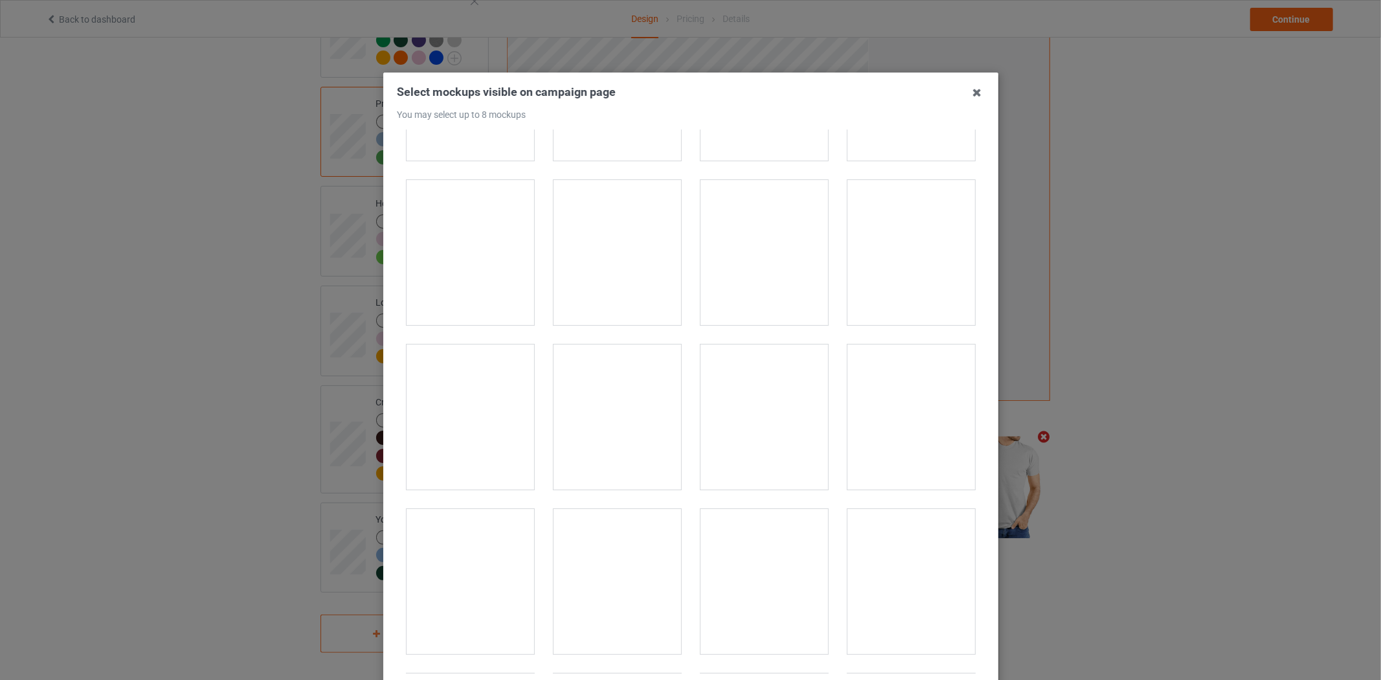
scroll to position [1655, 0]
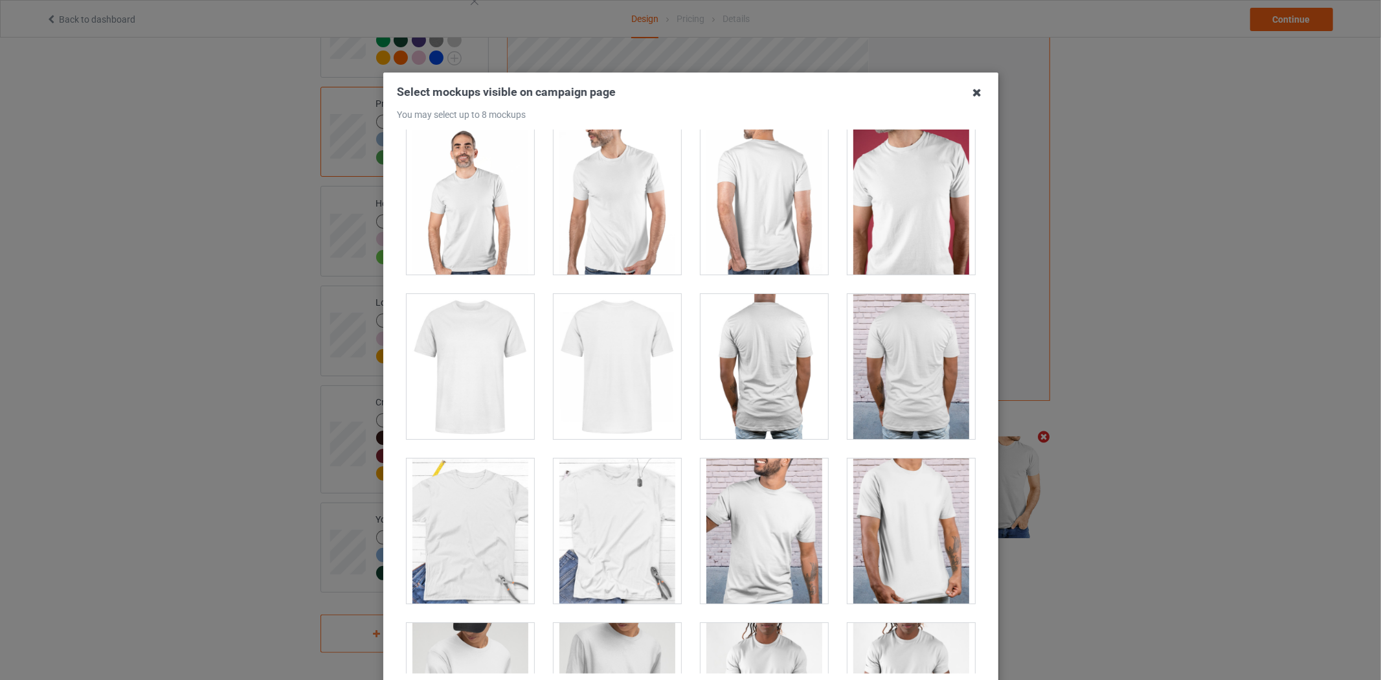
click at [972, 93] on icon at bounding box center [977, 92] width 21 height 21
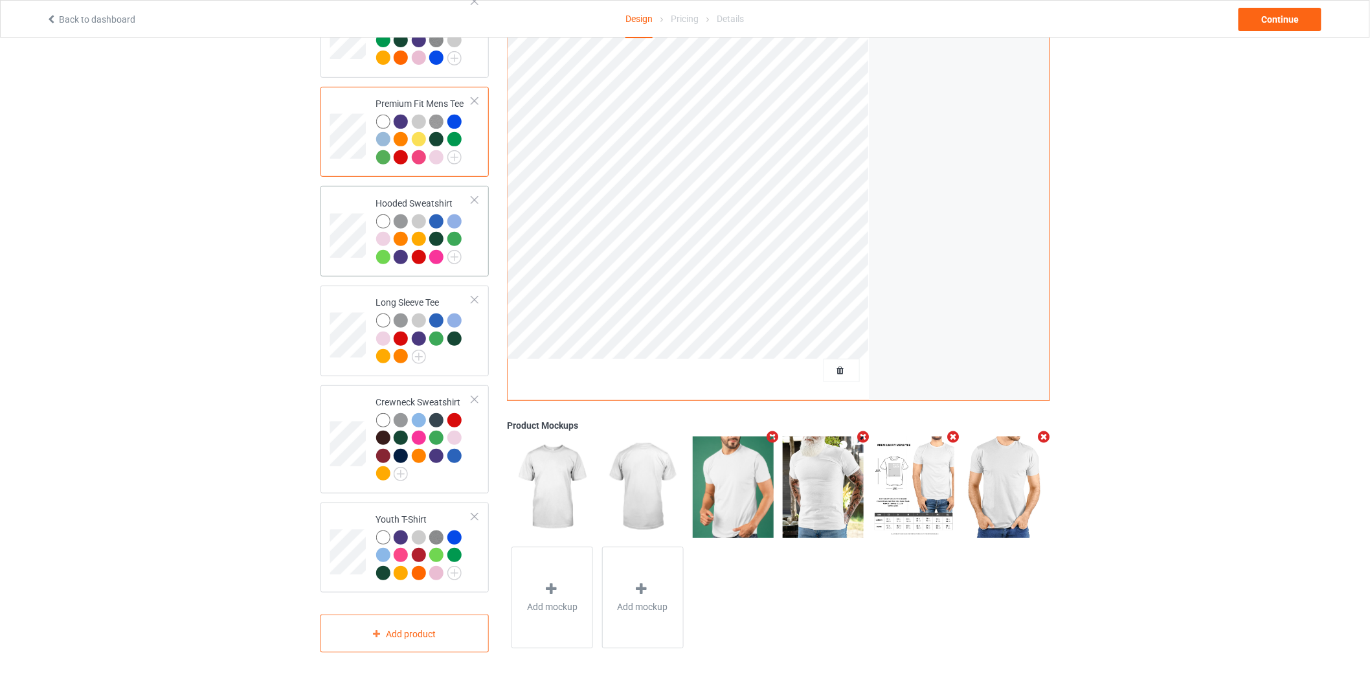
click at [369, 223] on td "Hooded Sweatshirt" at bounding box center [424, 231] width 111 height 80
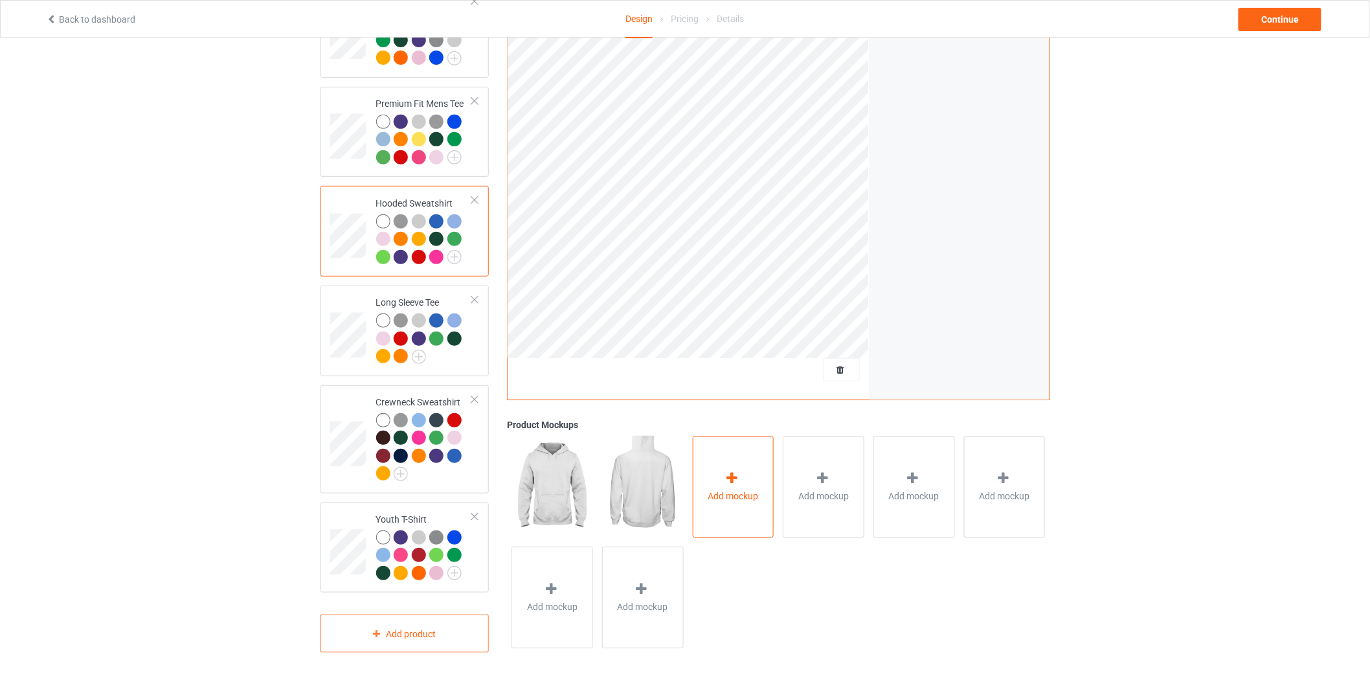
click at [755, 481] on div "Add mockup" at bounding box center [734, 487] width 82 height 102
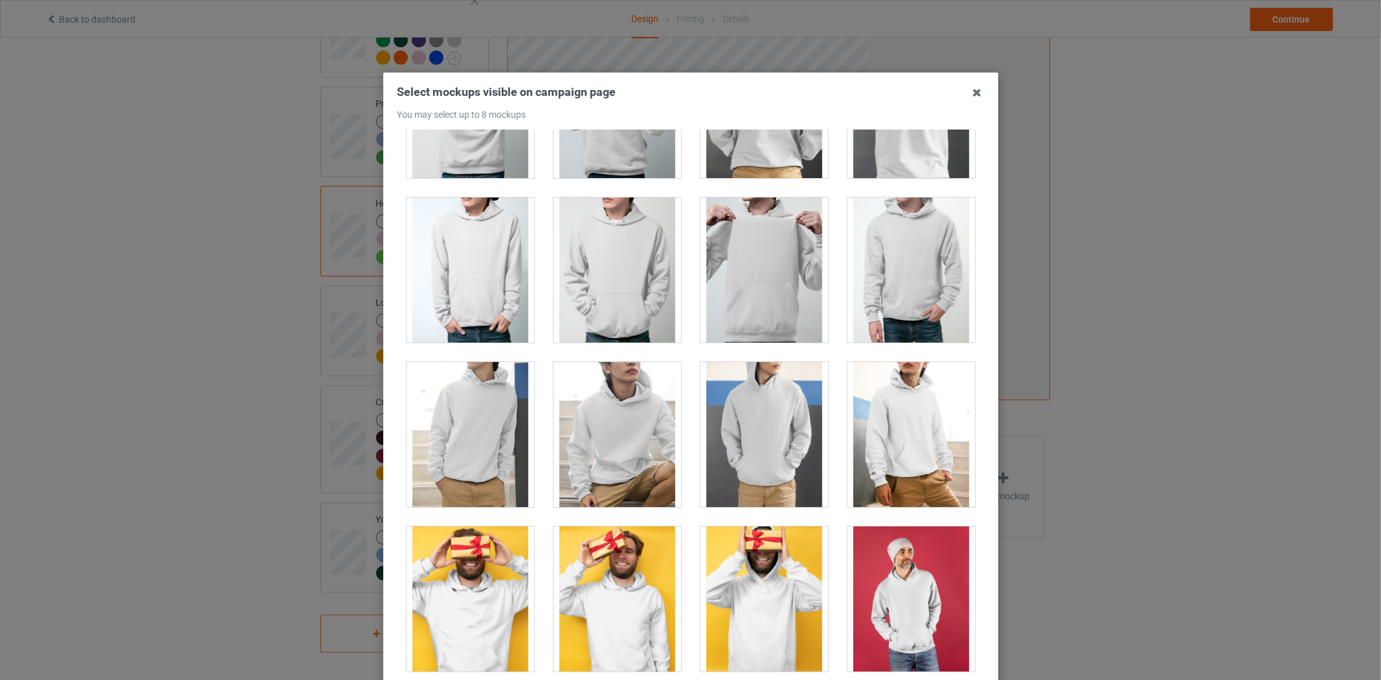
scroll to position [2087, 0]
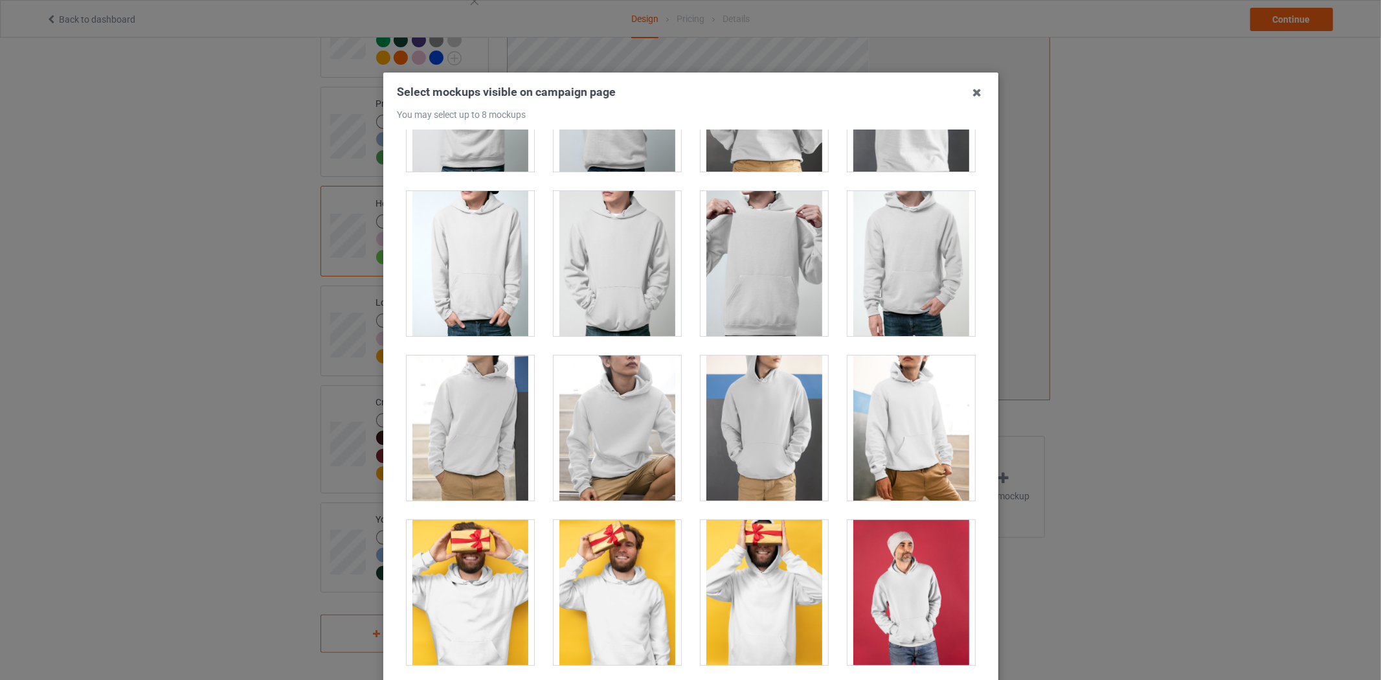
click at [909, 282] on div at bounding box center [912, 263] width 128 height 145
click at [746, 415] on div at bounding box center [765, 428] width 128 height 145
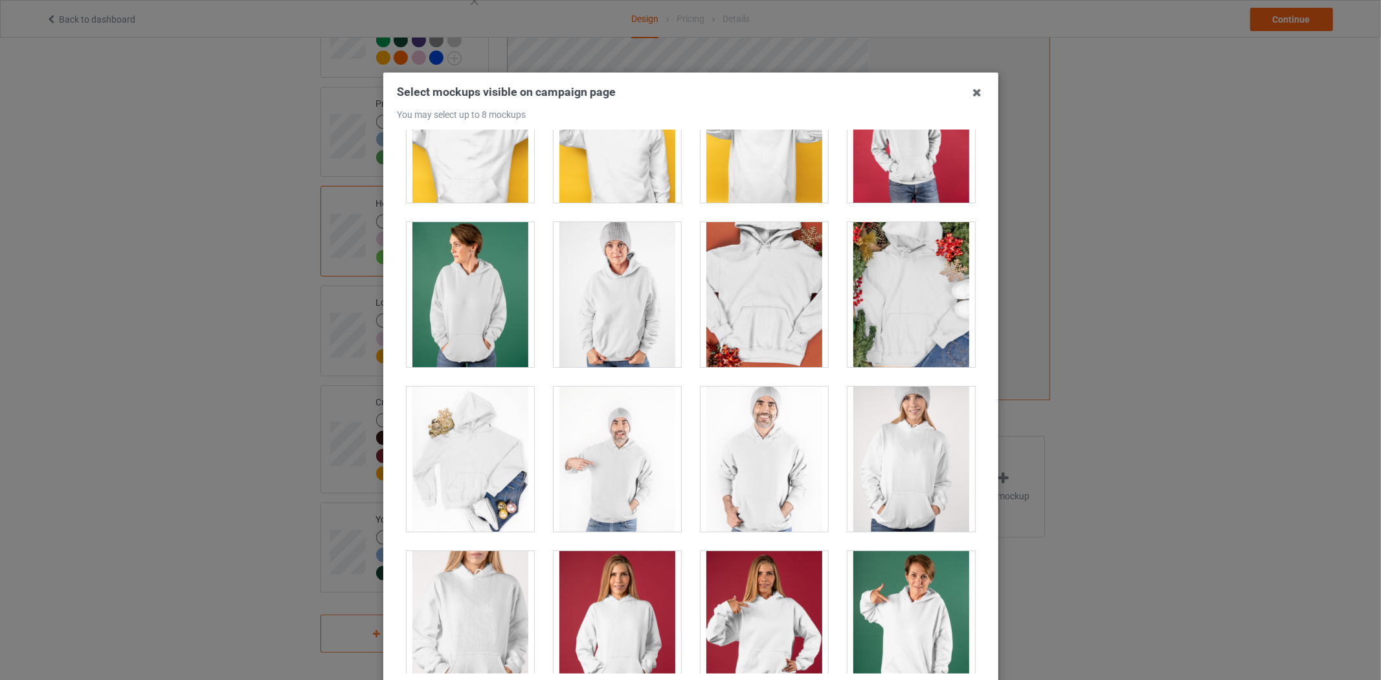
scroll to position [2591, 0]
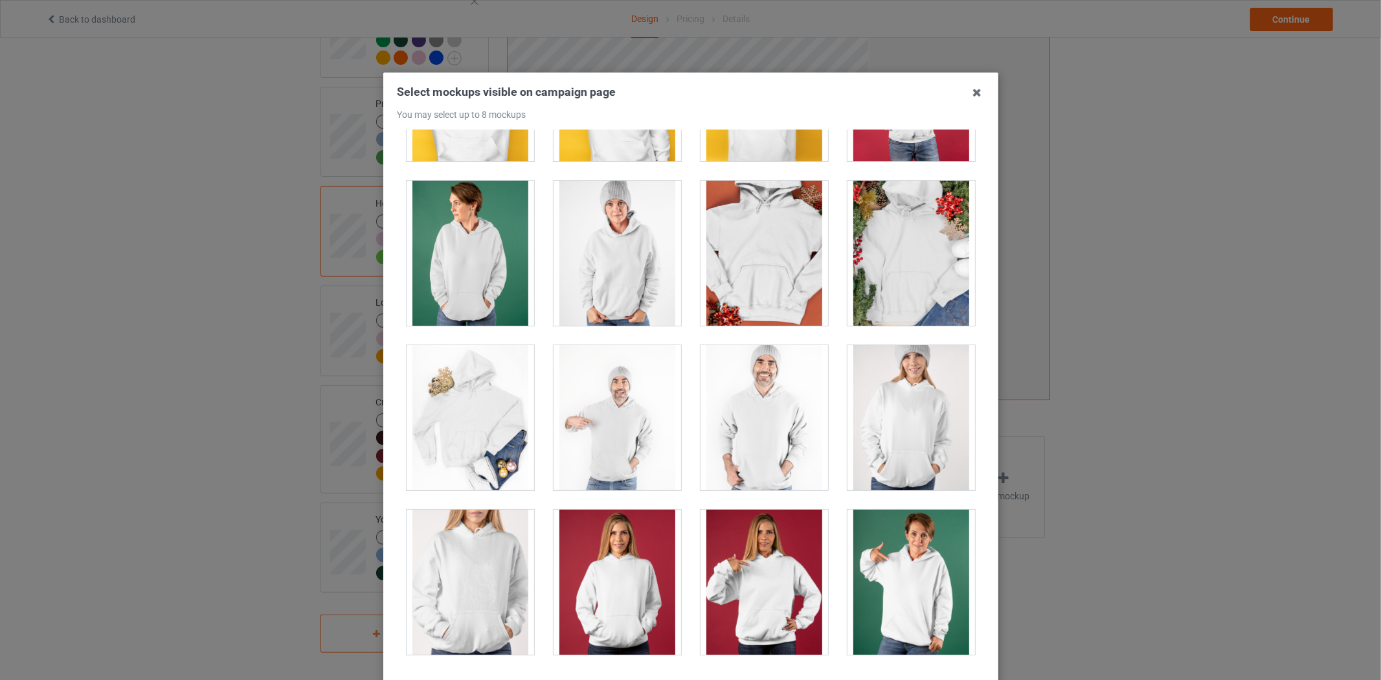
click at [869, 255] on div at bounding box center [912, 253] width 128 height 145
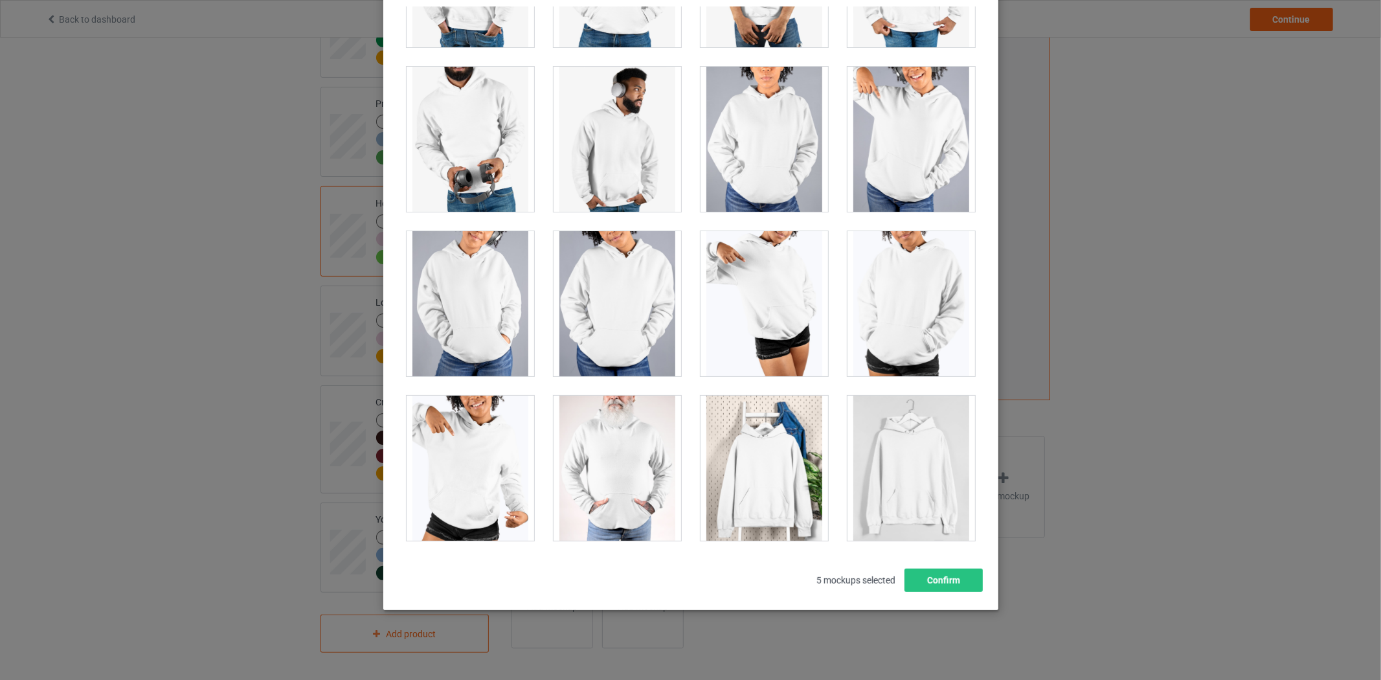
scroll to position [125, 0]
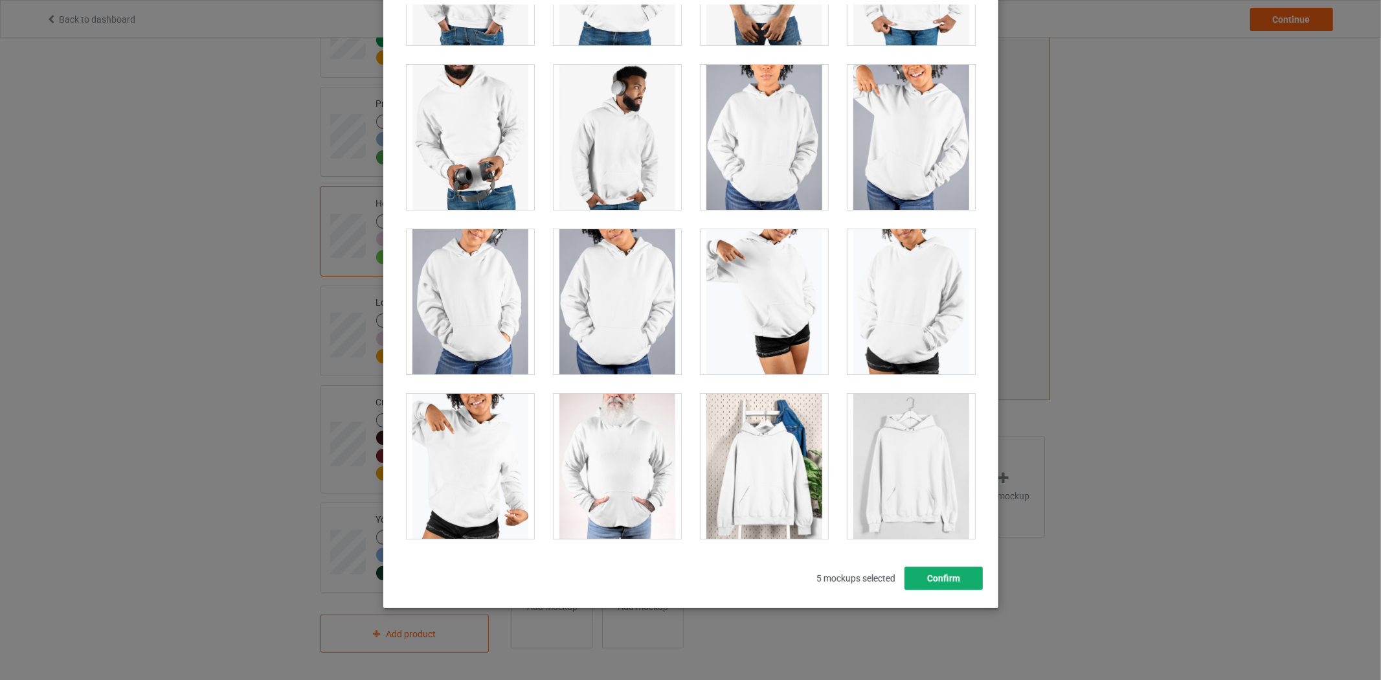
click at [959, 582] on button "Confirm" at bounding box center [943, 578] width 78 height 23
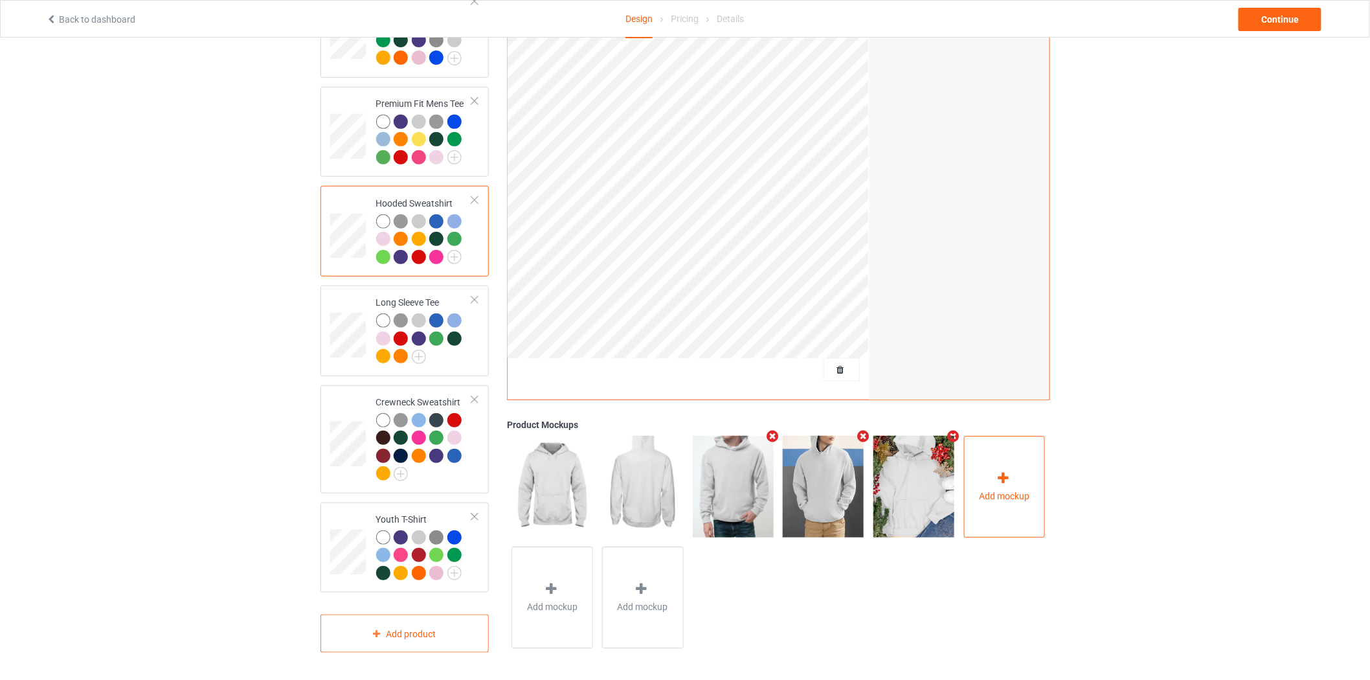
click at [1000, 512] on div "Add mockup" at bounding box center [1005, 487] width 82 height 102
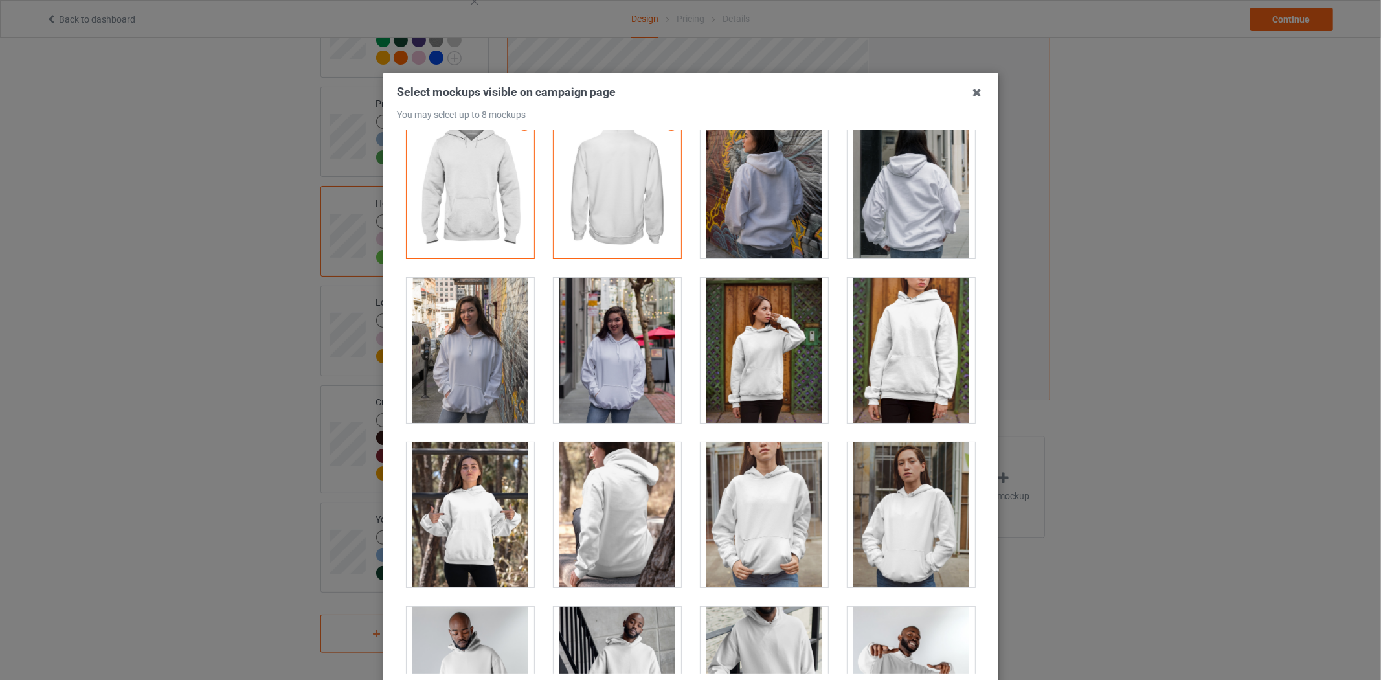
scroll to position [0, 0]
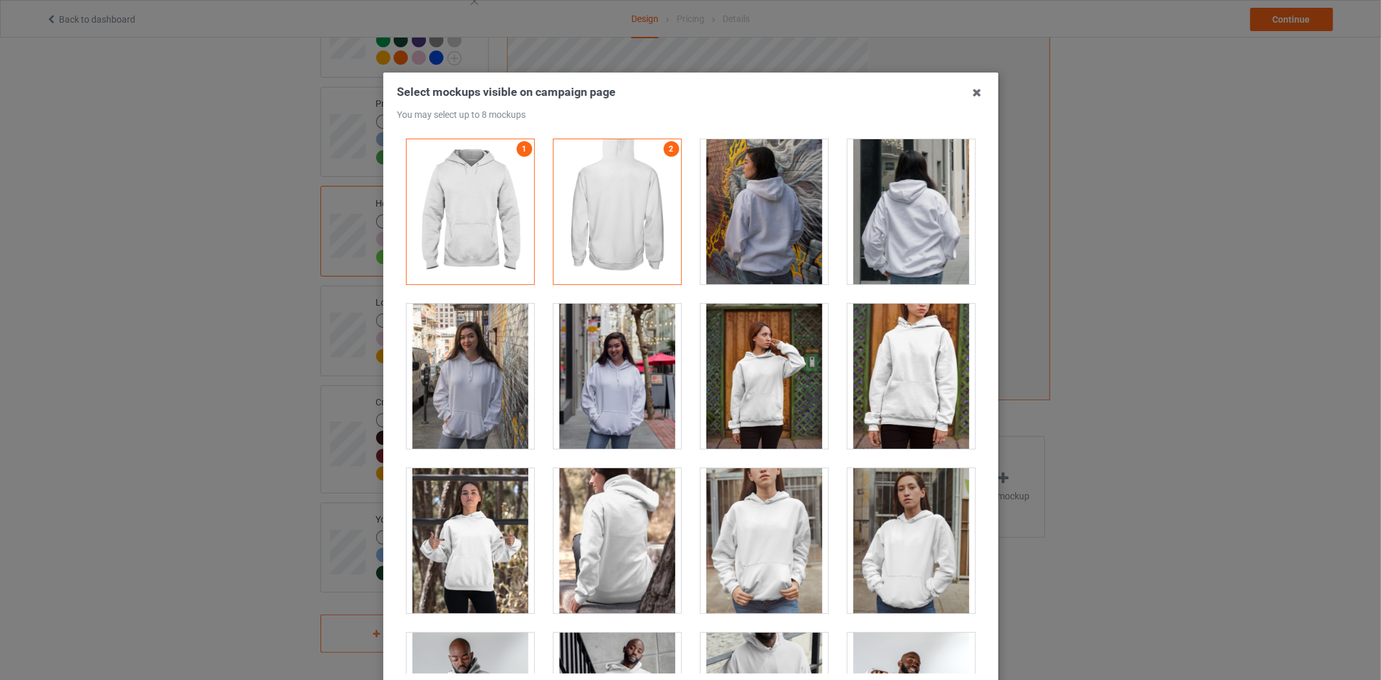
click at [858, 374] on div at bounding box center [912, 376] width 128 height 145
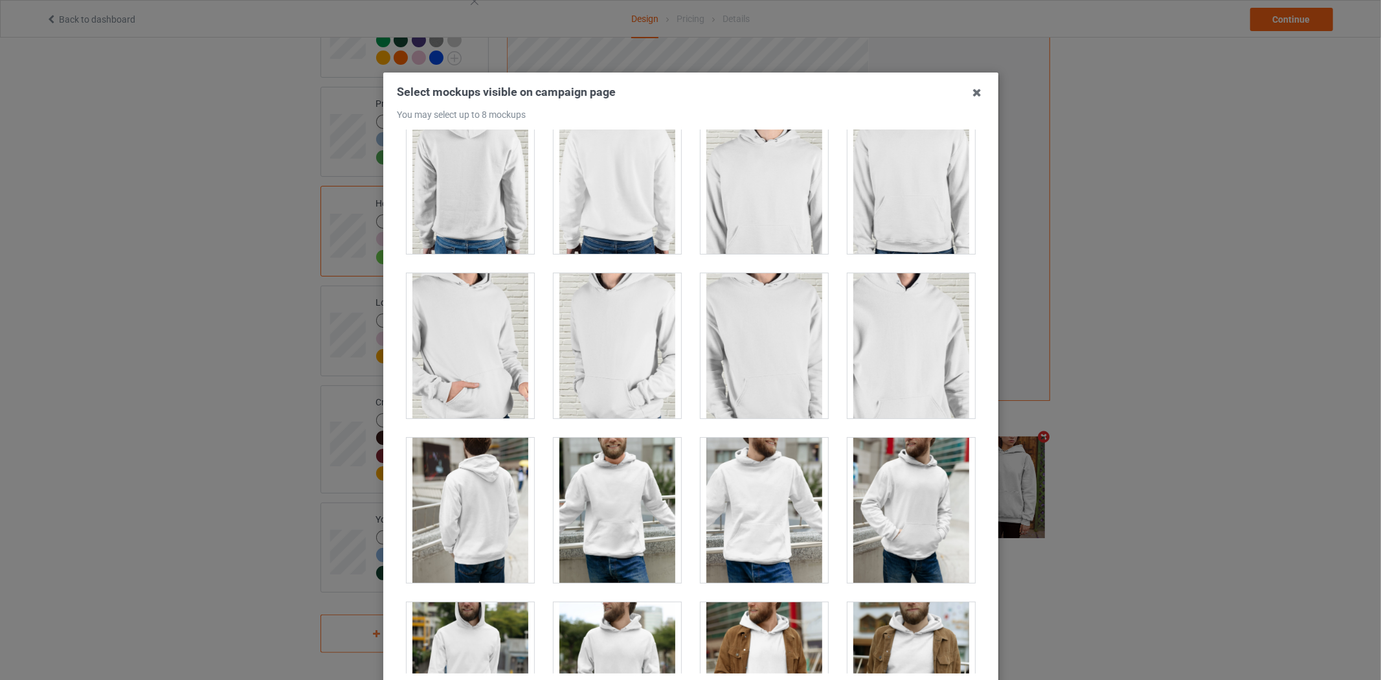
scroll to position [3166, 0]
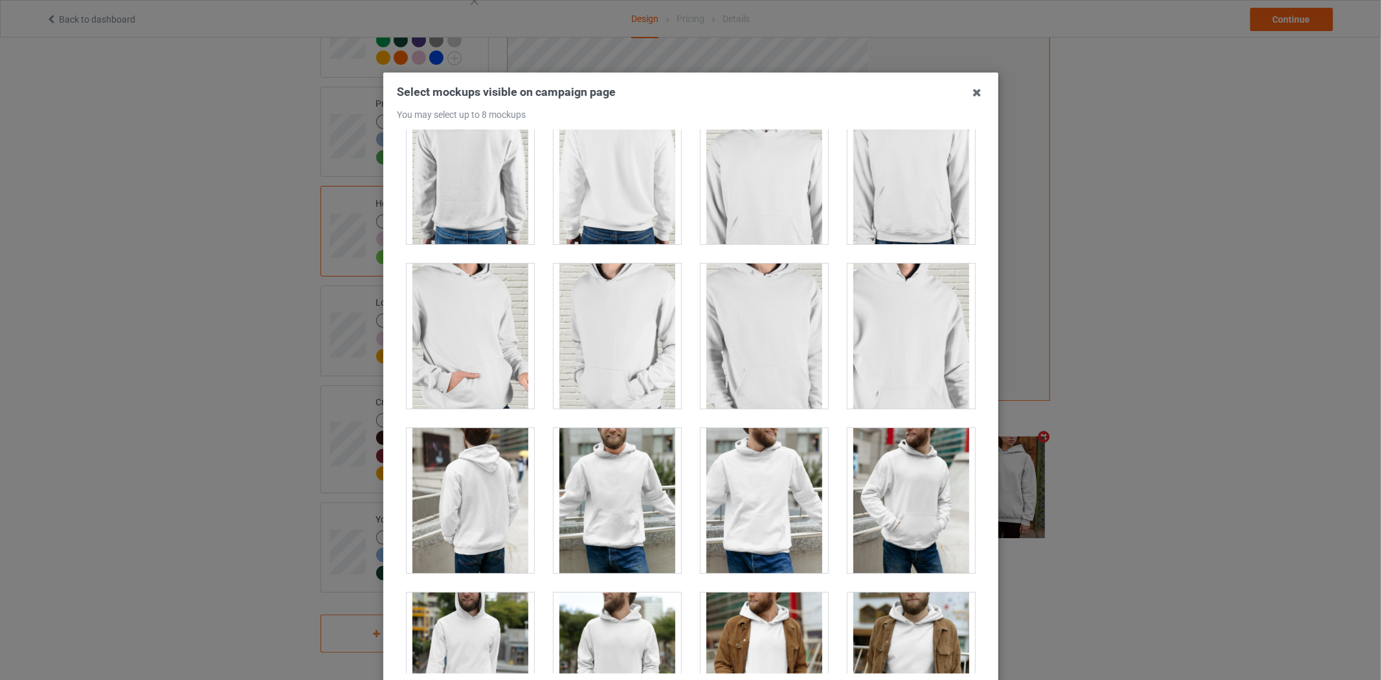
click at [761, 324] on div at bounding box center [765, 336] width 128 height 145
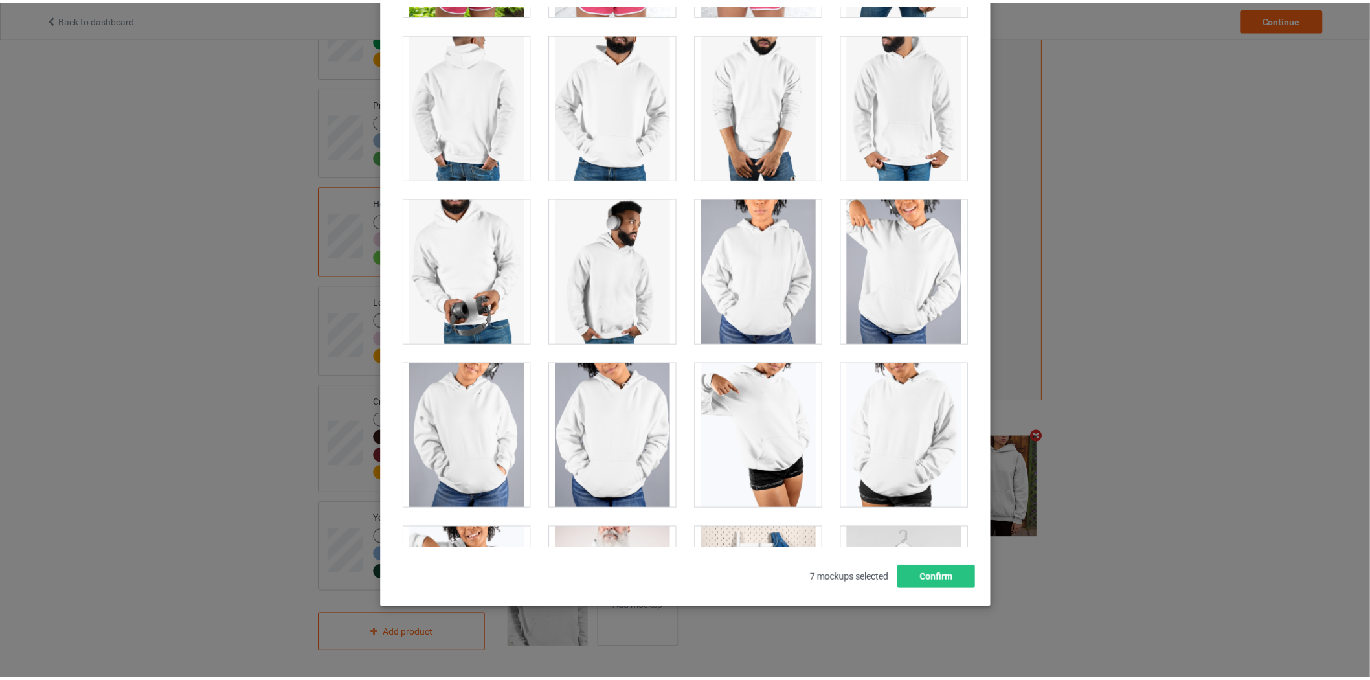
scroll to position [10980, 0]
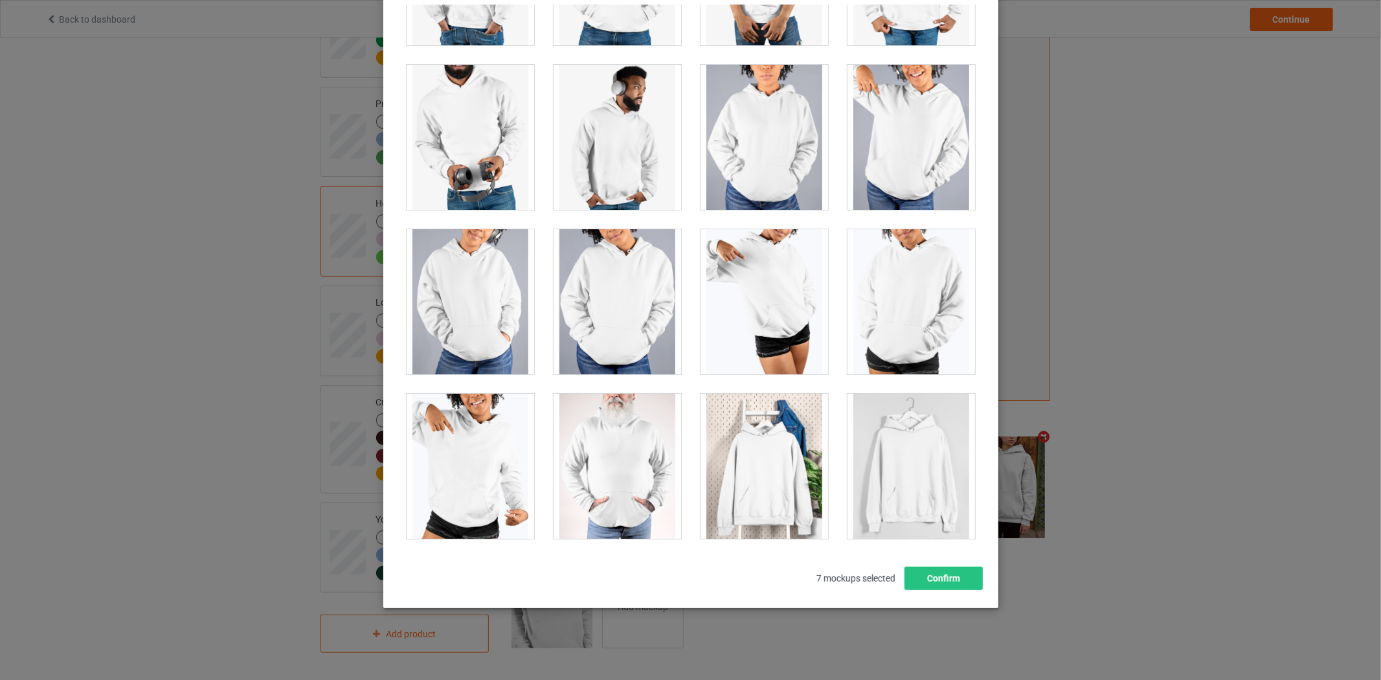
click at [707, 434] on div at bounding box center [765, 466] width 128 height 145
click at [953, 578] on button "Confirm" at bounding box center [943, 578] width 78 height 23
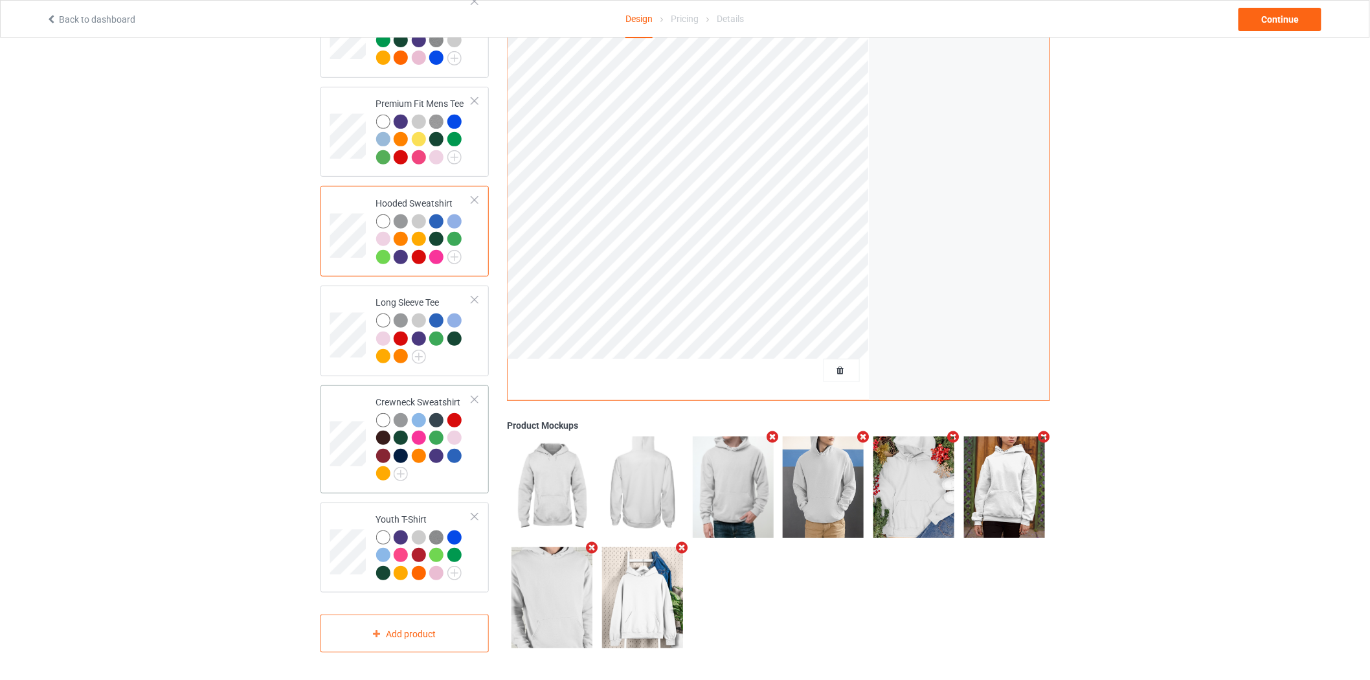
click at [354, 405] on td at bounding box center [349, 440] width 39 height 98
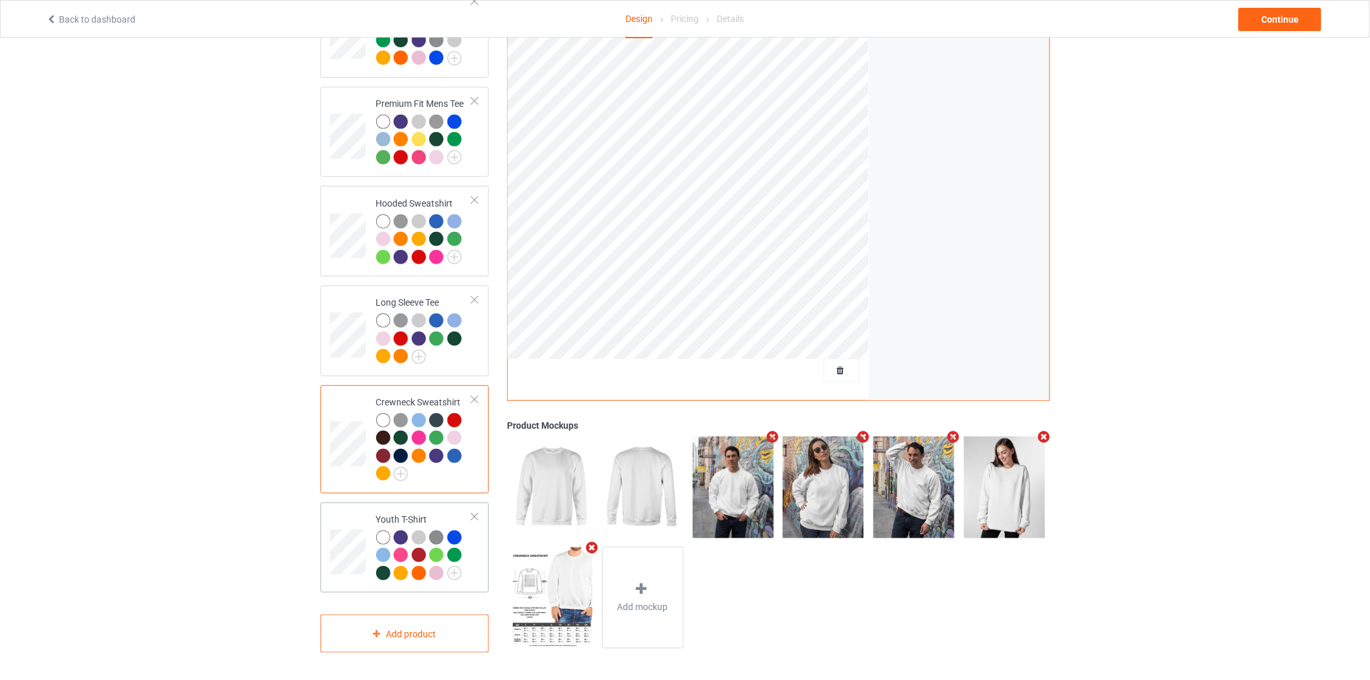
click at [321, 531] on div "Youth T-Shirt" at bounding box center [405, 548] width 169 height 91
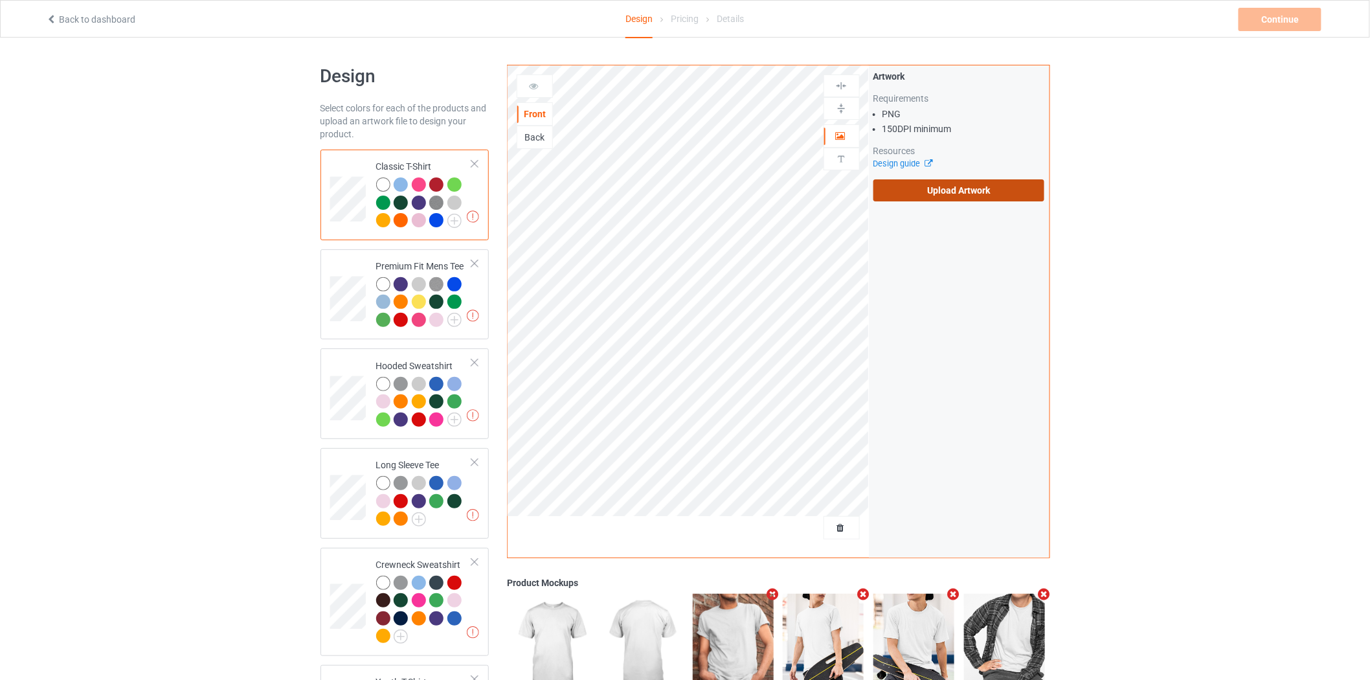
click at [905, 192] on label "Upload Artwork" at bounding box center [960, 190] width 172 height 22
click at [0, 0] on input "Upload Artwork" at bounding box center [0, 0] width 0 height 0
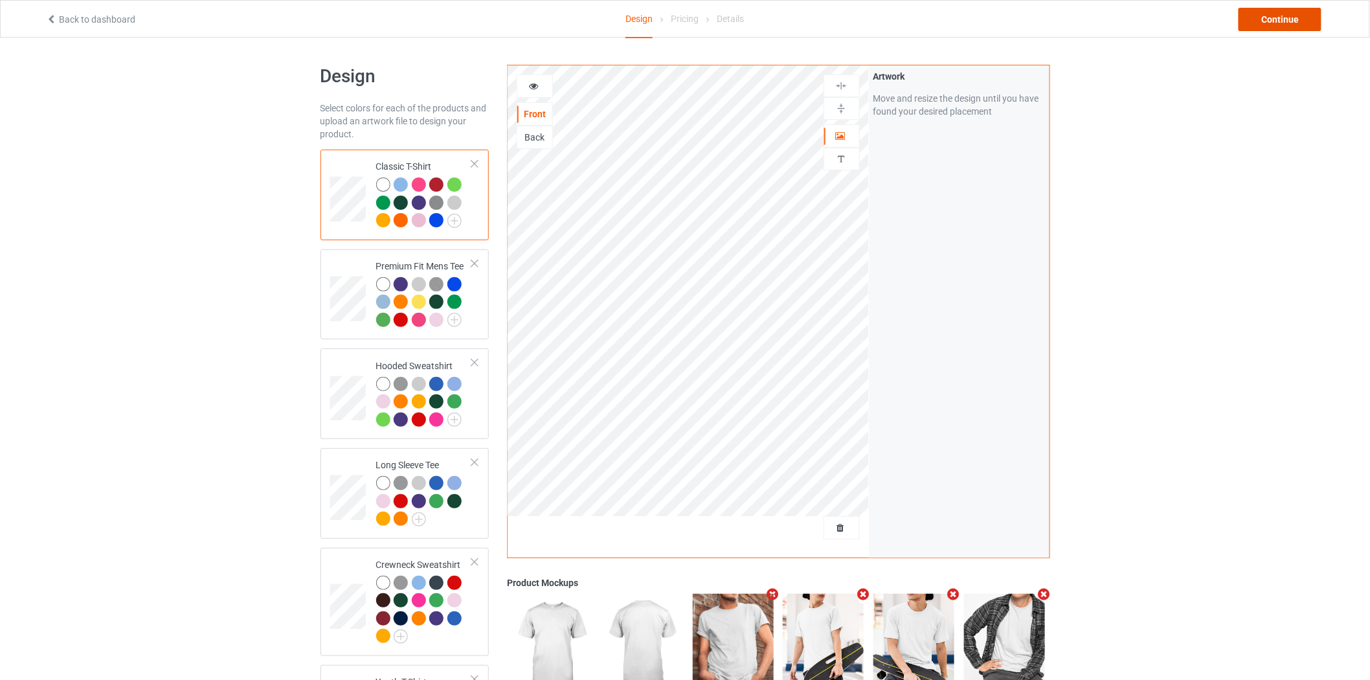
click at [1266, 22] on div "Continue" at bounding box center [1280, 19] width 83 height 23
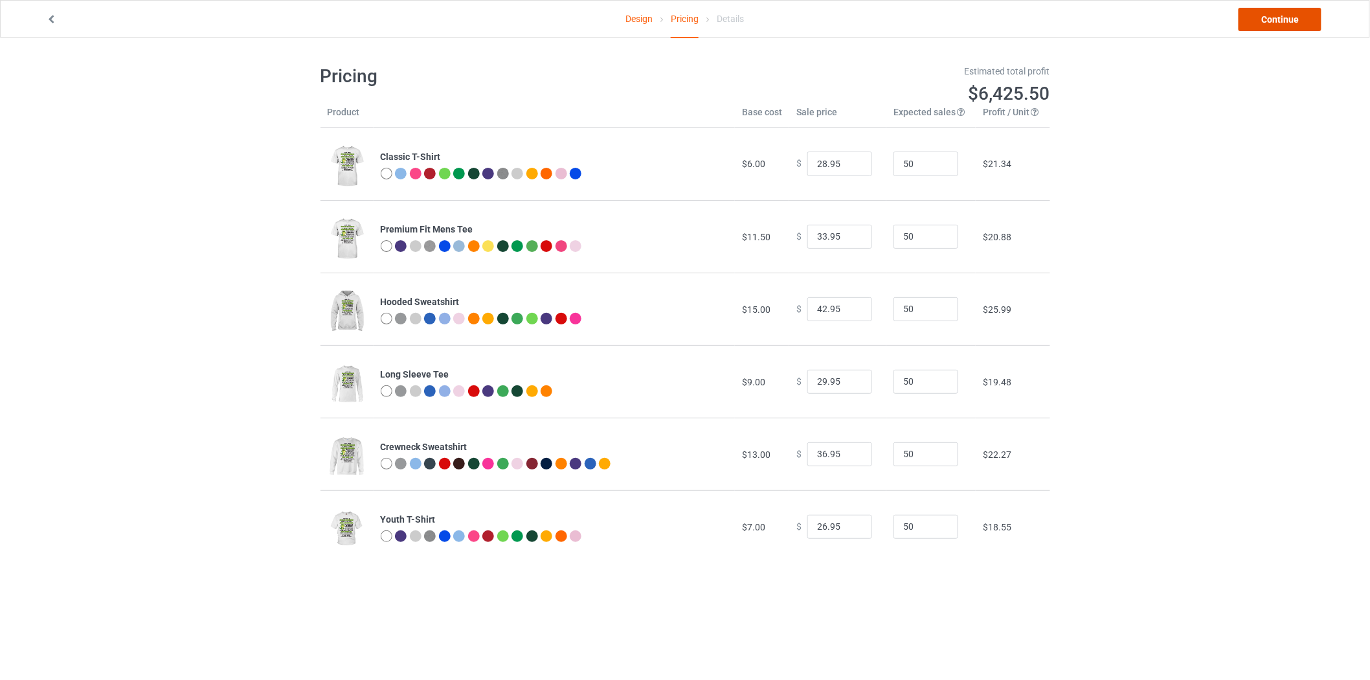
click at [1251, 23] on link "Continue" at bounding box center [1280, 19] width 83 height 23
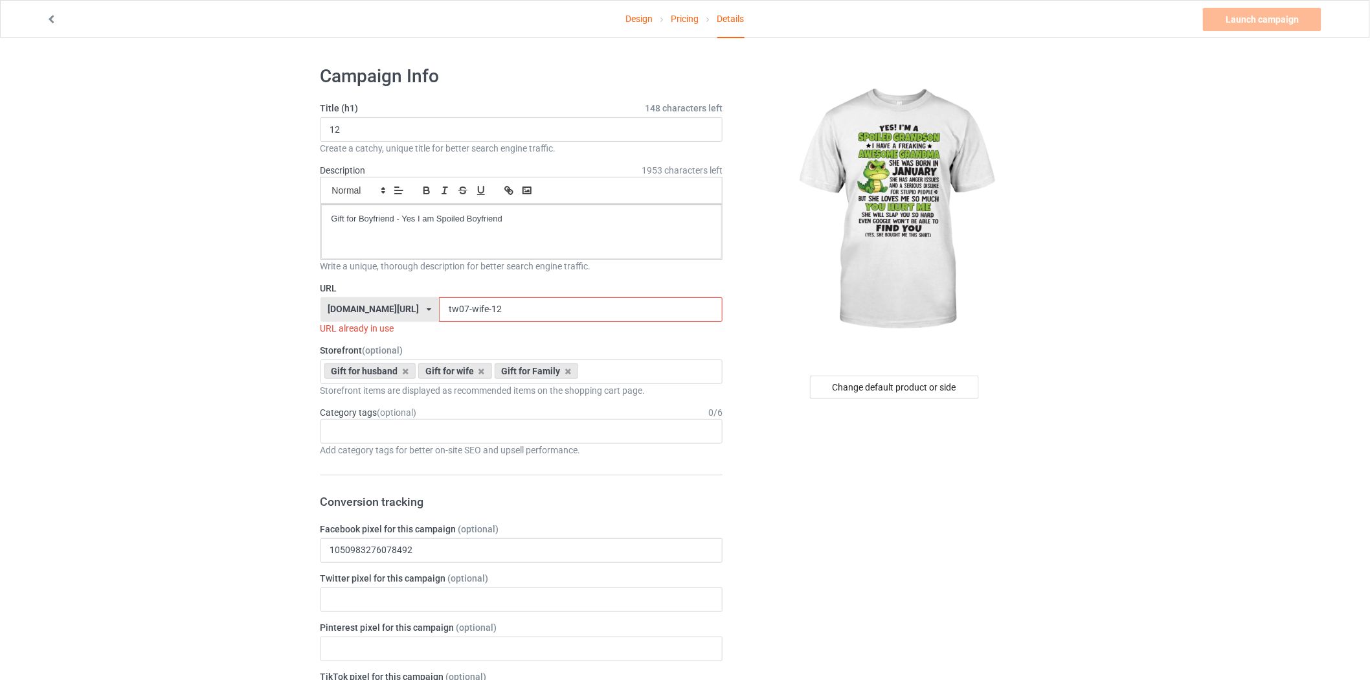
click at [445, 306] on input "tw07-wife-12" at bounding box center [581, 309] width 284 height 25
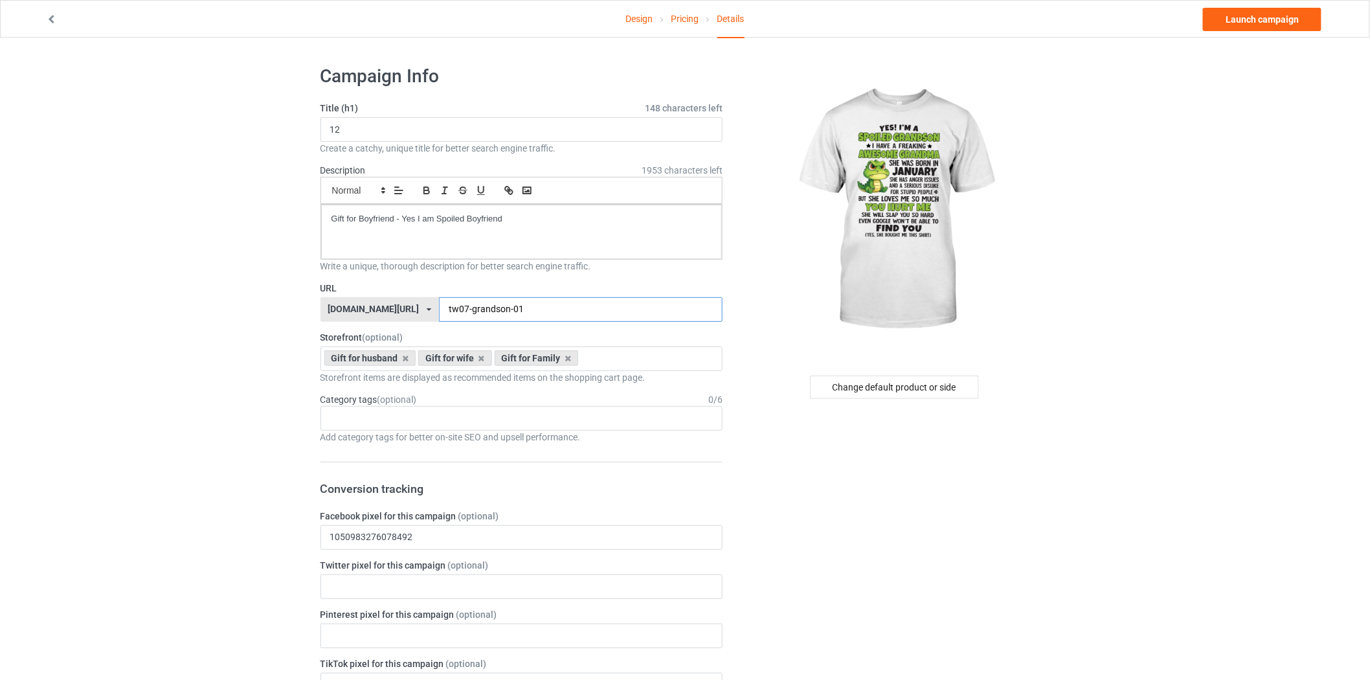
type input "tw07-grandson-01"
click at [406, 122] on input "12" at bounding box center [522, 129] width 403 height 25
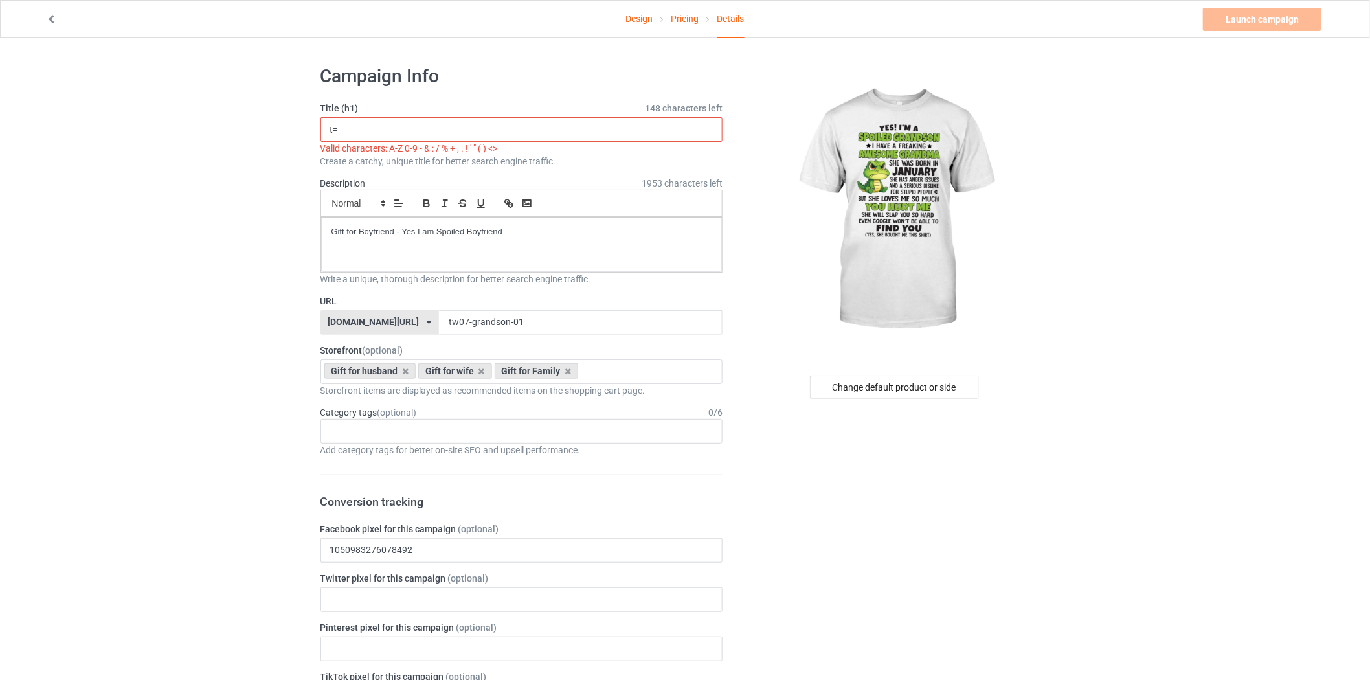
type input "t"
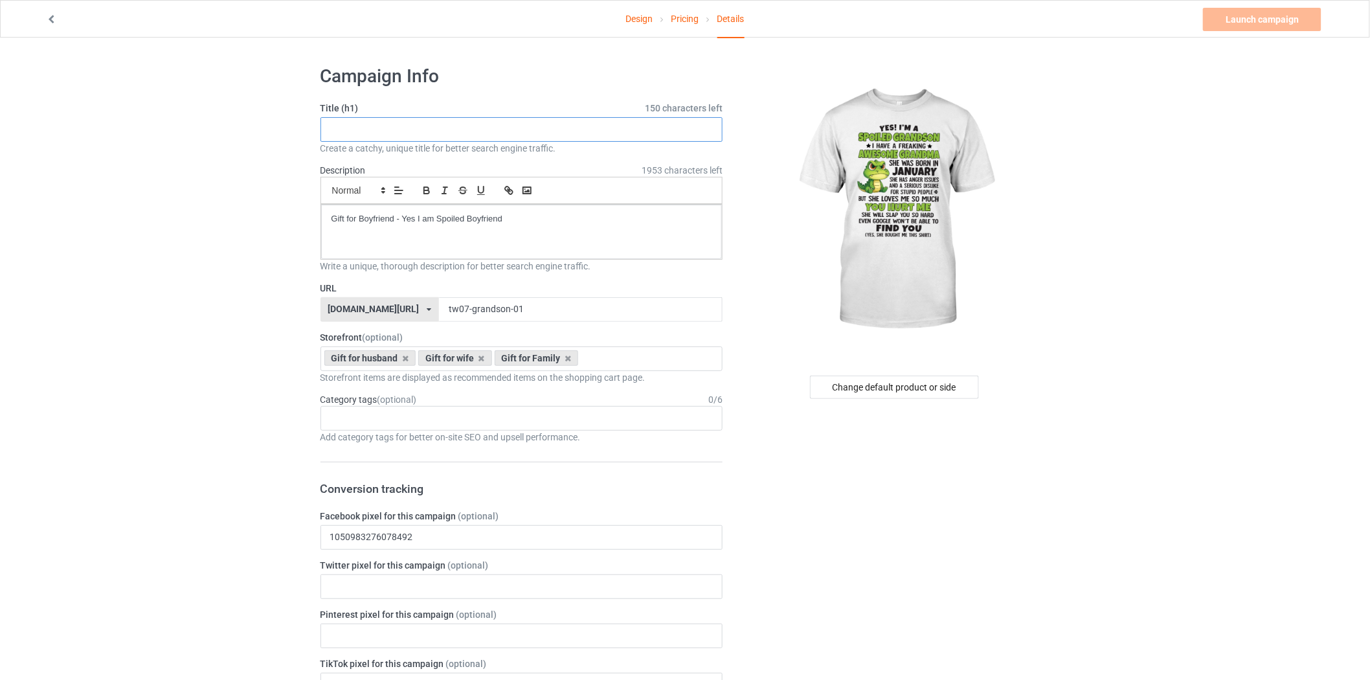
type input "f"
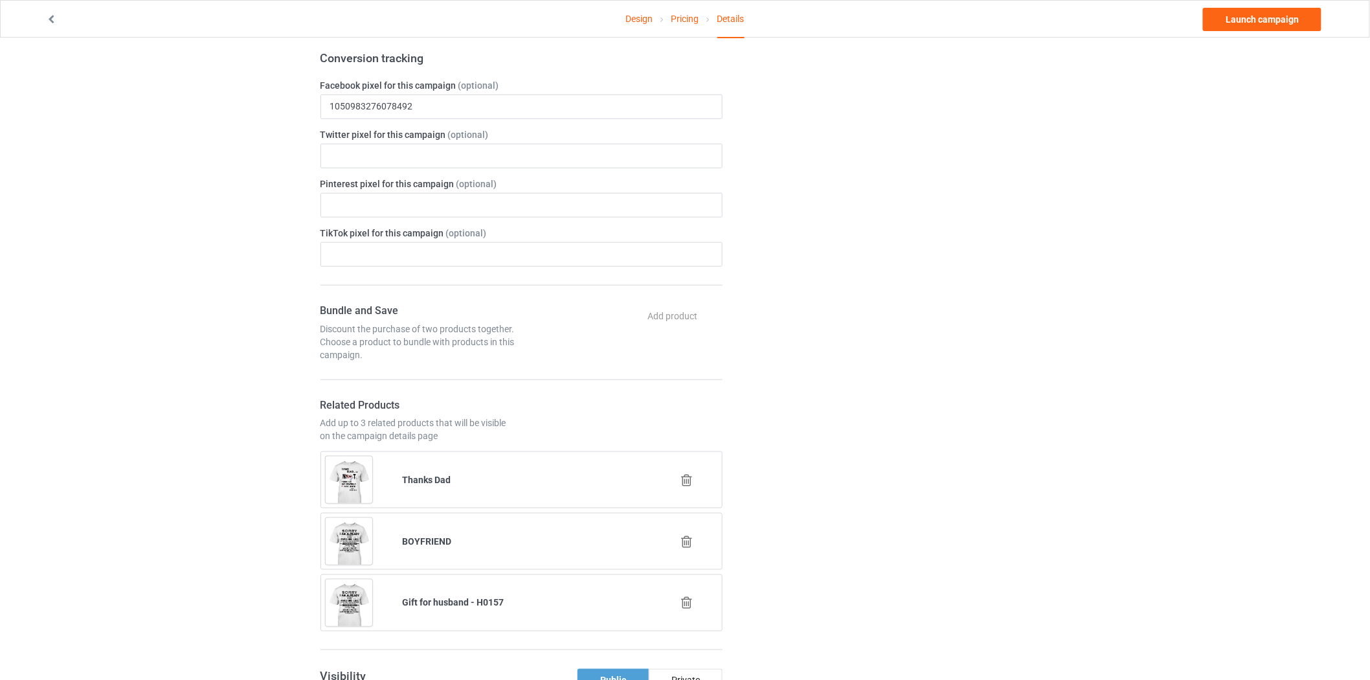
scroll to position [216, 0]
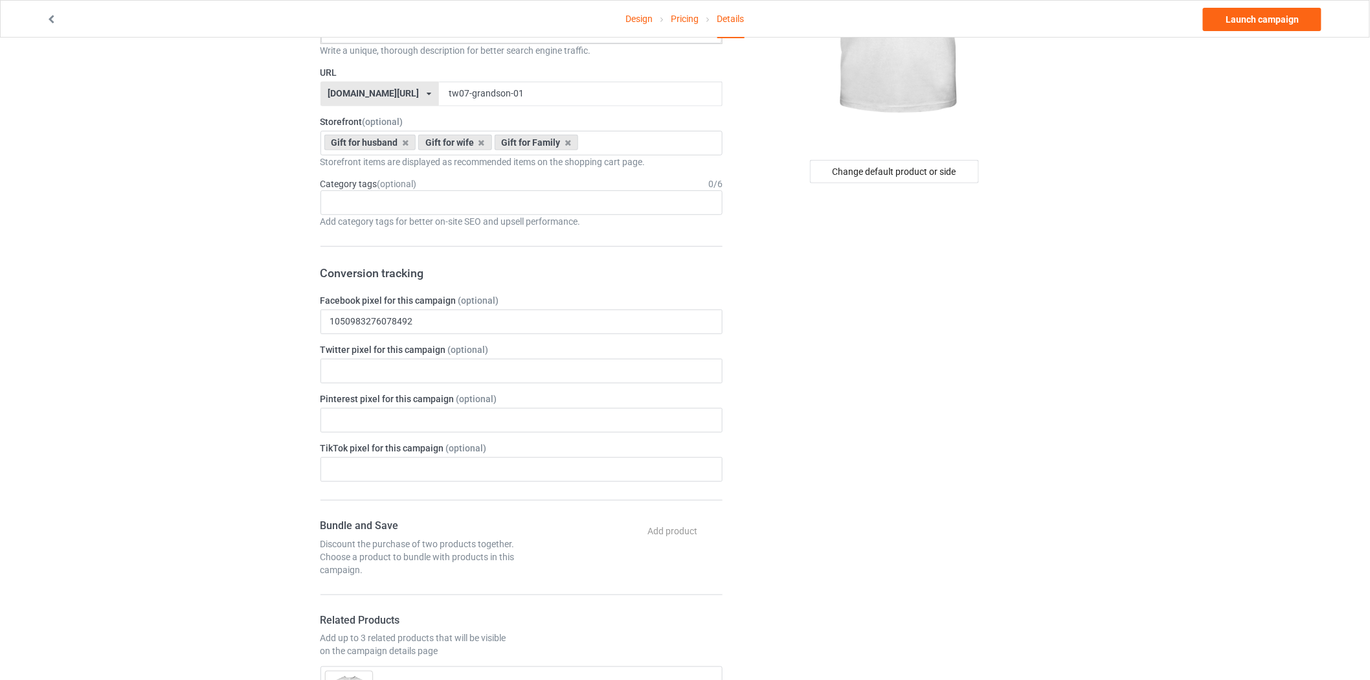
type input "Gift for grandson -TW01"
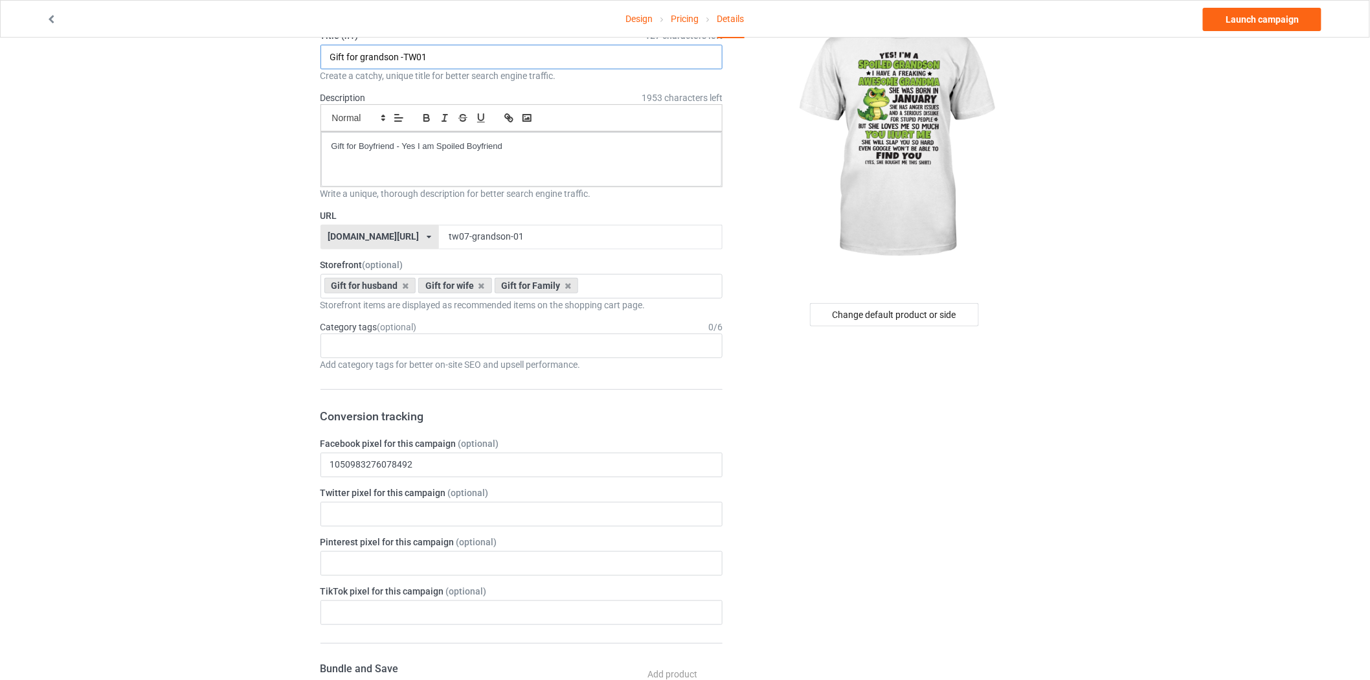
scroll to position [72, 0]
click at [439, 249] on input "tw07-grandson-01" at bounding box center [581, 237] width 284 height 25
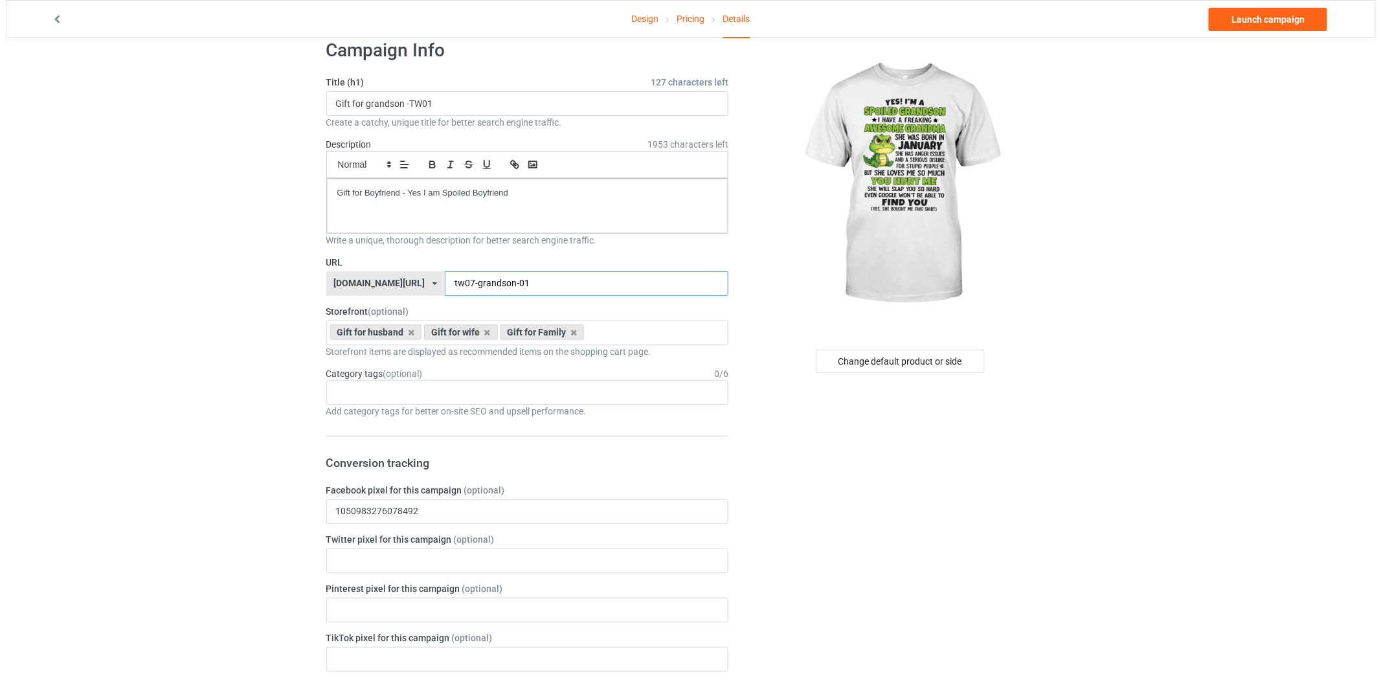
scroll to position [0, 0]
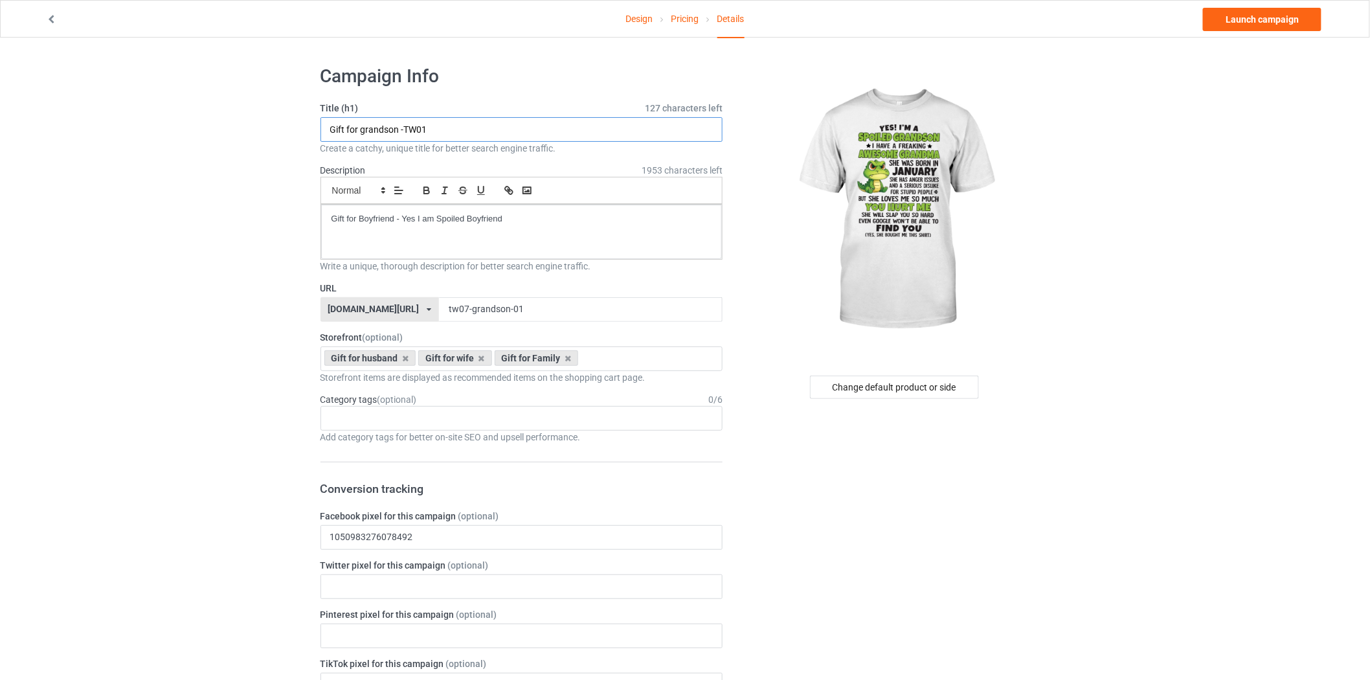
click at [392, 128] on input "Gift for grandson -TW01" at bounding box center [522, 129] width 403 height 25
click at [1229, 23] on link "Launch campaign" at bounding box center [1262, 19] width 119 height 23
